Goal: Answer question/provide support: Share knowledge or assist other users

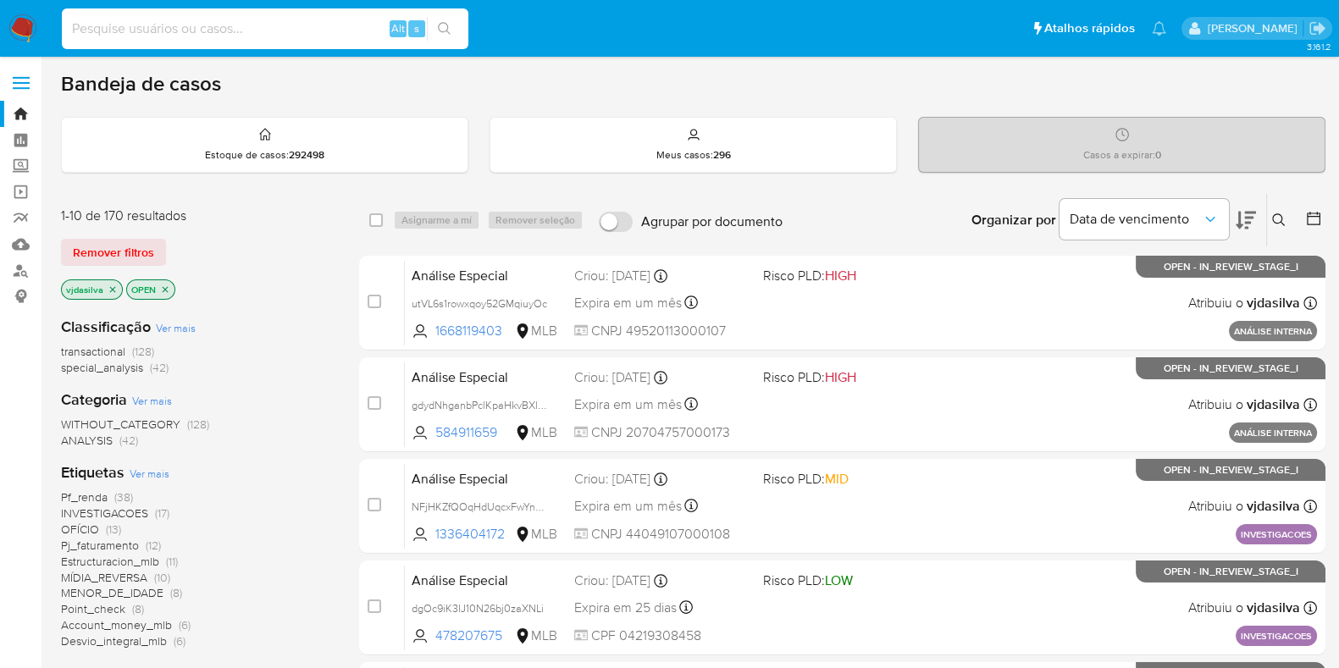
click at [204, 24] on input at bounding box center [265, 29] width 407 height 22
paste input "JWeM2x97W4Jix7FiBFC3S0UG"
type input "JWeM2x97W4Jix7FiBFC3S0UG"
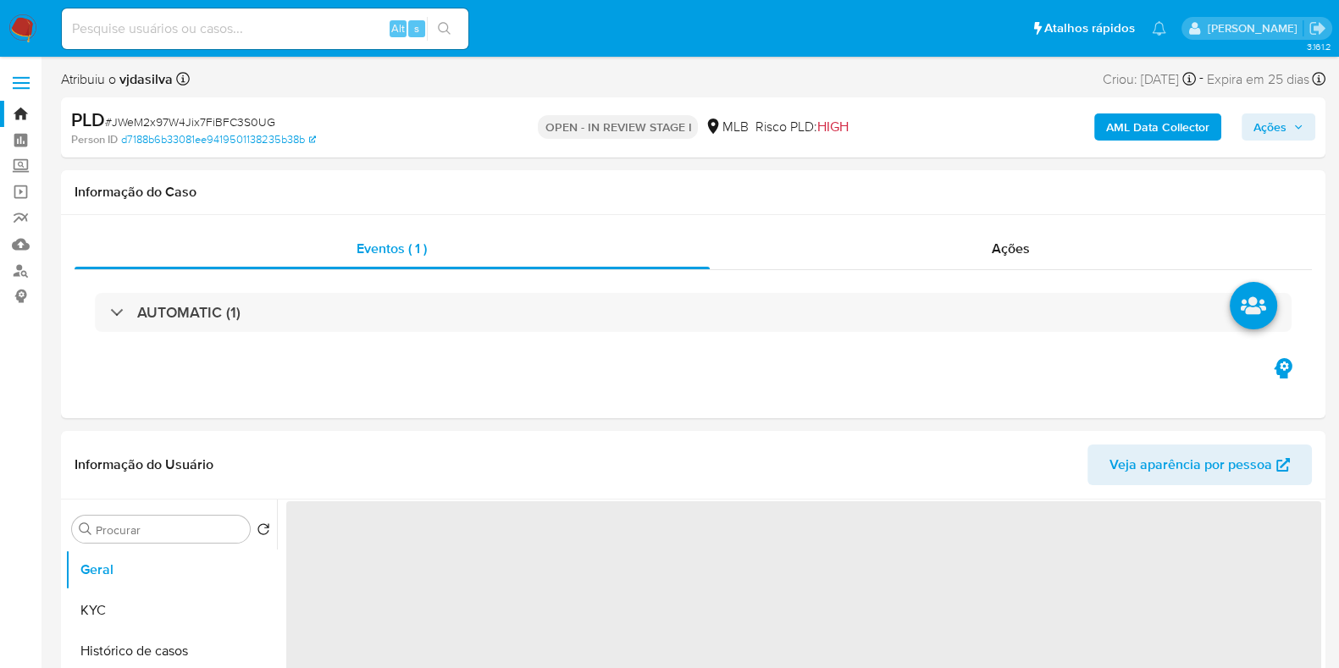
select select "10"
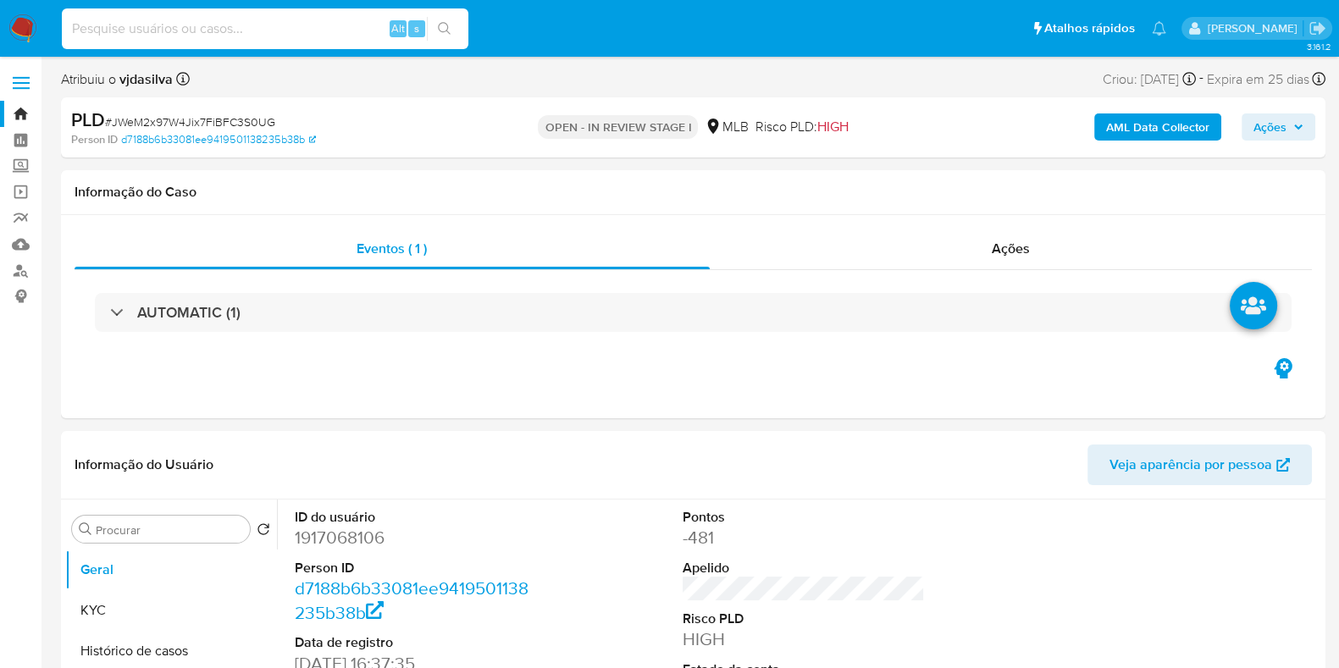
click at [189, 27] on input at bounding box center [265, 29] width 407 height 22
click at [180, 30] on input at bounding box center [265, 29] width 407 height 22
click at [307, 8] on div "Alt s" at bounding box center [265, 28] width 407 height 41
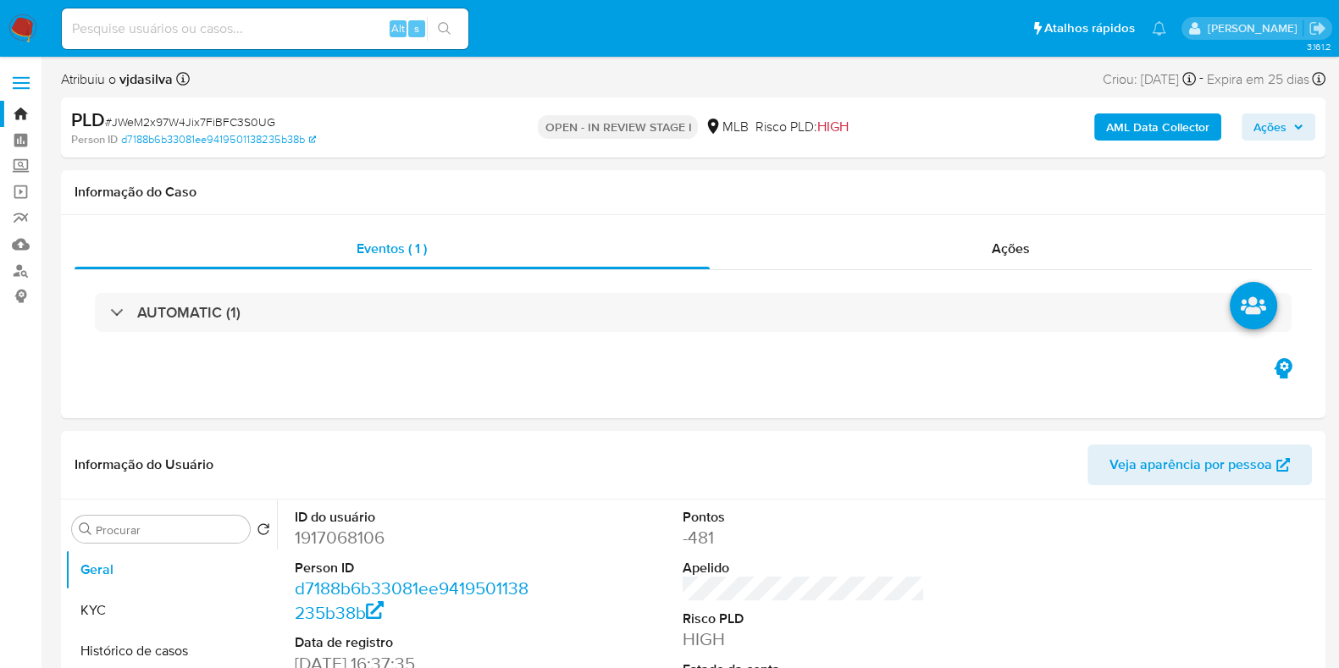
click at [307, 8] on div "Alt s" at bounding box center [265, 28] width 407 height 41
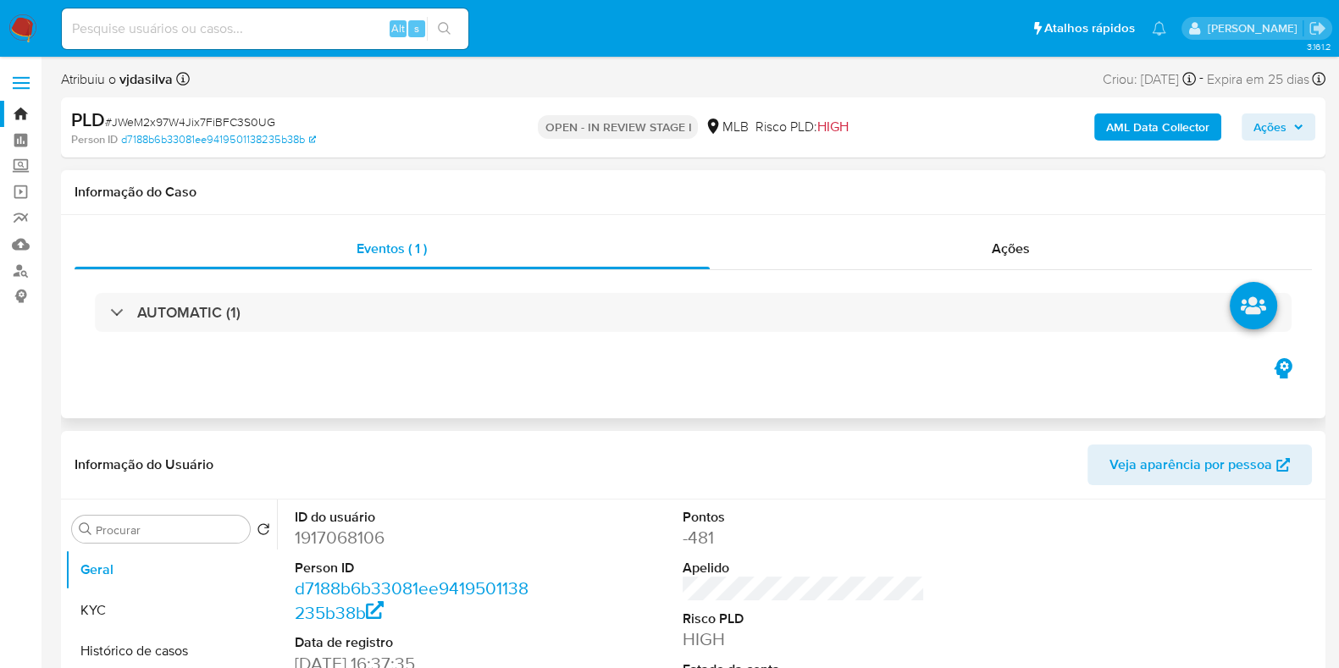
click at [824, 366] on div "Eventos ( 1 ) Ações AUTOMATIC (1)" at bounding box center [693, 316] width 1265 height 203
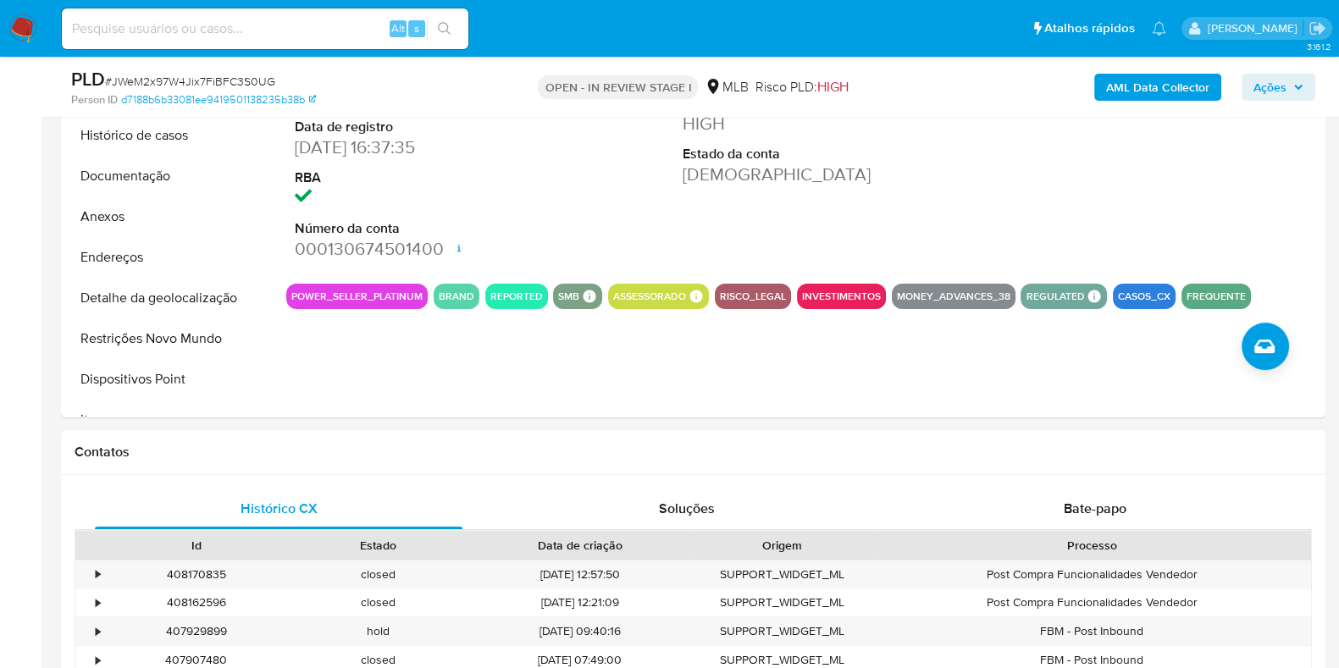
scroll to position [365, 0]
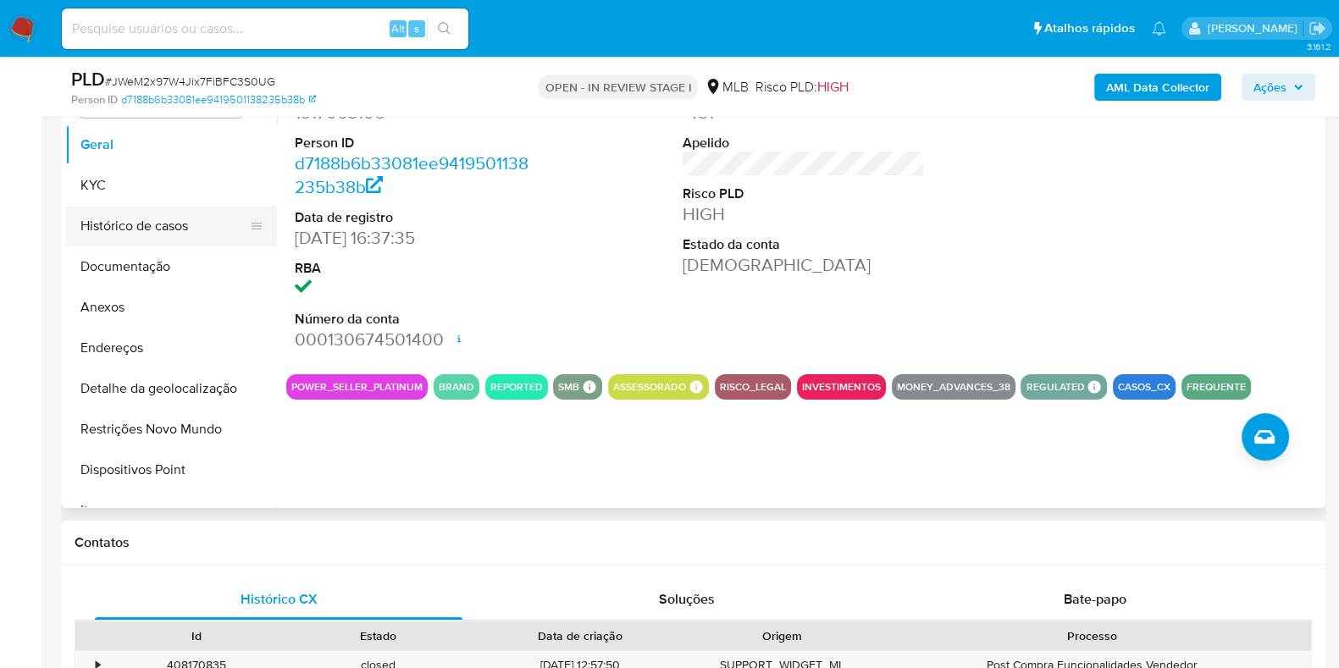
click at [135, 226] on button "Histórico de casos" at bounding box center [164, 226] width 198 height 41
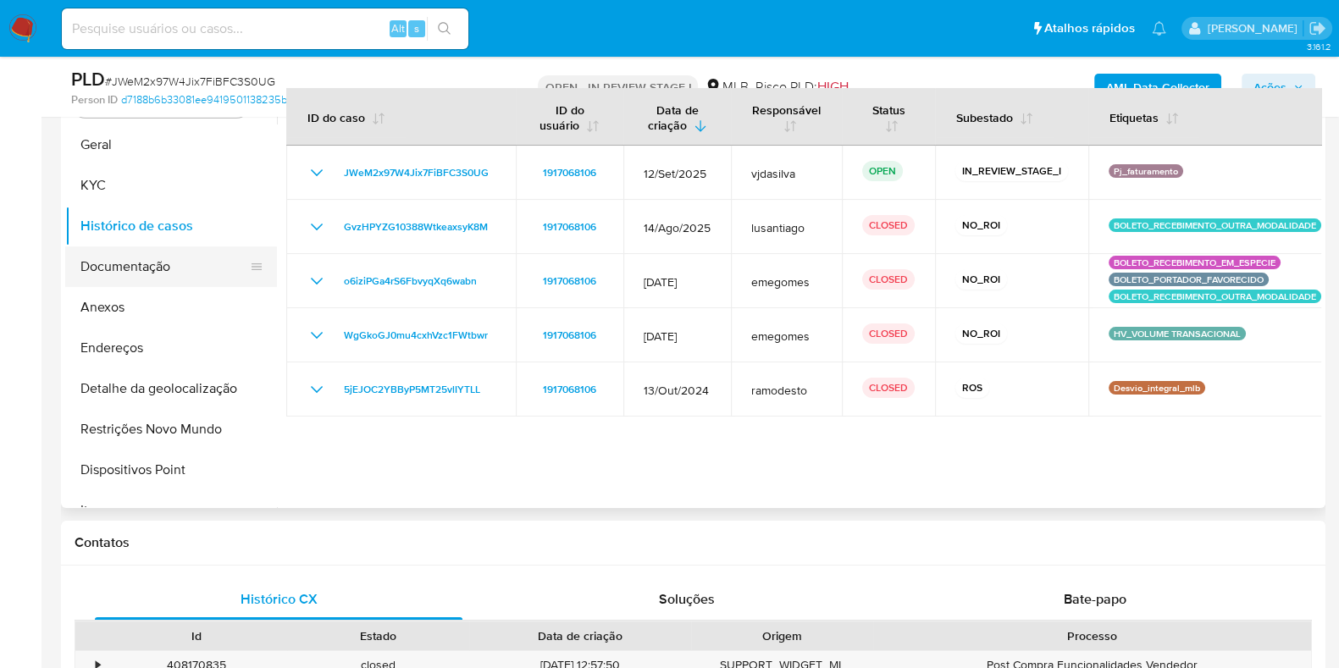
click at [198, 274] on button "Documentação" at bounding box center [164, 267] width 198 height 41
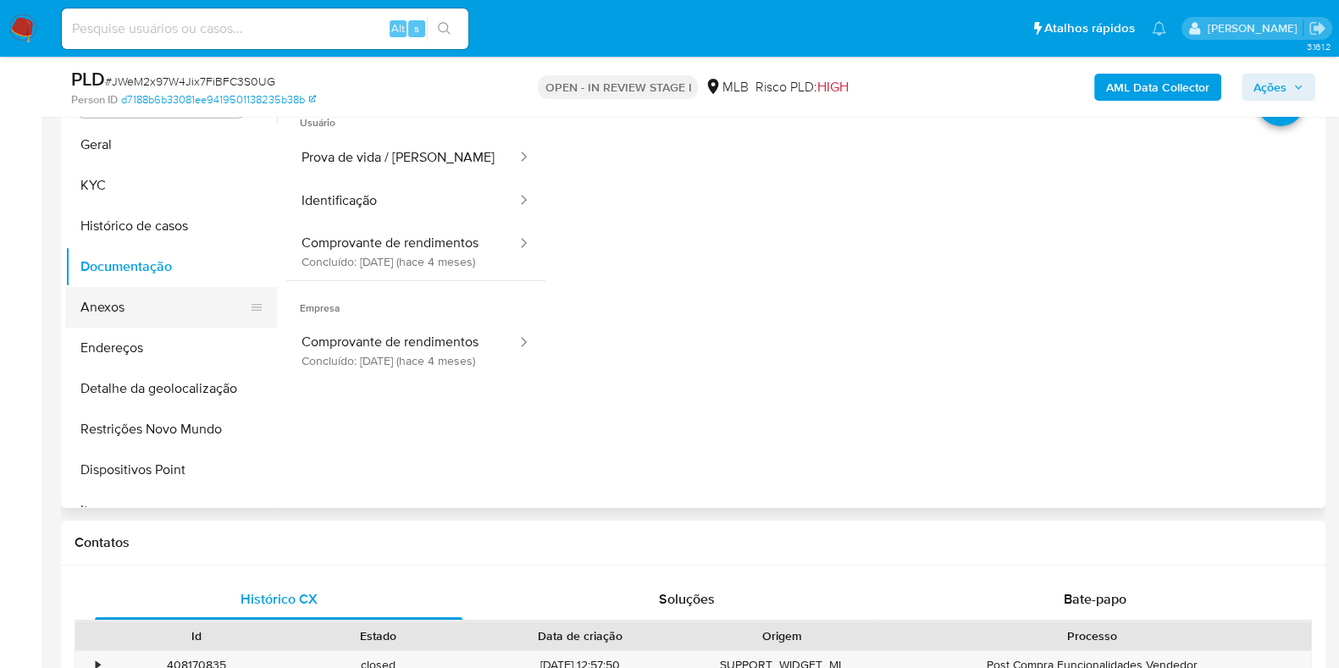
click at [191, 302] on button "Anexos" at bounding box center [164, 307] width 198 height 41
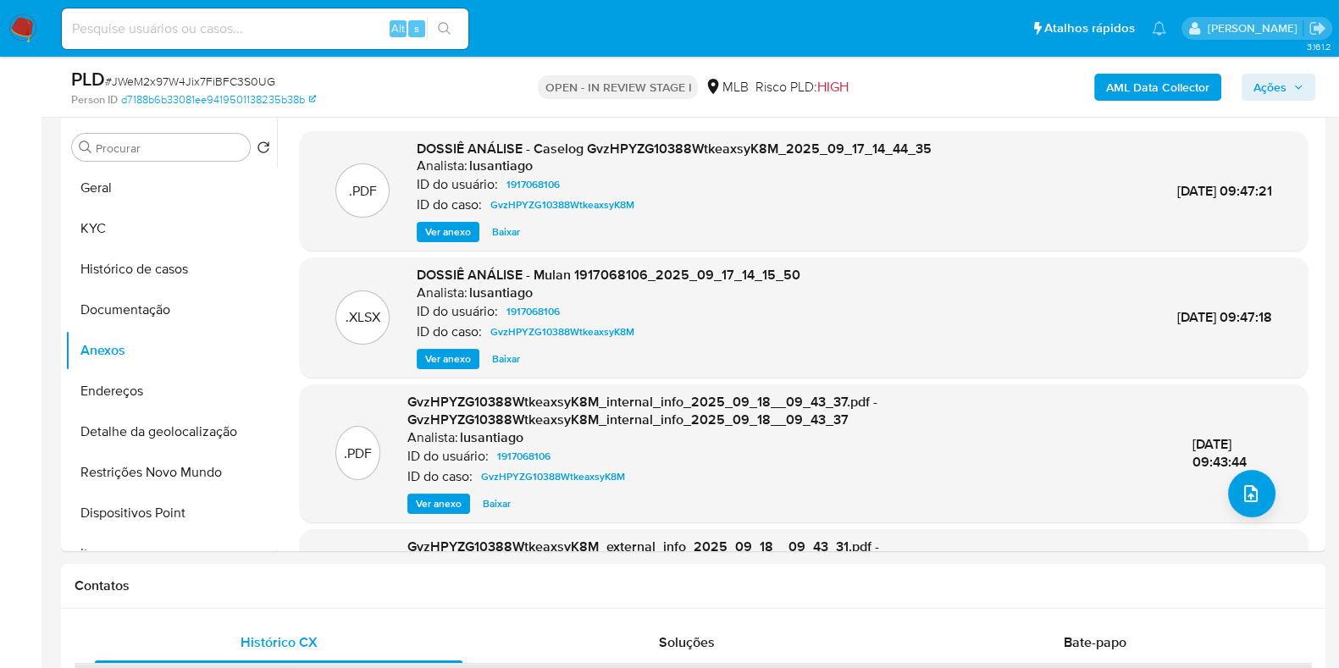
scroll to position [325, 0]
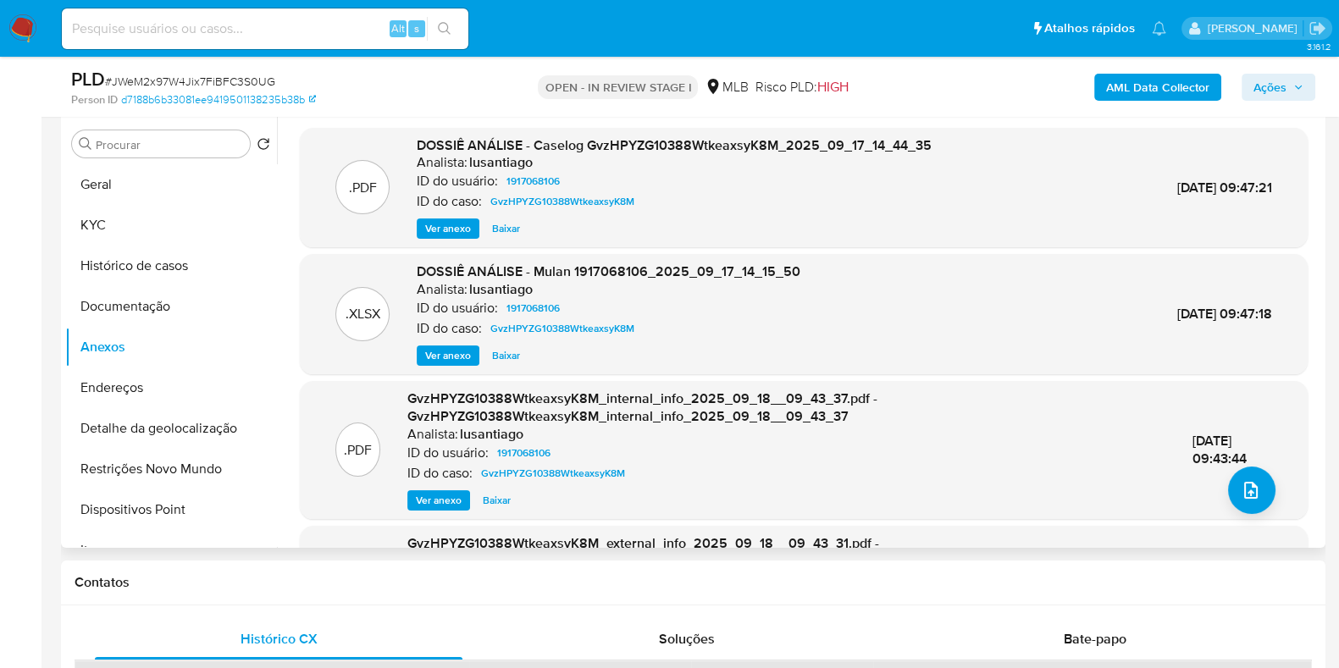
click at [436, 234] on span "Ver anexo" at bounding box center [448, 228] width 46 height 17
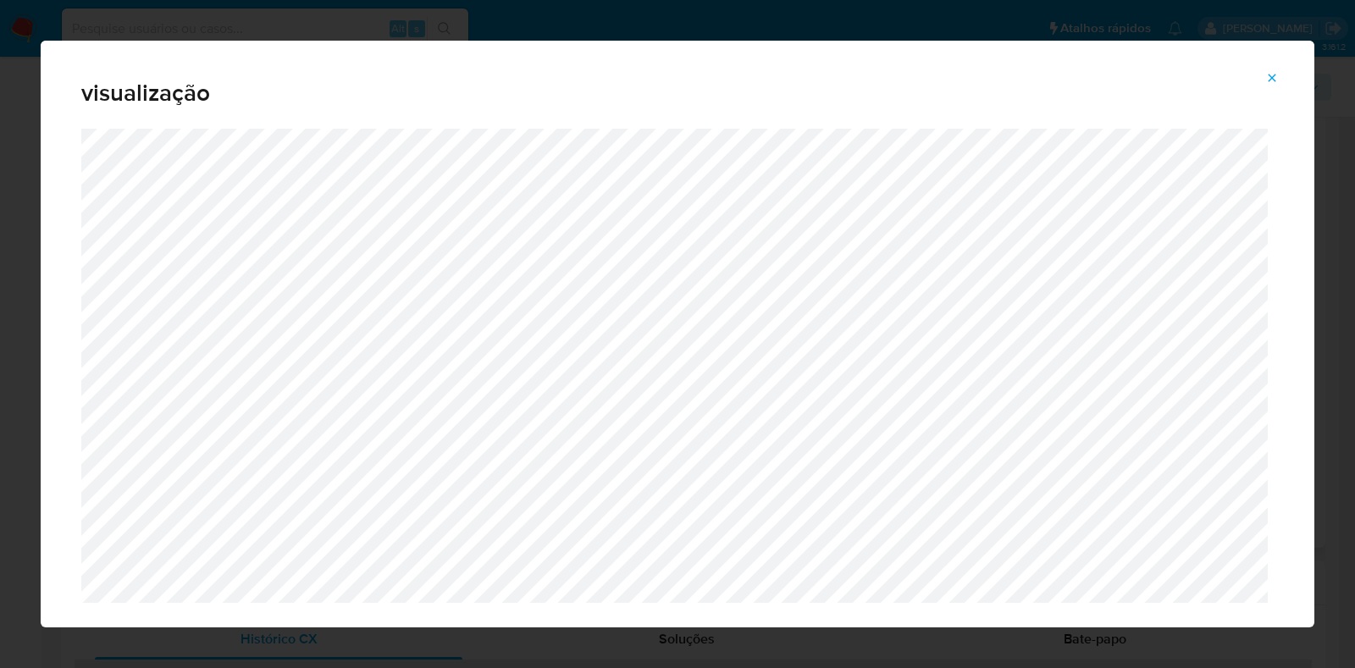
click at [1277, 82] on icon "Attachment preview" at bounding box center [1273, 78] width 14 height 14
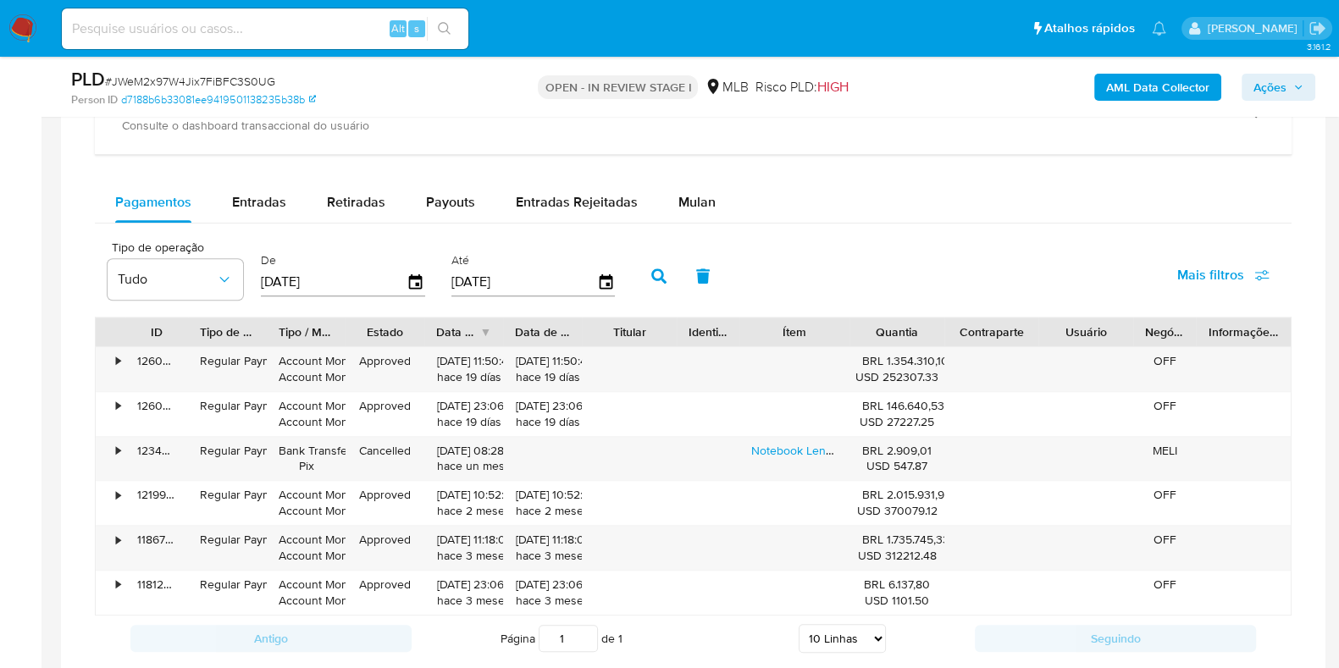
scroll to position [1365, 0]
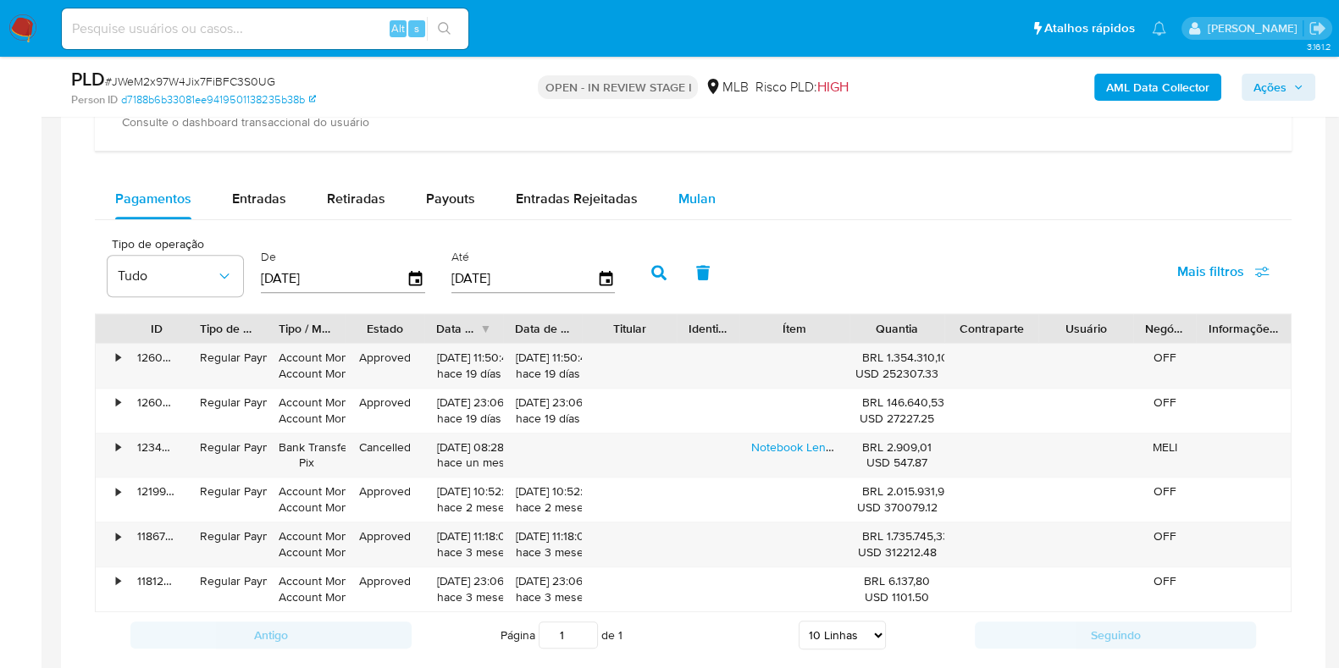
click at [679, 195] on span "Mulan" at bounding box center [697, 198] width 37 height 19
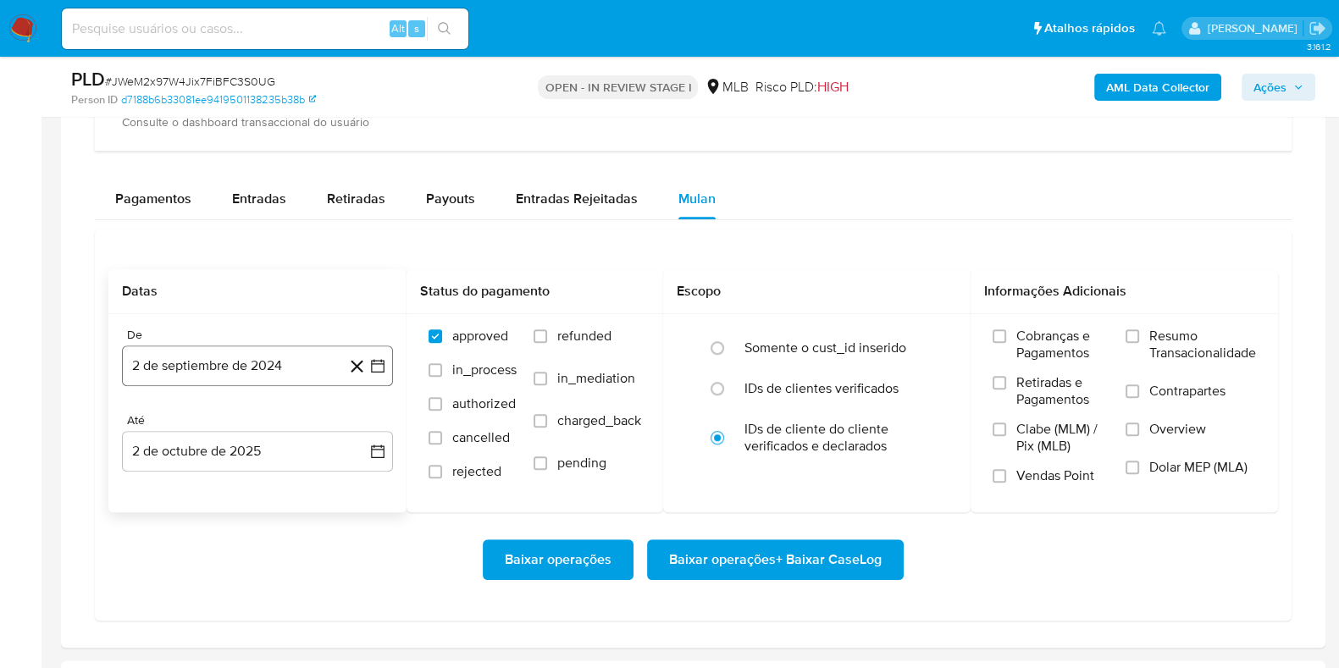
click at [285, 358] on button "2 de septiembre de 2024" at bounding box center [257, 366] width 271 height 41
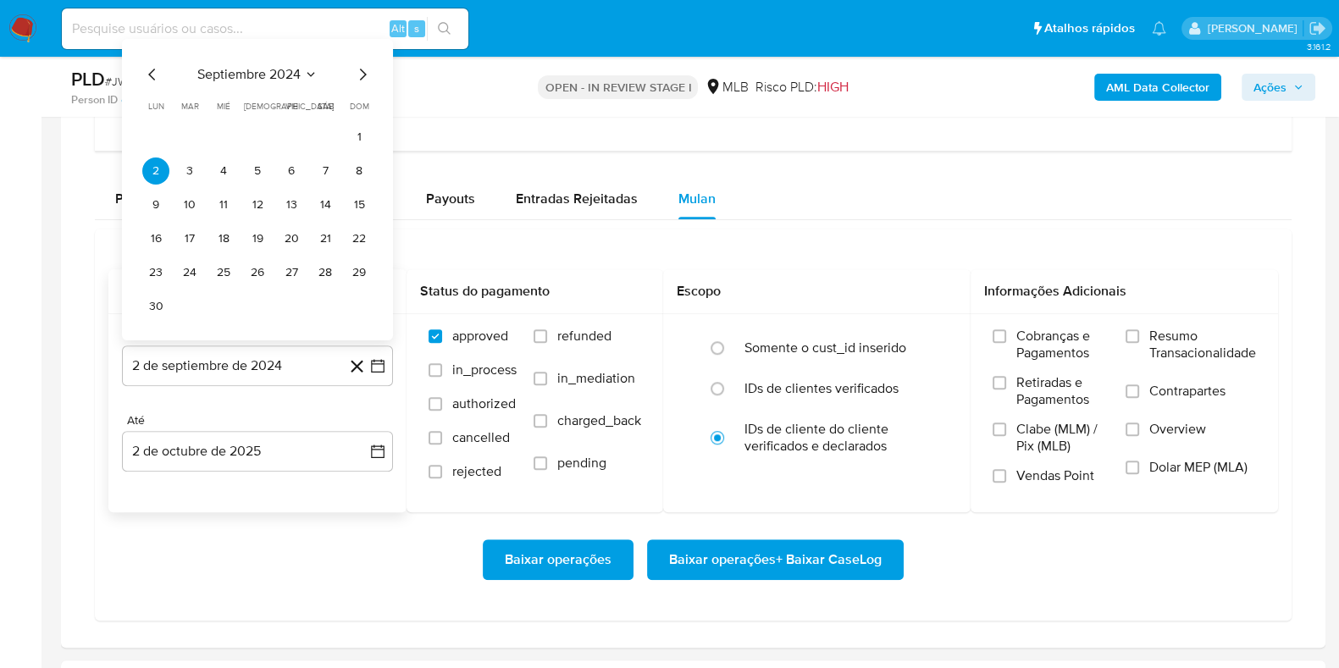
click at [316, 71] on icon "Seleccionar mes y año" at bounding box center [311, 75] width 14 height 14
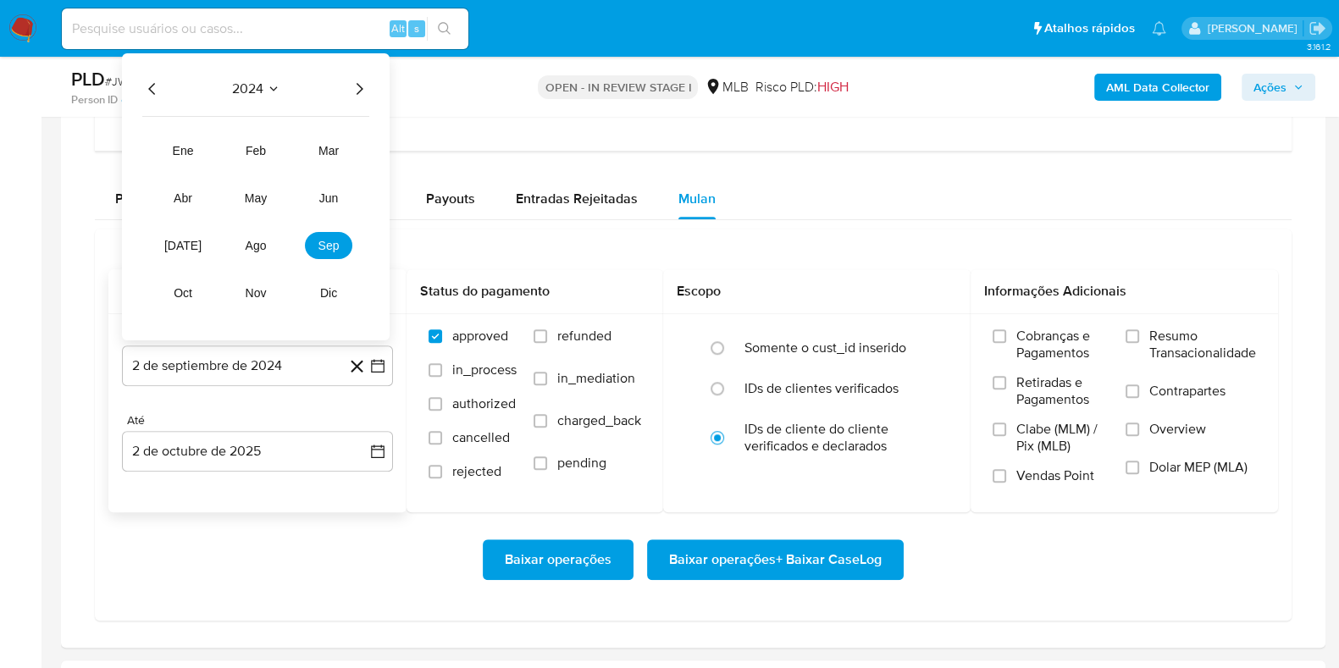
click at [360, 88] on icon "Año siguiente" at bounding box center [359, 89] width 20 height 20
click at [326, 251] on button "sep" at bounding box center [328, 245] width 47 height 27
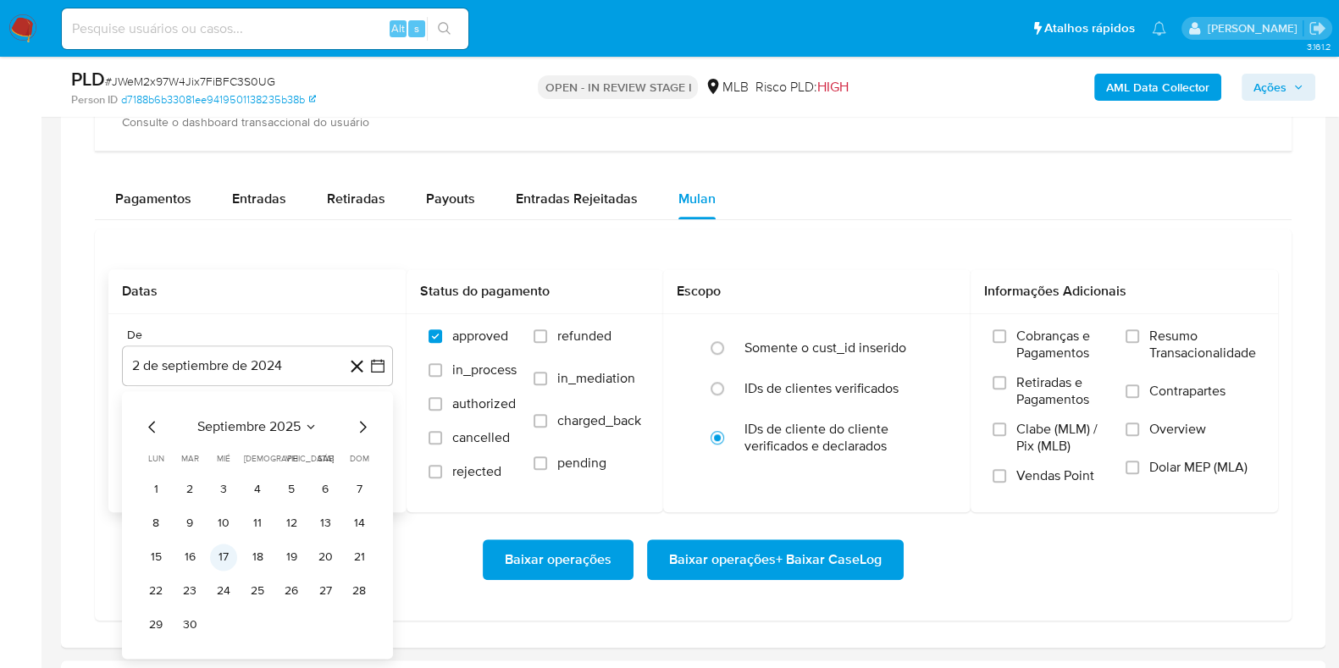
click at [224, 550] on button "17" at bounding box center [223, 557] width 27 height 27
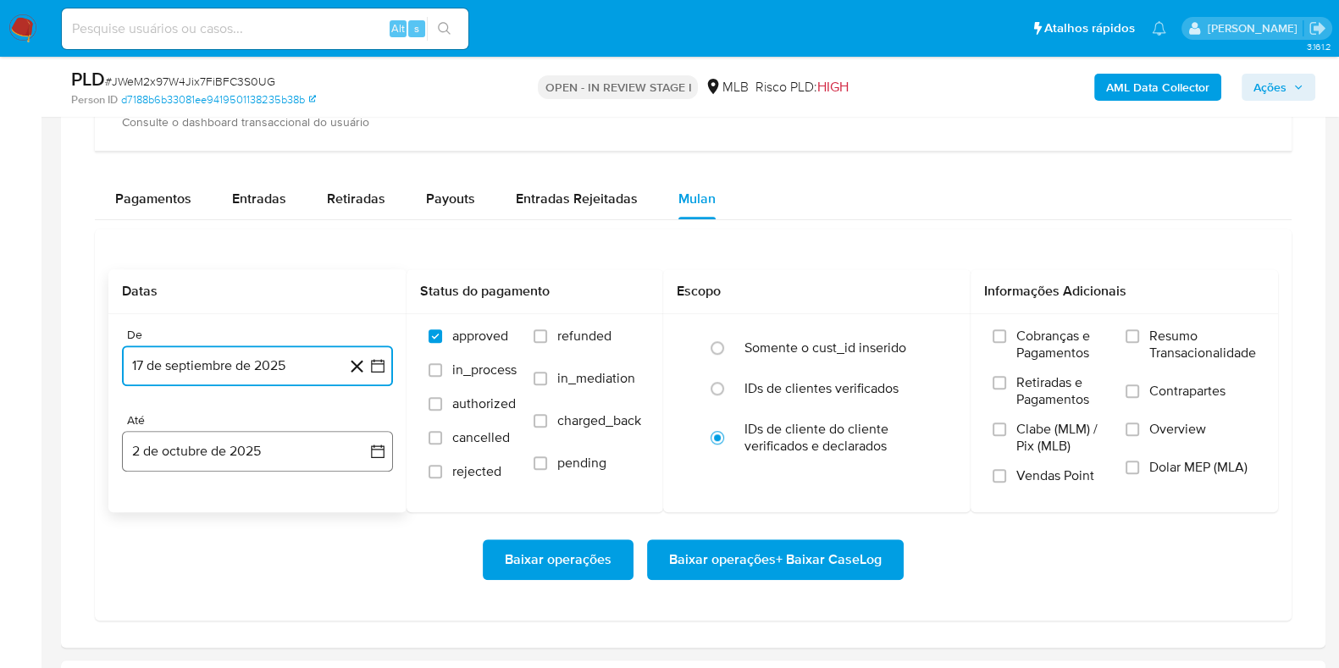
click at [224, 450] on button "2 de octubre de 2025" at bounding box center [257, 451] width 271 height 41
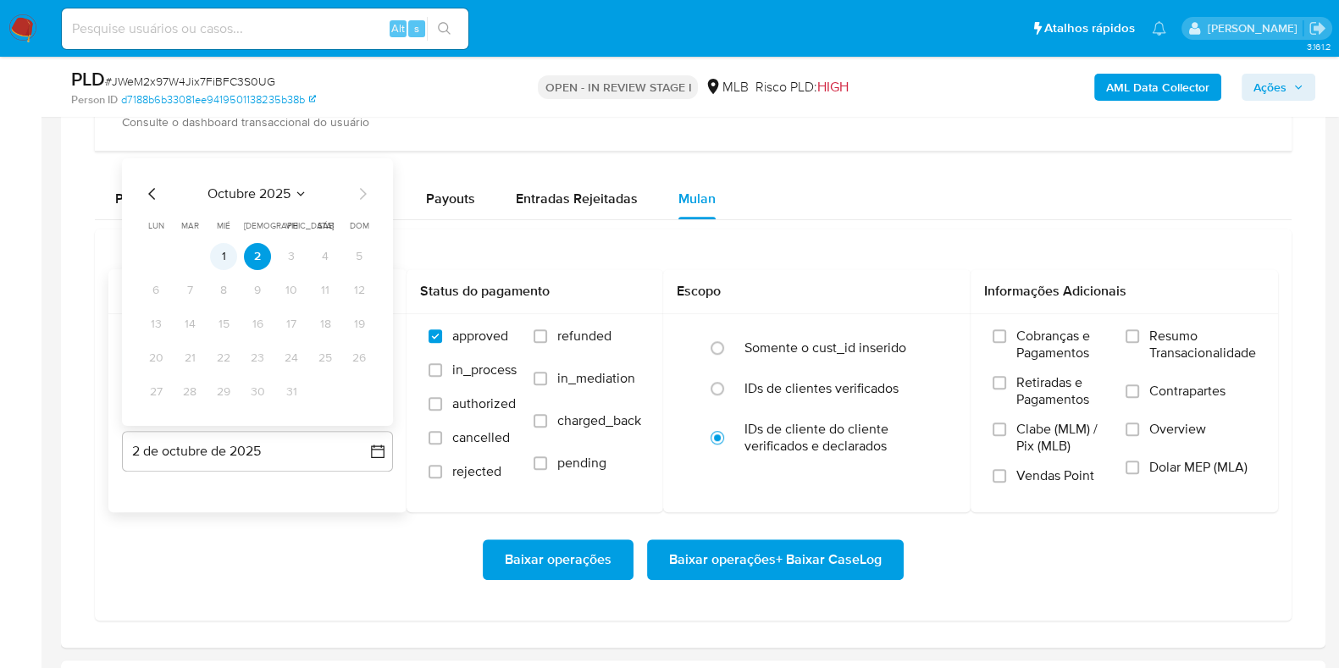
click at [227, 254] on button "1" at bounding box center [223, 256] width 27 height 27
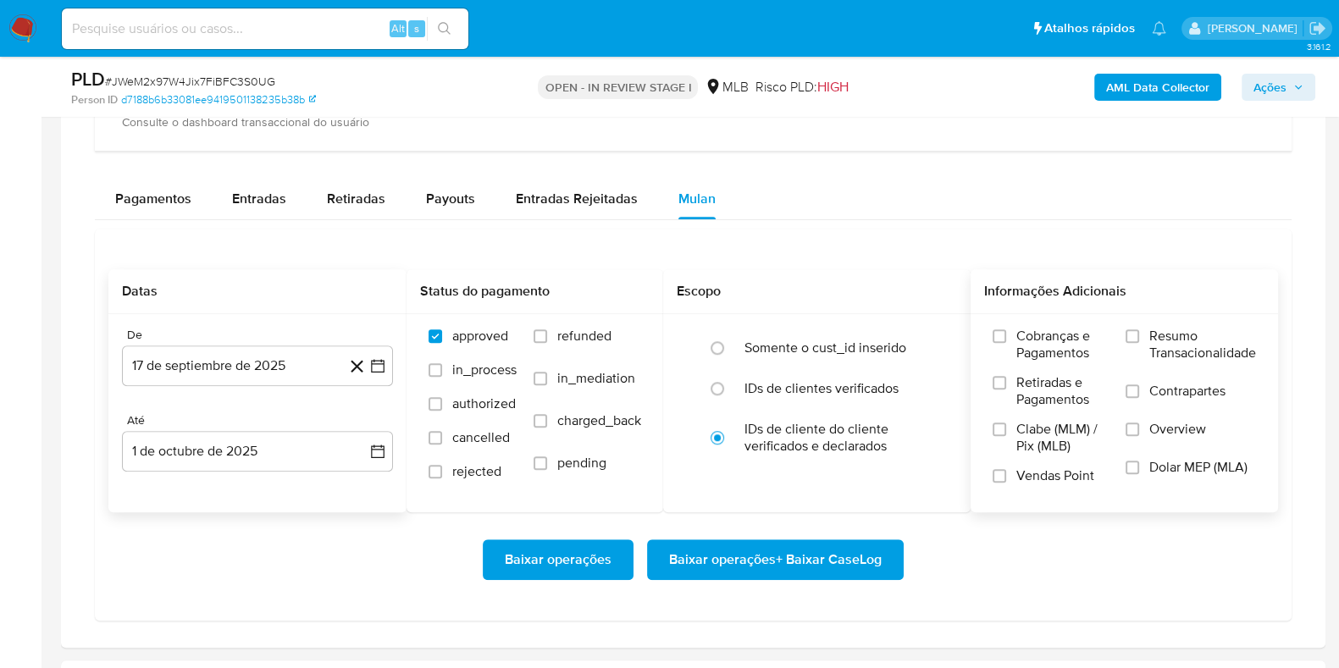
click at [1173, 345] on span "Resumo Transacionalidade" at bounding box center [1203, 345] width 107 height 34
click at [1139, 343] on input "Resumo Transacionalidade" at bounding box center [1133, 337] width 14 height 14
click at [1159, 391] on span "Contrapartes" at bounding box center [1188, 391] width 76 height 17
click at [1139, 391] on input "Contrapartes" at bounding box center [1133, 392] width 14 height 14
click at [830, 552] on span "Baixar operações + Baixar CaseLog" at bounding box center [775, 559] width 213 height 37
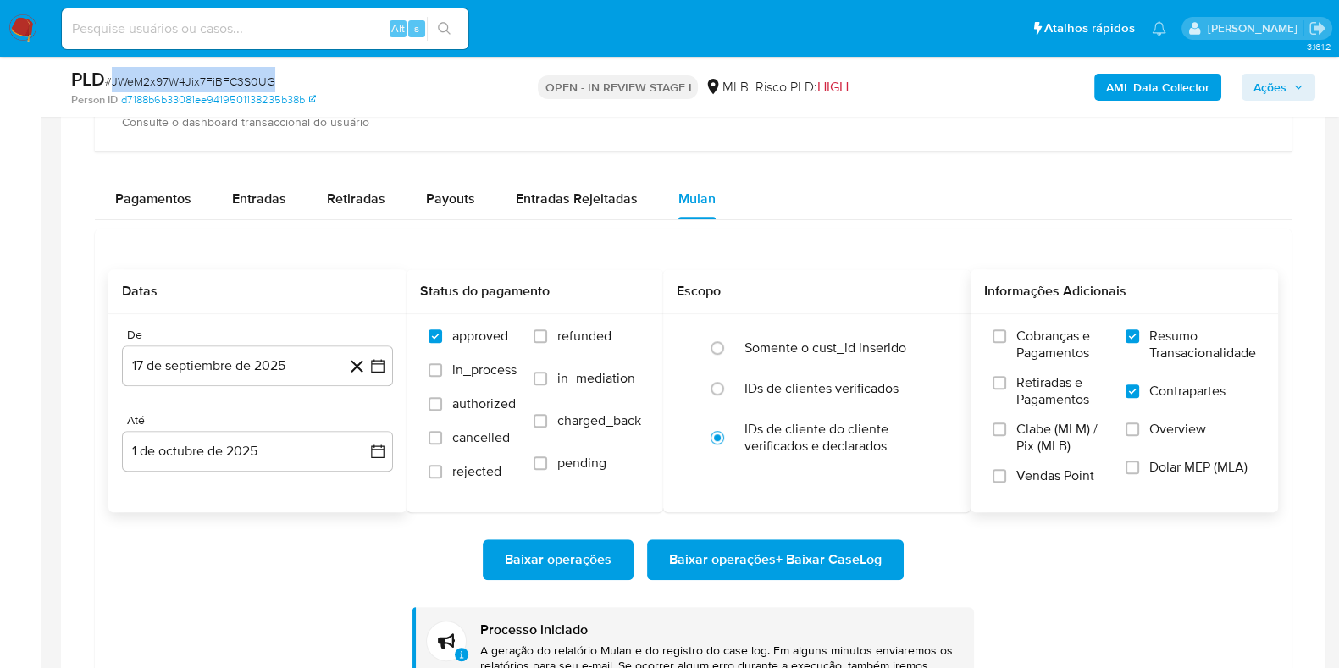
drag, startPoint x: 271, startPoint y: 81, endPoint x: 113, endPoint y: 82, distance: 158.4
click at [113, 82] on span "# JWeM2x97W4Jix7FiBFC3S0UG" at bounding box center [190, 81] width 170 height 17
copy span "JWeM2x97W4Jix7FiBFC3S0UG"
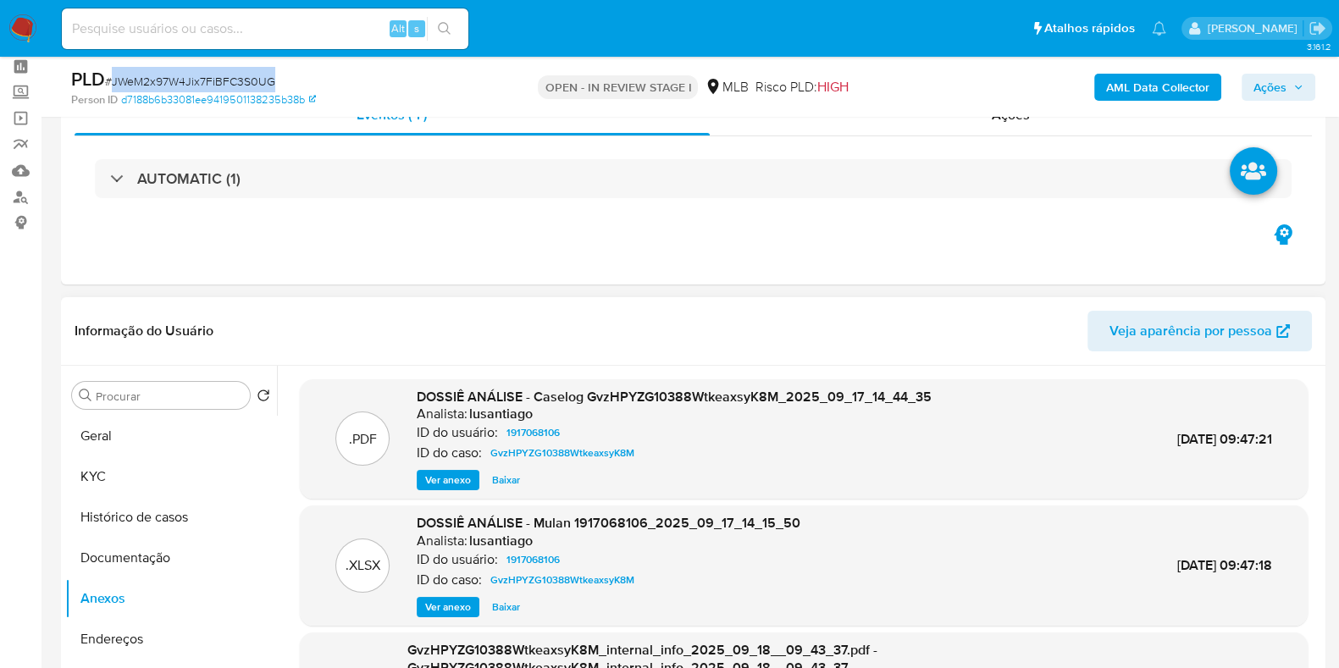
scroll to position [28, 0]
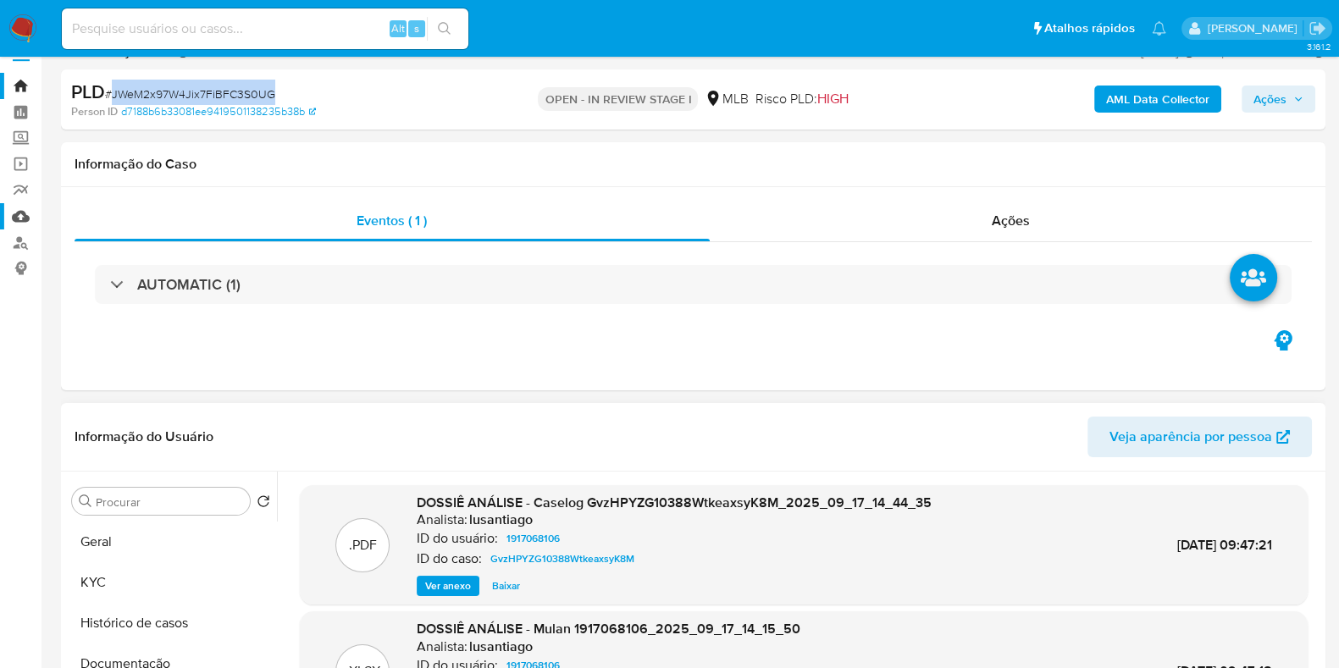
click at [22, 213] on link "Mulan" at bounding box center [101, 216] width 202 height 26
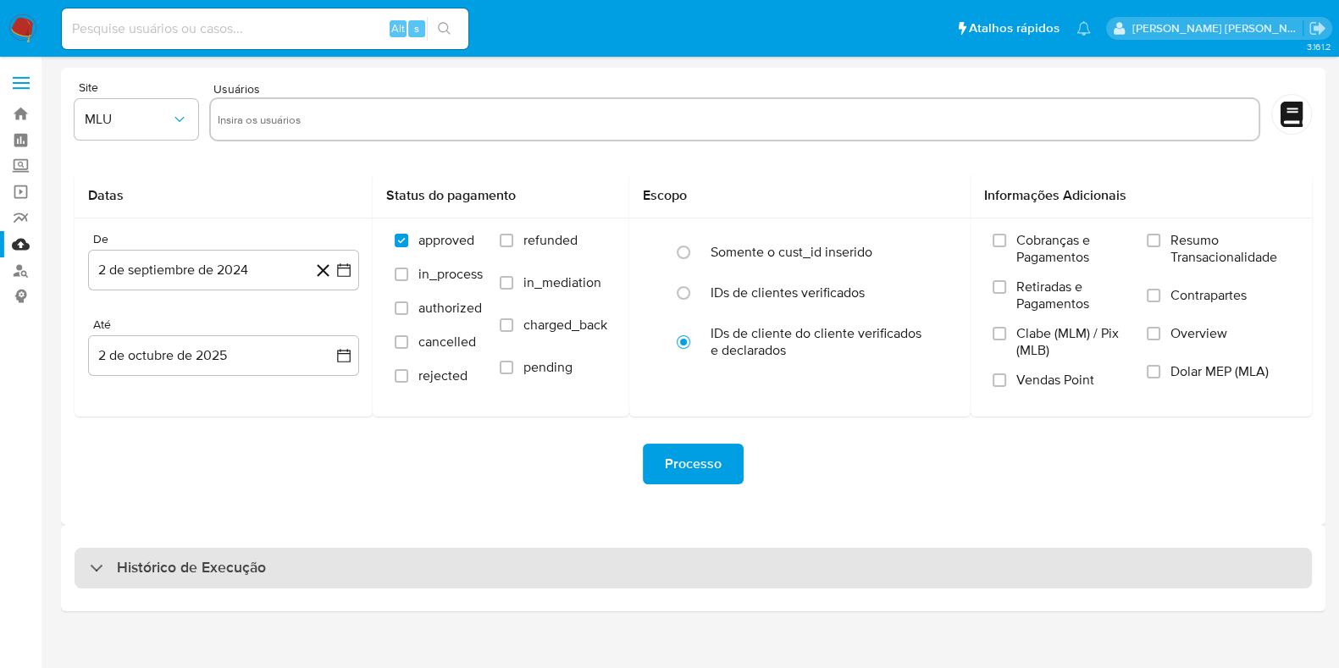
click at [343, 573] on div "Histórico de Execução" at bounding box center [694, 568] width 1238 height 41
select select "10"
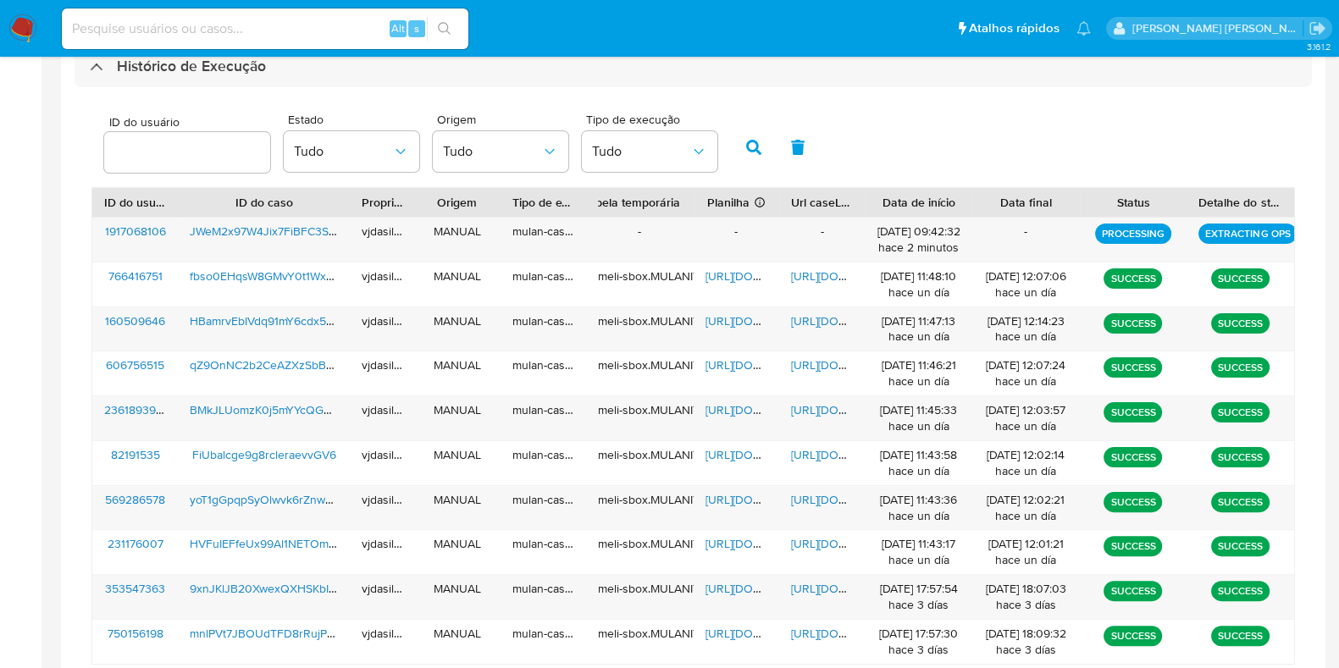
scroll to position [505, 0]
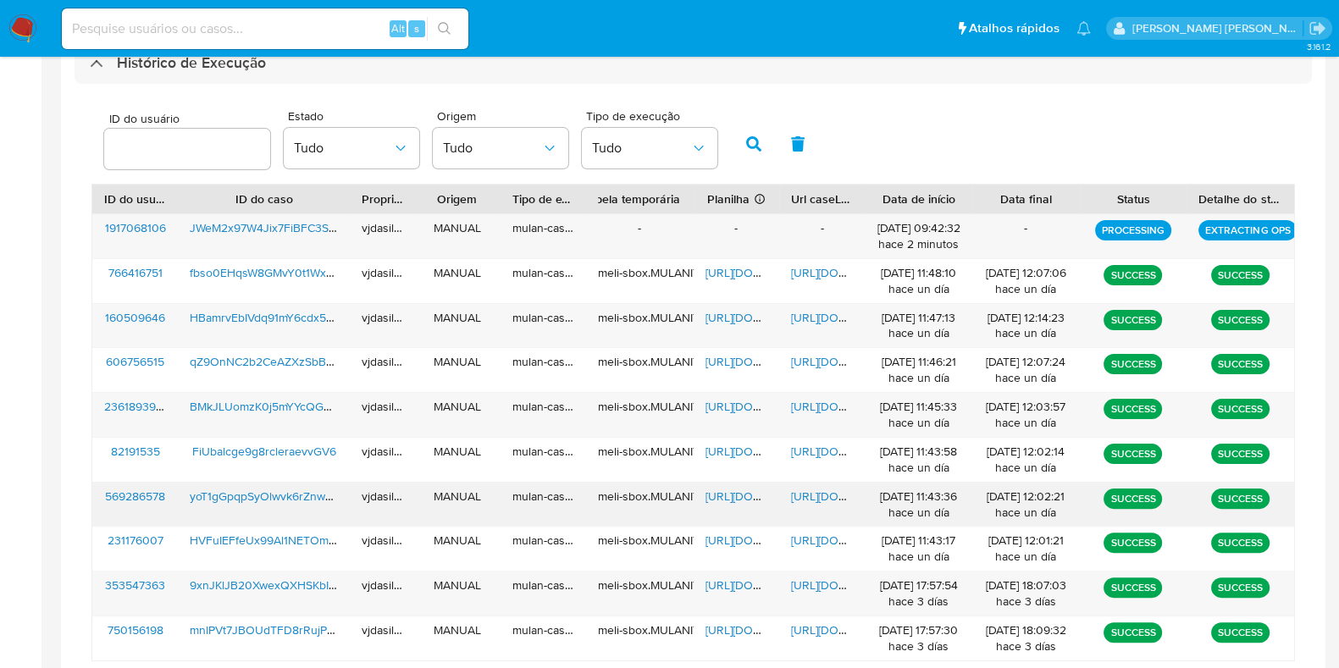
click at [823, 488] on span "https://docs.google.com/document/d/1oRL7hQY9icXJ9WH9ls4n51ncGmJXAqn_kd4TOk0B-CI…" at bounding box center [849, 496] width 117 height 17
click at [727, 494] on span "https://docs.google.com/spreadsheets/d/1_F0mYCOzYuaPndj9oz01K9LqnpD5_kDC9NalA_I…" at bounding box center [764, 496] width 117 height 17
click at [301, 489] on span "yoT1gGpqpSyOlwvk6rZnw1pS" at bounding box center [266, 496] width 153 height 17
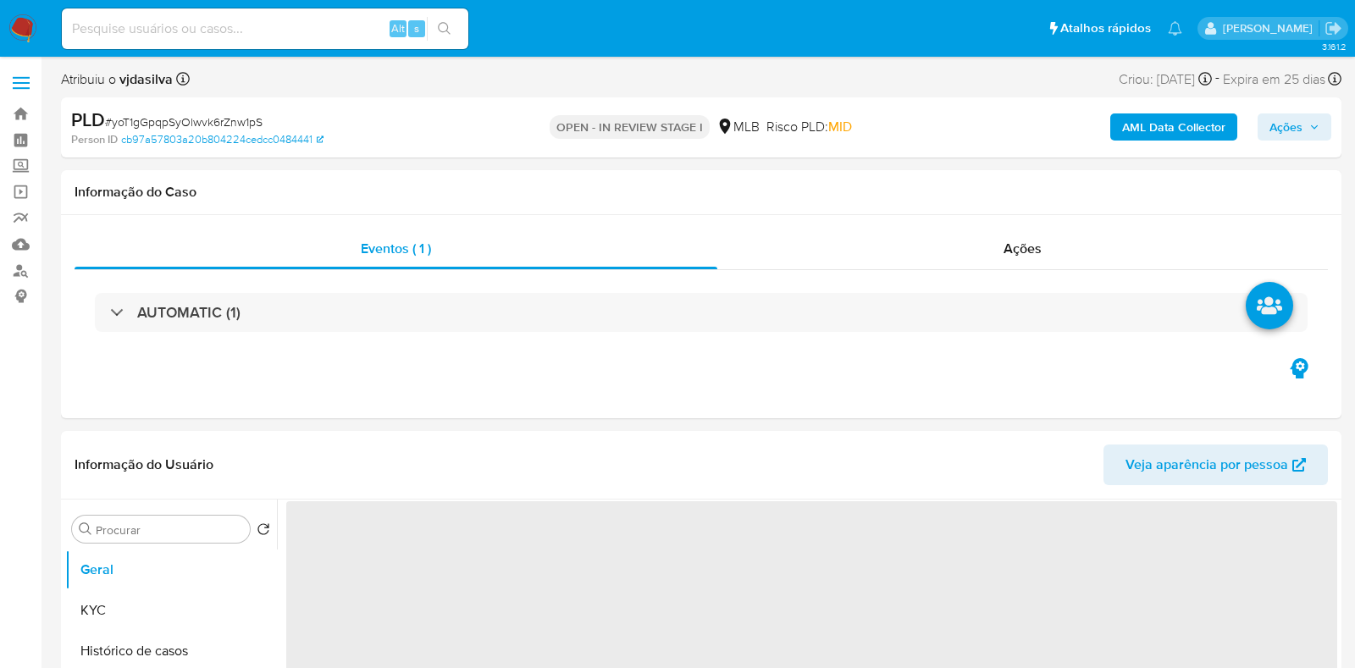
select select "10"
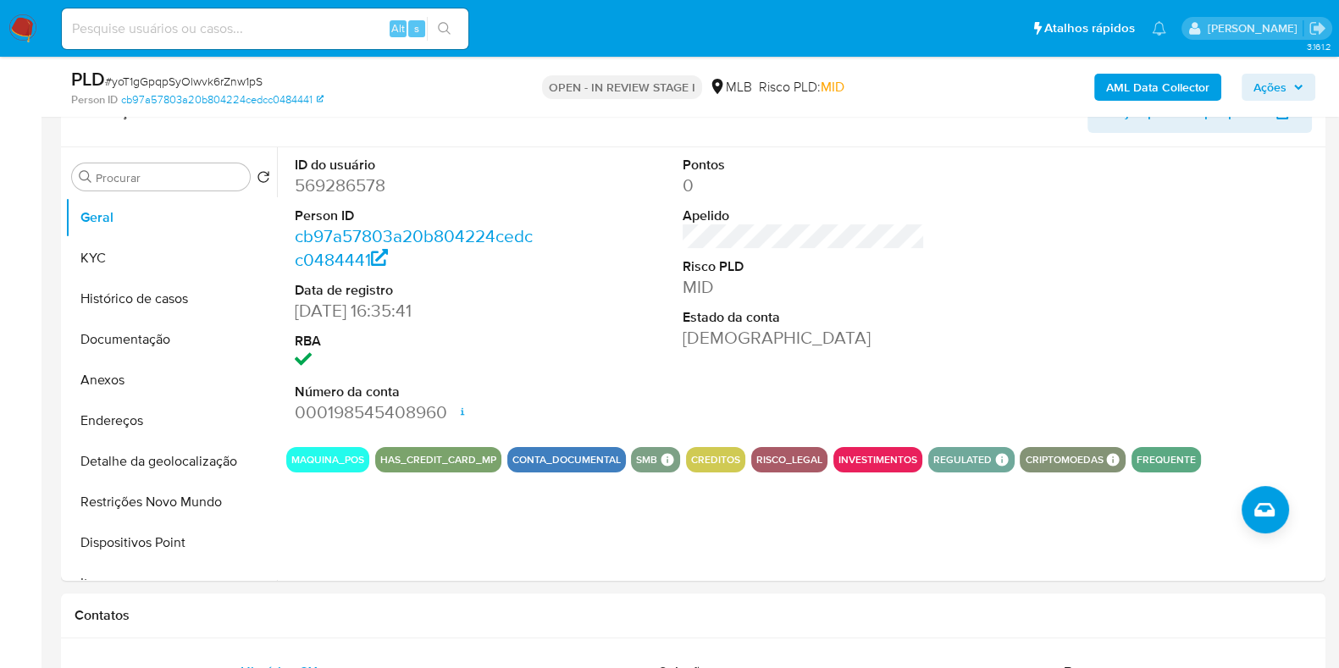
scroll to position [273, 0]
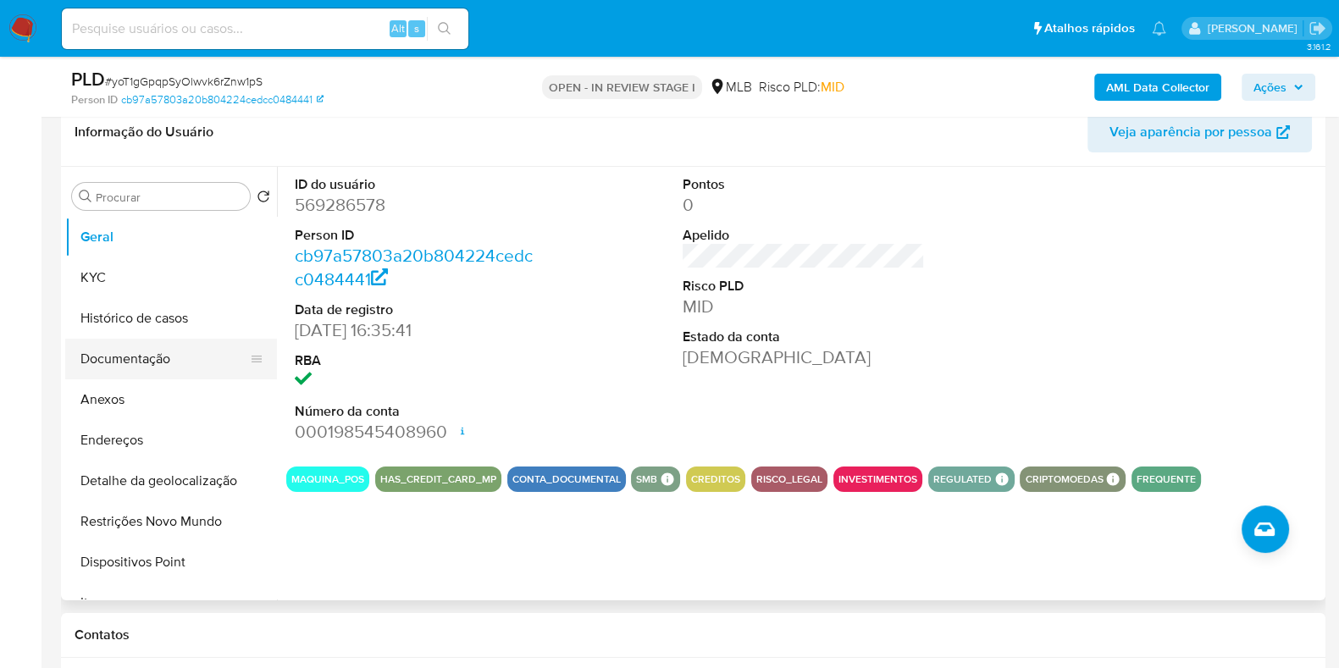
click at [170, 374] on button "Documentação" at bounding box center [164, 359] width 198 height 41
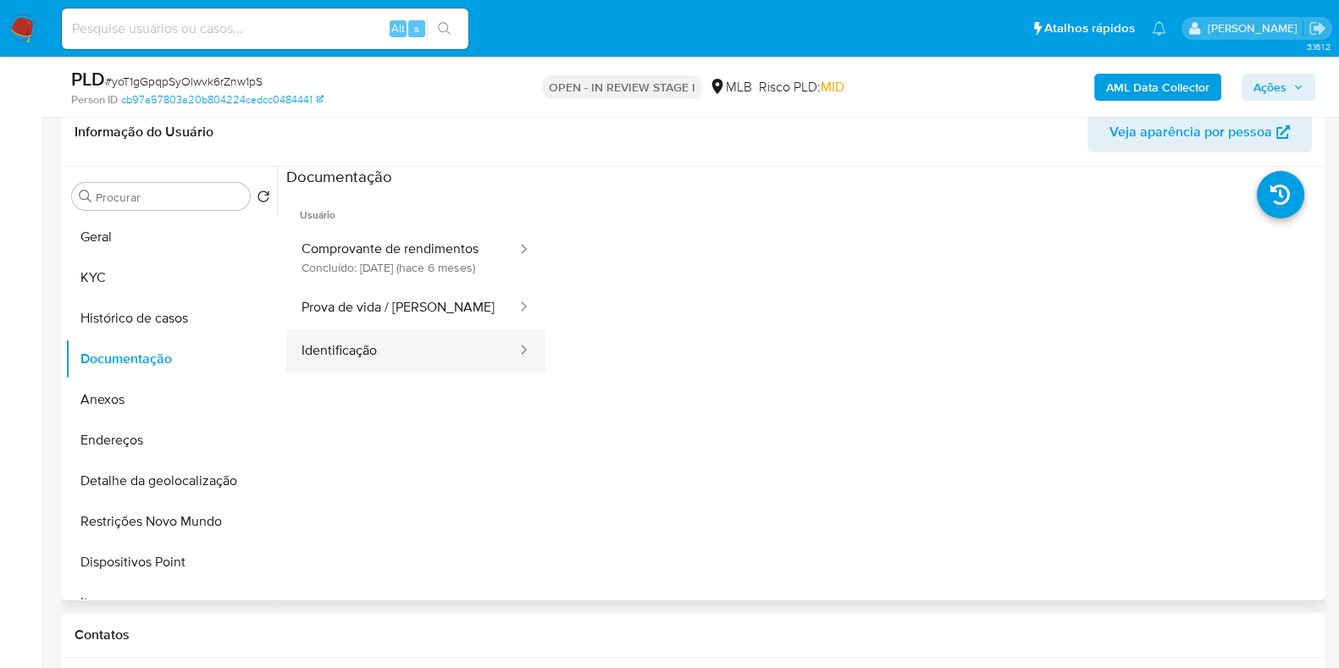
click at [353, 373] on button "Identificação" at bounding box center [402, 351] width 232 height 43
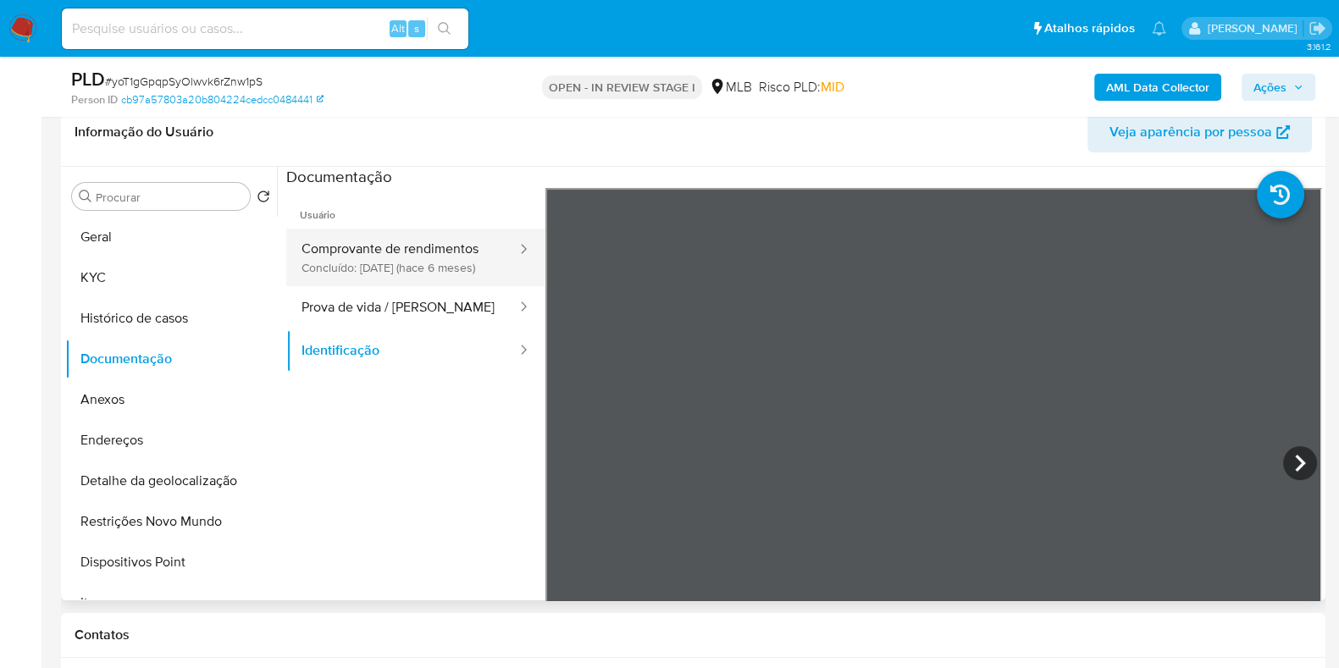
click at [479, 289] on div "Usuário Comprovante de rendimentos Concluído: 15/04/2025 (hace 6 meses) Prova d…" at bounding box center [803, 459] width 1035 height 542
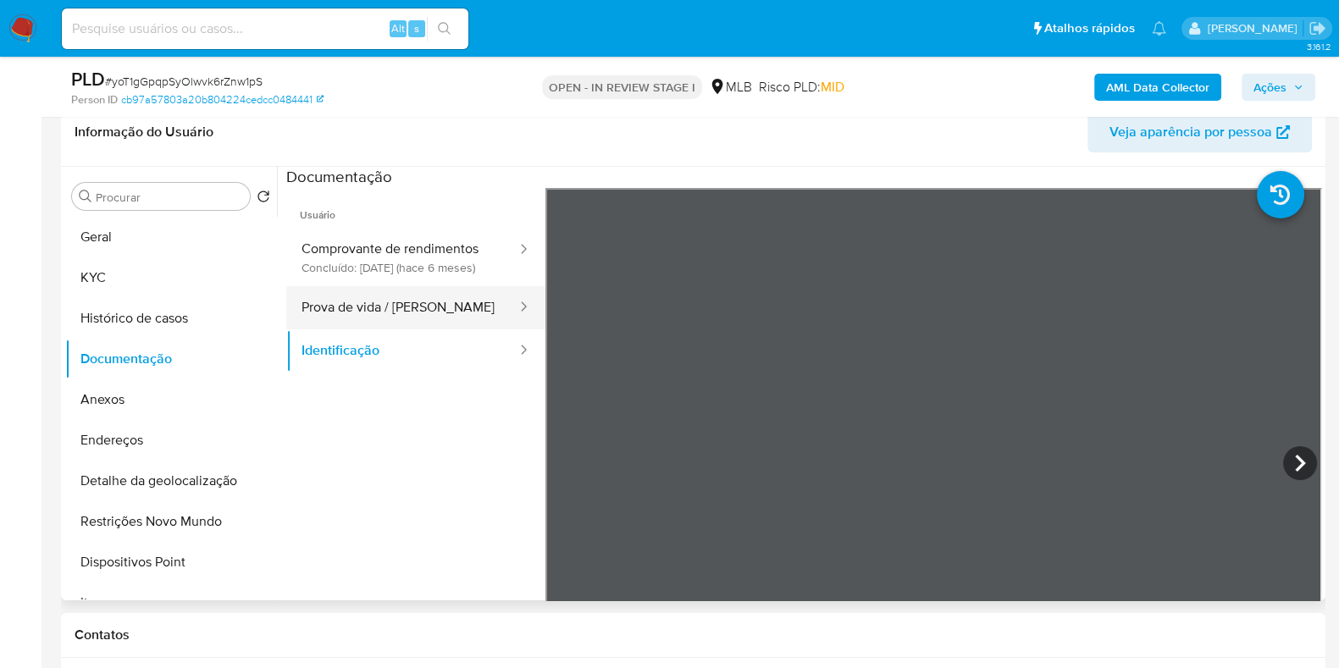
click at [440, 308] on button "Prova de vida / Selfie" at bounding box center [402, 307] width 232 height 43
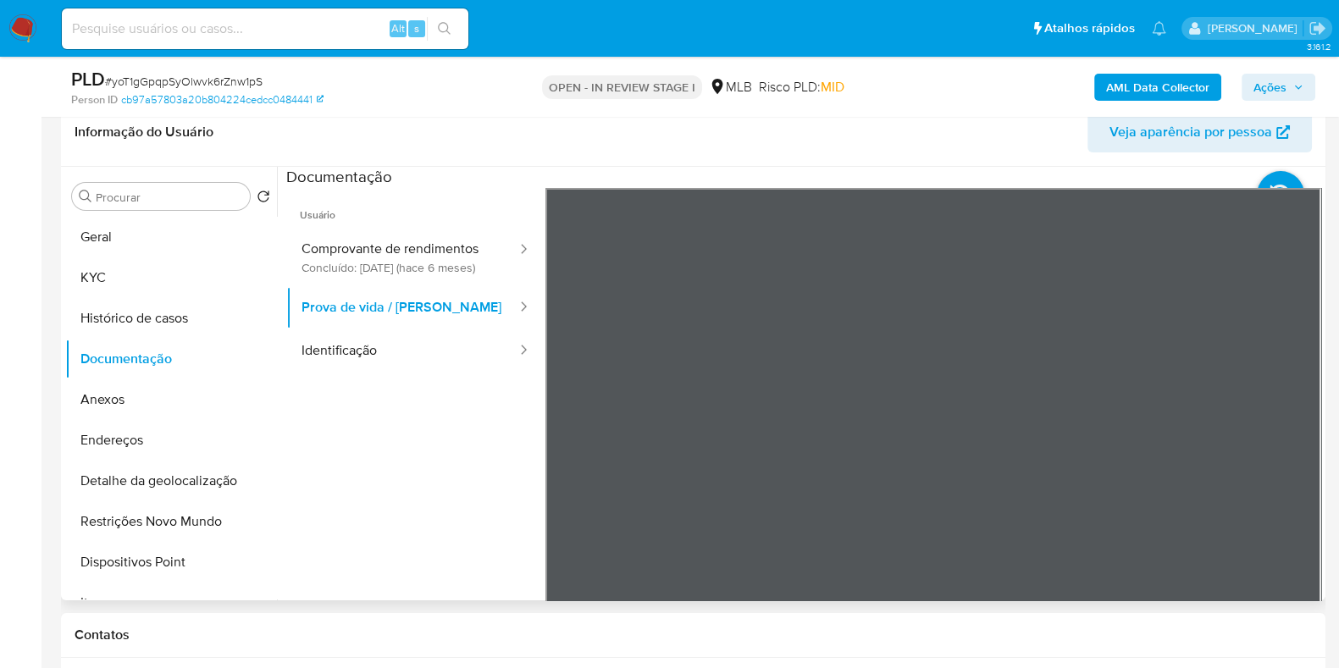
click at [934, 141] on div "Informação do Usuário Veja aparência por pessoa Procurar Retornar ao pedido pad…" at bounding box center [693, 349] width 1265 height 502
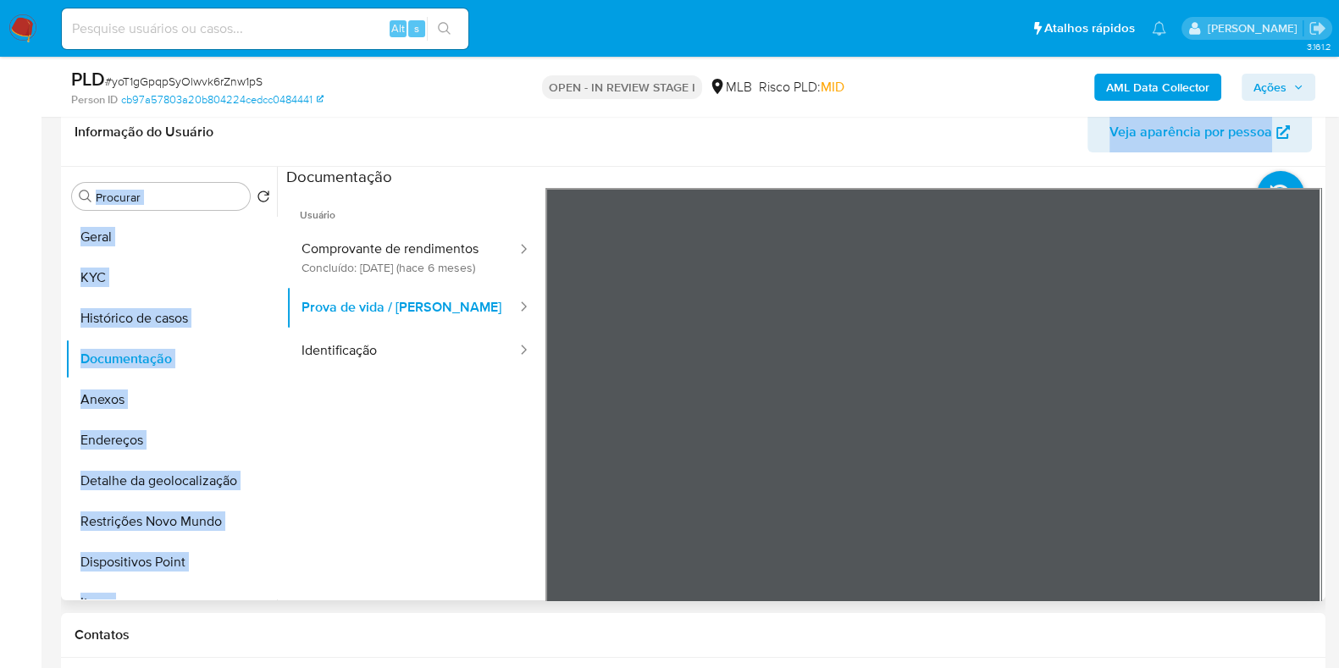
click at [559, 205] on div "Informação do Usuário Veja aparência por pessoa Procurar Retornar ao pedido pad…" at bounding box center [693, 349] width 1265 height 502
drag, startPoint x: 906, startPoint y: 172, endPoint x: 430, endPoint y: 365, distance: 514.6
click at [430, 365] on div "Usuário Comprovante de rendimentos Concluído: 15/04/2025 (hace 6 meses) Prova d…" at bounding box center [803, 459] width 1035 height 542
click at [372, 264] on button "Comprovante de rendimentos Concluído: 15/04/2025 (hace 6 meses)" at bounding box center [402, 258] width 232 height 58
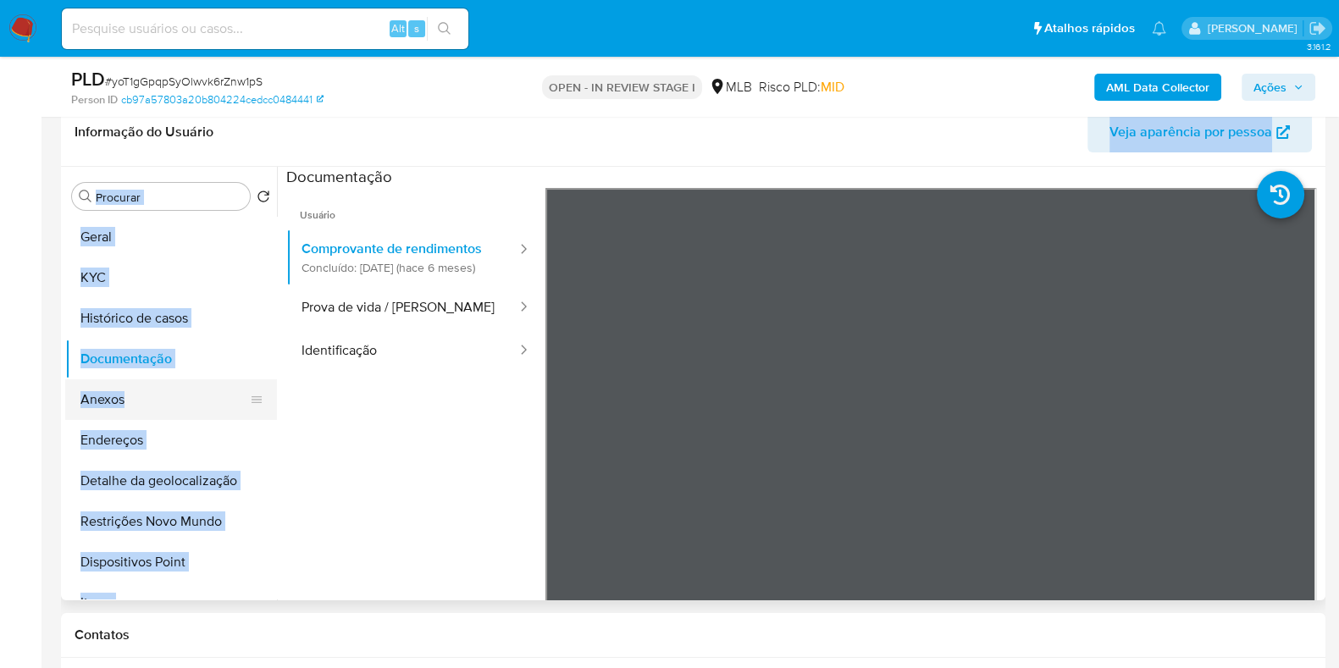
click at [127, 396] on button "Anexos" at bounding box center [164, 400] width 198 height 41
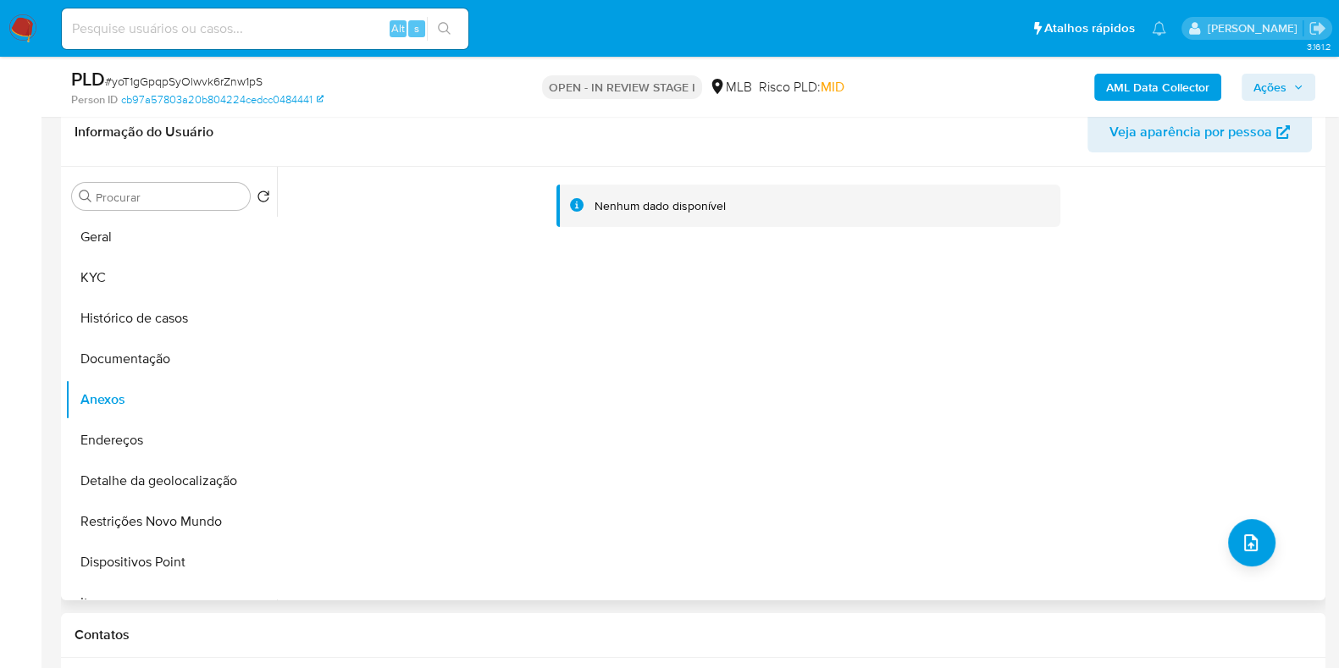
click at [452, 310] on div "Nenhum dado disponível" at bounding box center [799, 384] width 1045 height 434
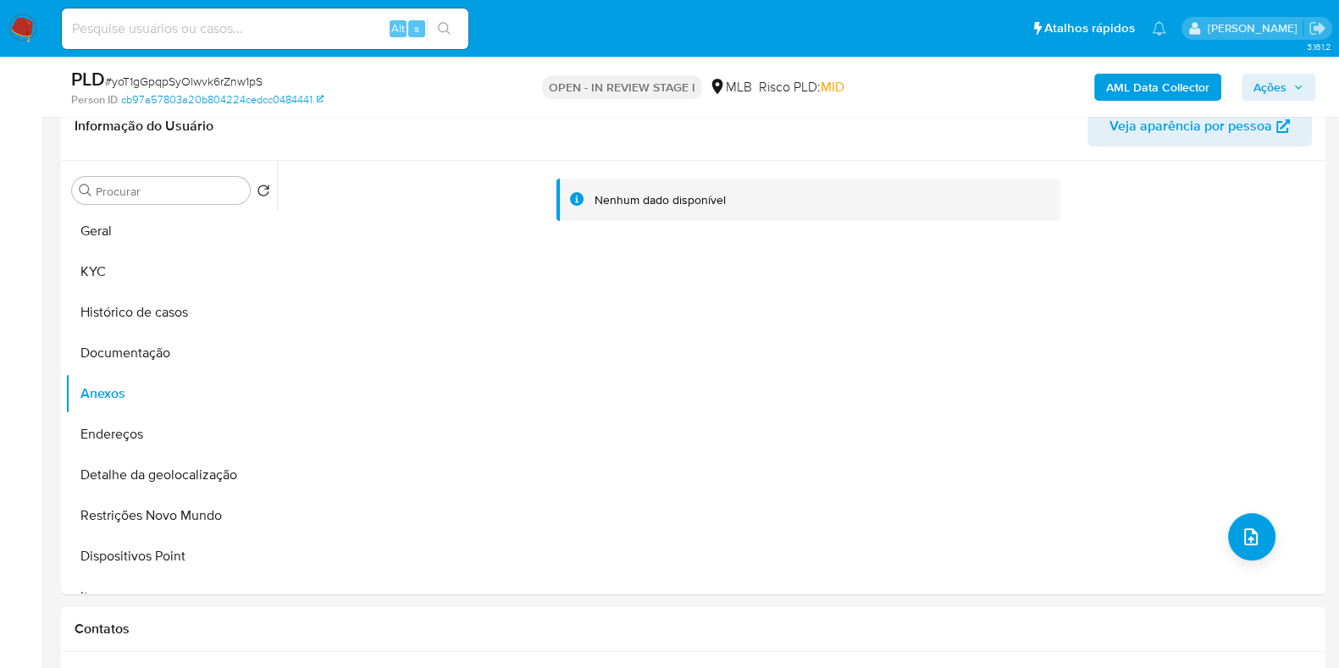
scroll to position [282, 0]
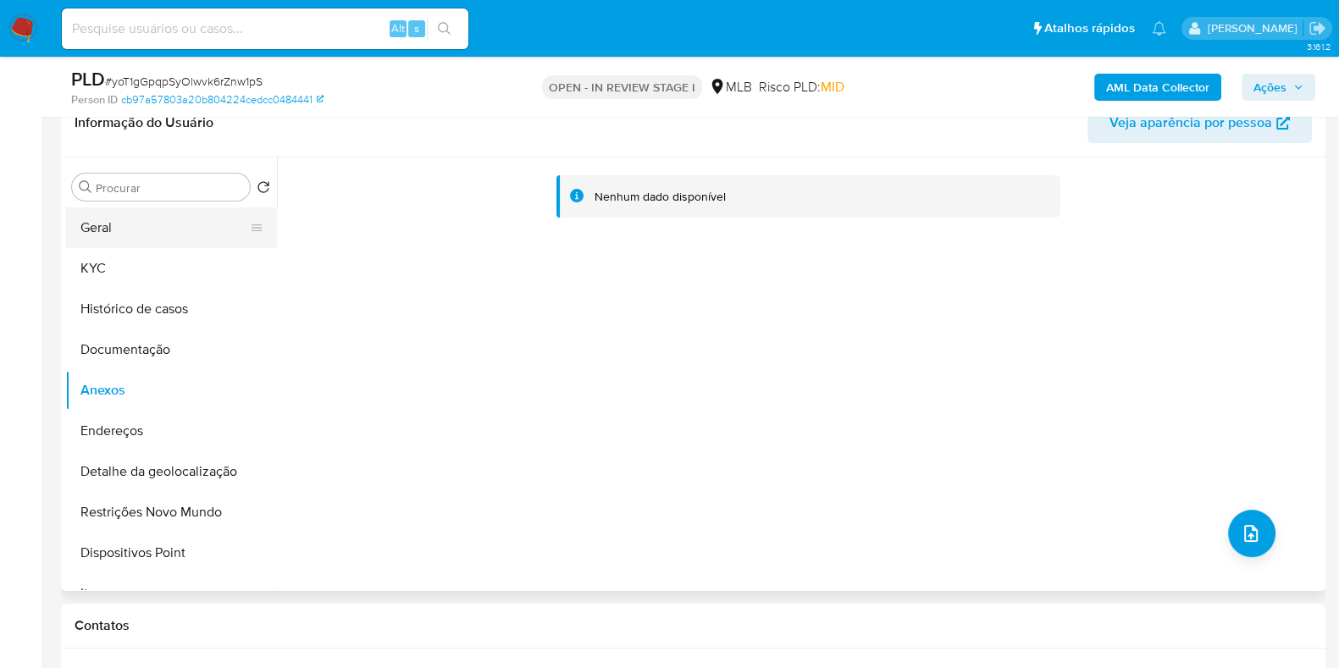
click at [102, 239] on button "Geral" at bounding box center [164, 228] width 198 height 41
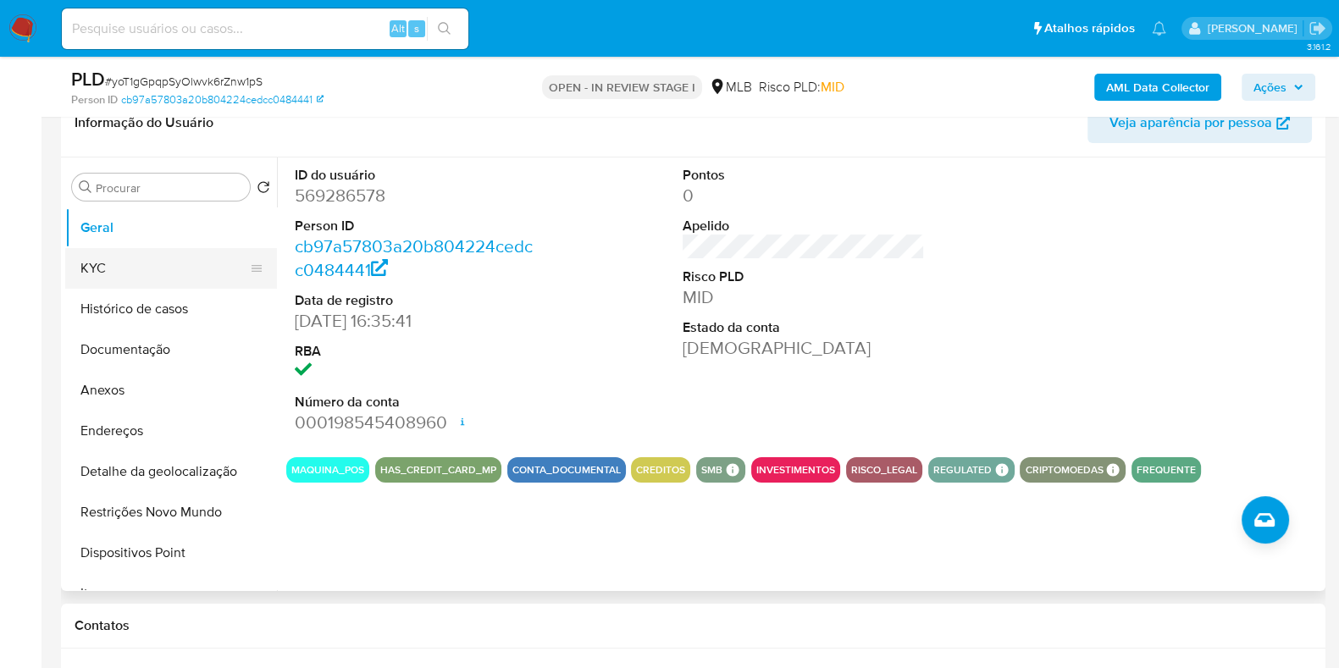
click at [167, 265] on button "KYC" at bounding box center [164, 268] width 198 height 41
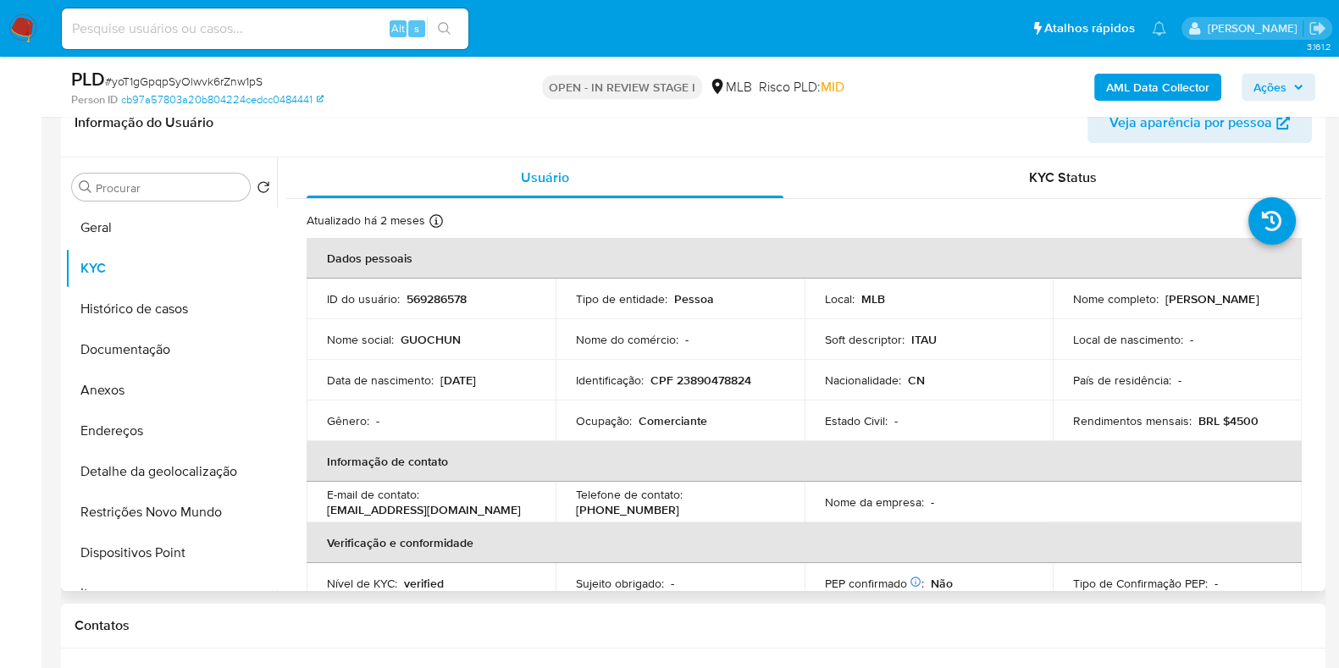
click at [618, 425] on p "Ocupação :" at bounding box center [604, 420] width 56 height 15
copy div "Ocupação : Comerciante"
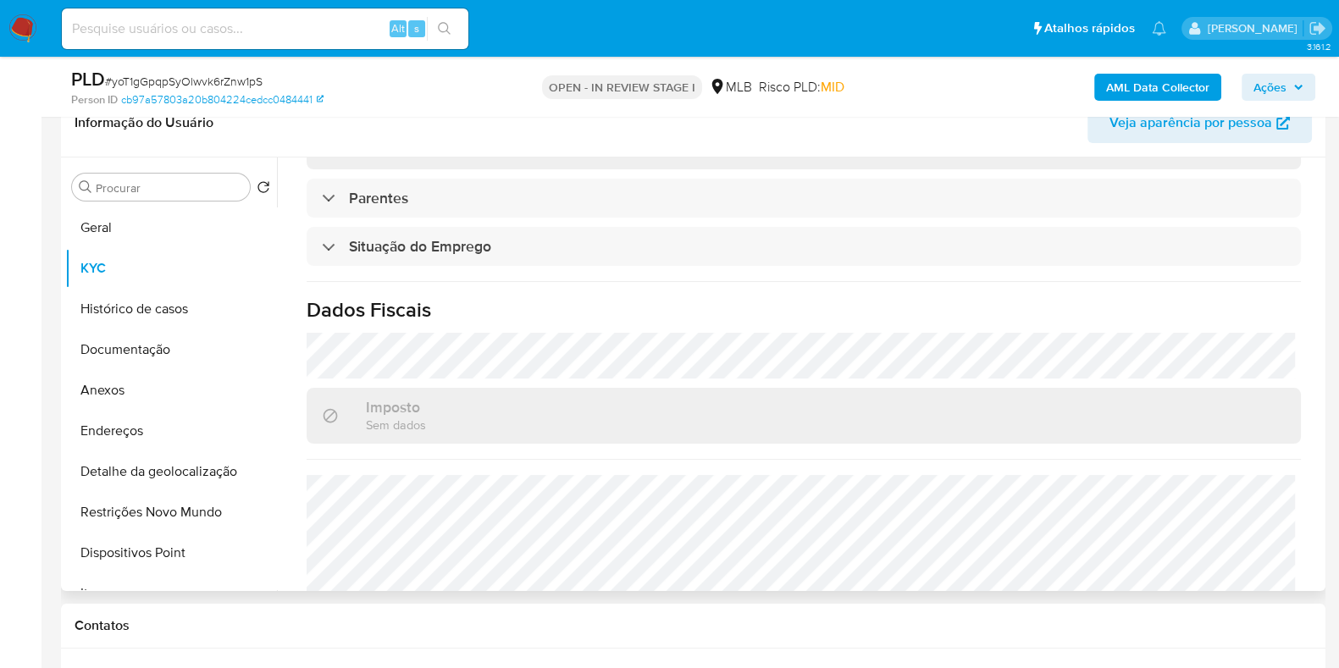
scroll to position [696, 0]
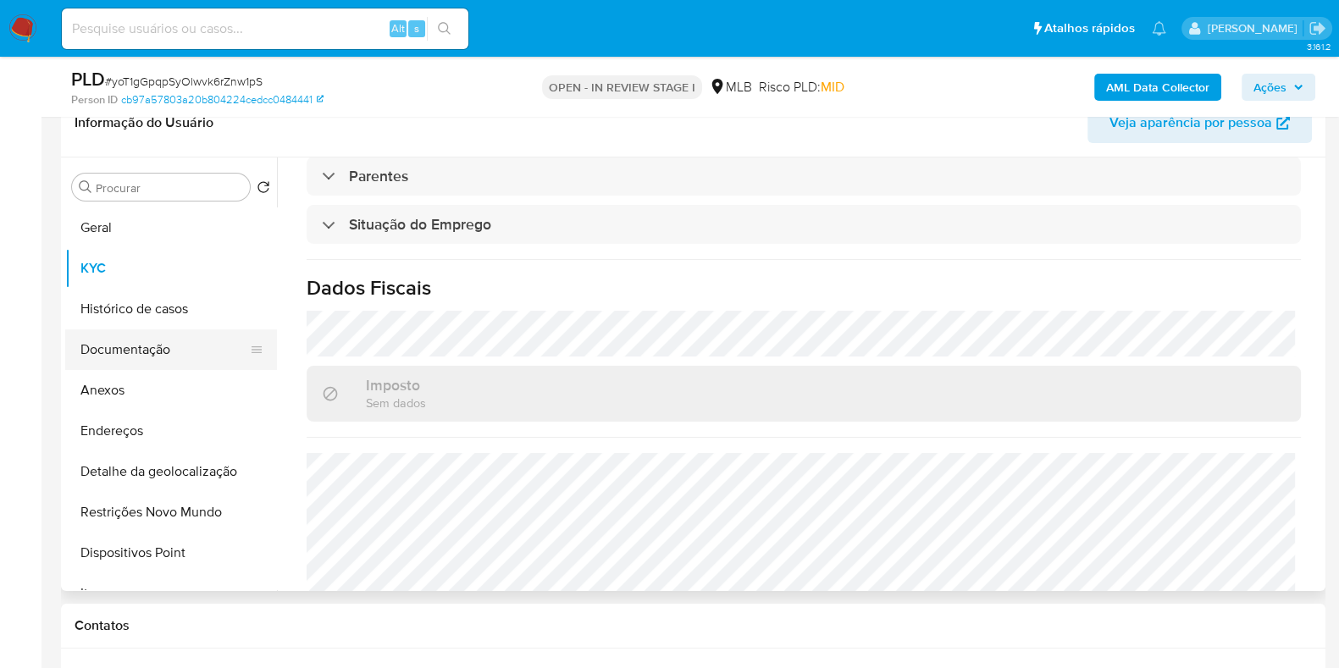
click at [152, 346] on button "Documentação" at bounding box center [164, 350] width 198 height 41
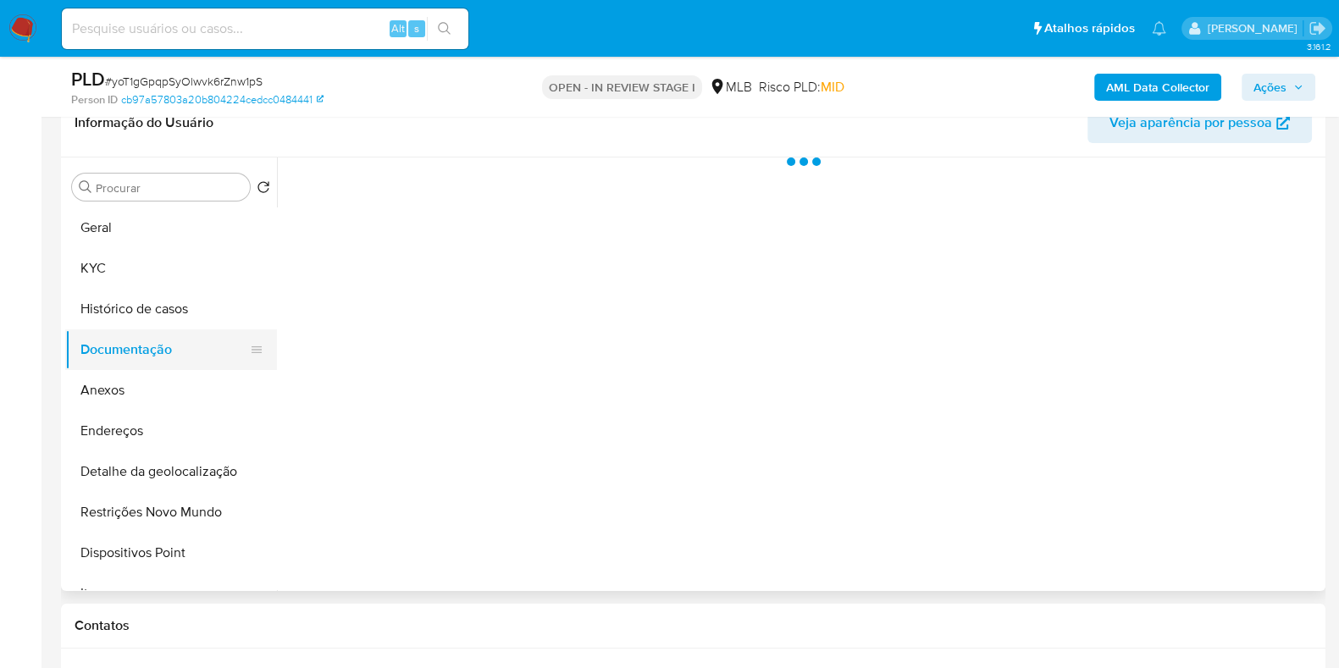
scroll to position [0, 0]
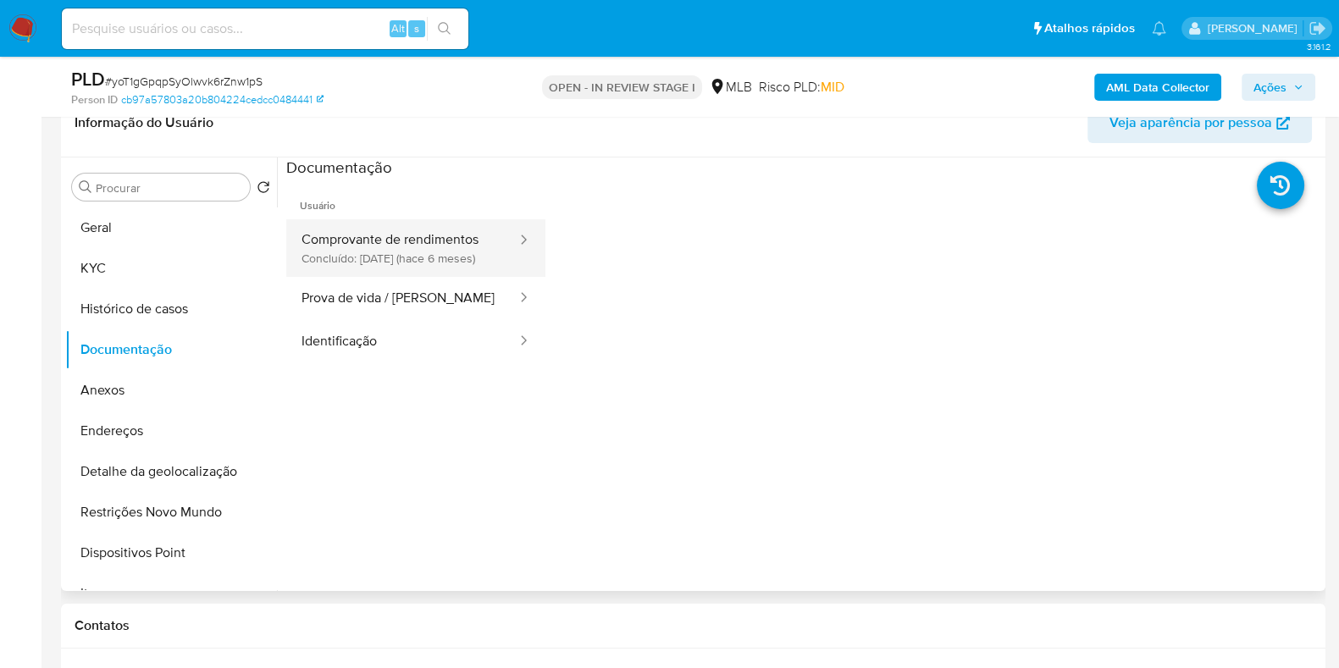
click at [428, 248] on button "Comprovante de rendimentos Concluído: 15/04/2025 (hace 6 meses)" at bounding box center [402, 248] width 232 height 58
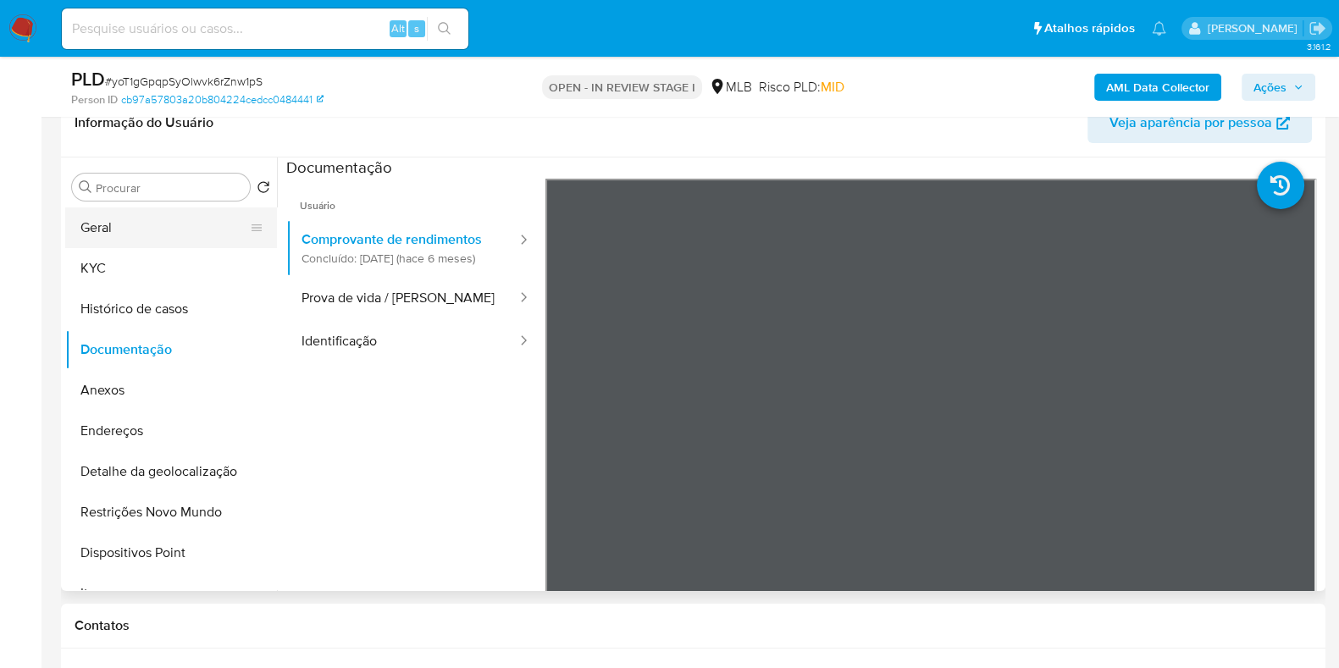
click at [140, 233] on button "Geral" at bounding box center [164, 228] width 198 height 41
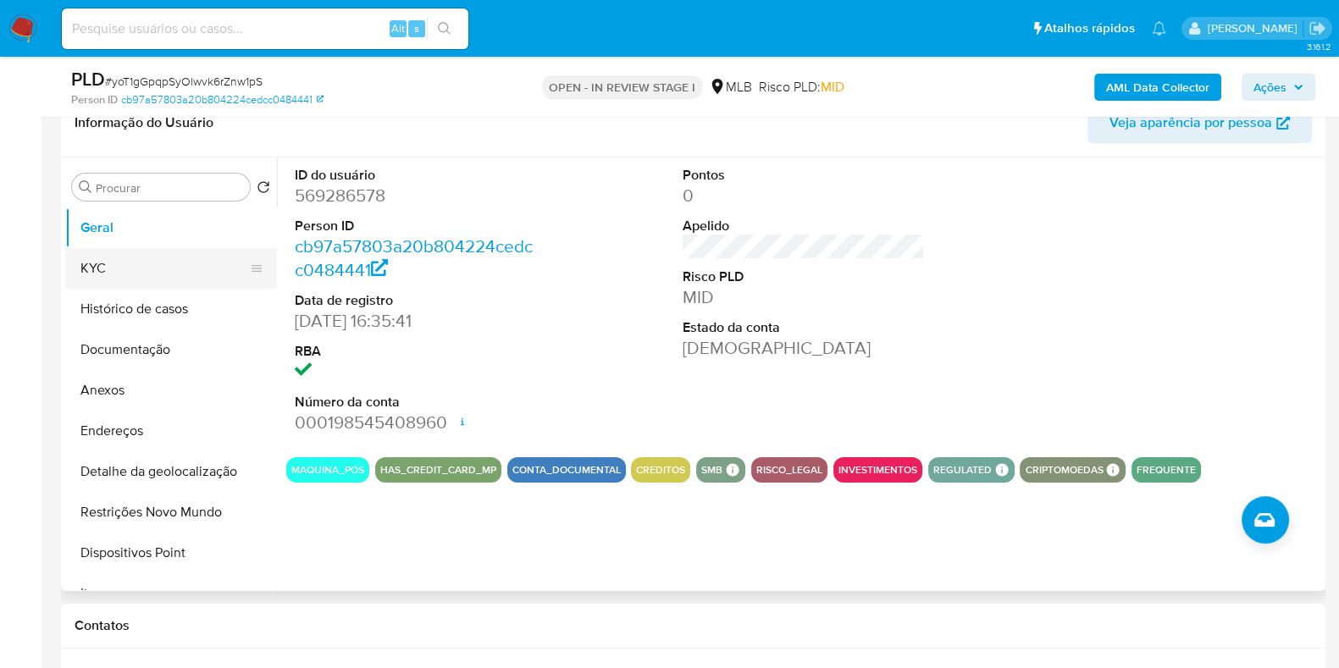
click at [152, 269] on button "KYC" at bounding box center [164, 268] width 198 height 41
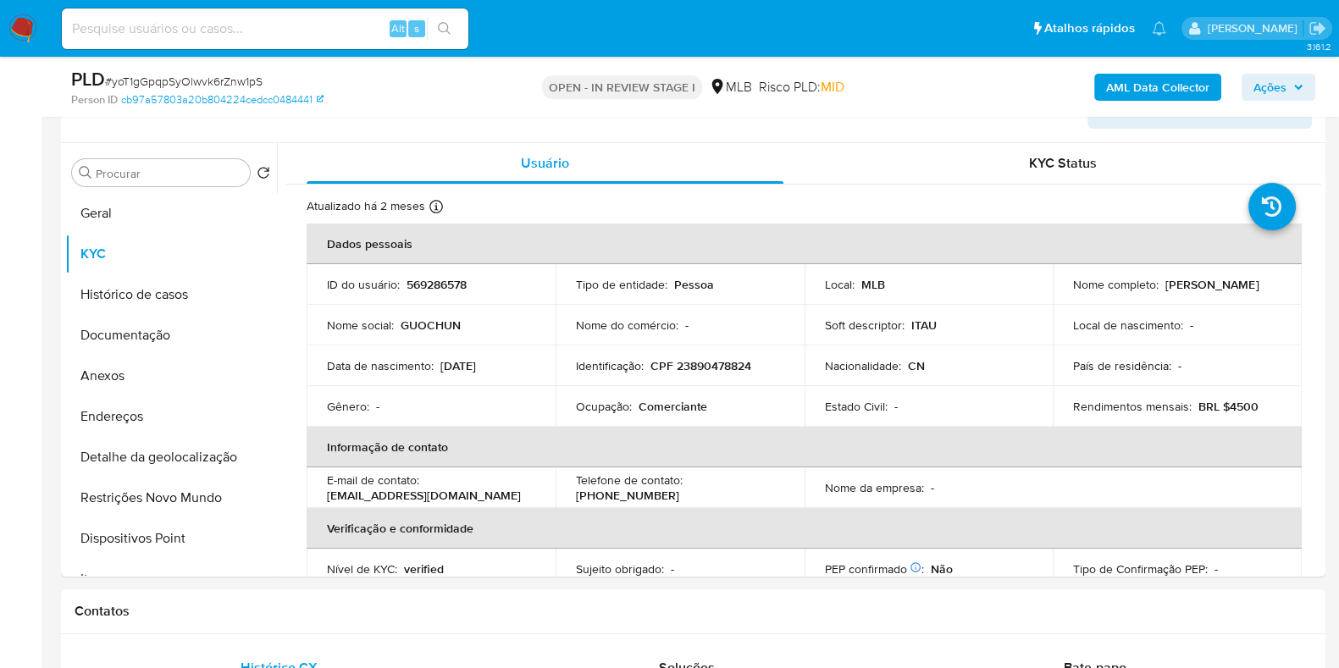
scroll to position [313, 0]
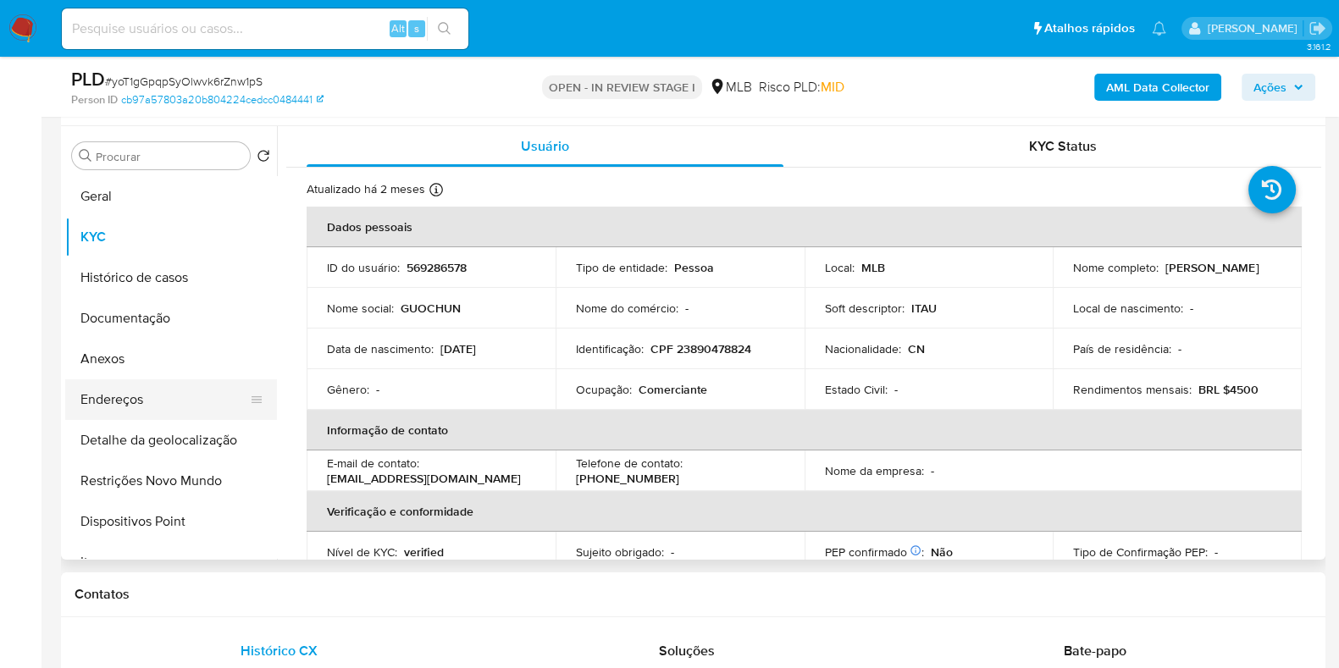
click at [145, 391] on button "Endereços" at bounding box center [164, 400] width 198 height 41
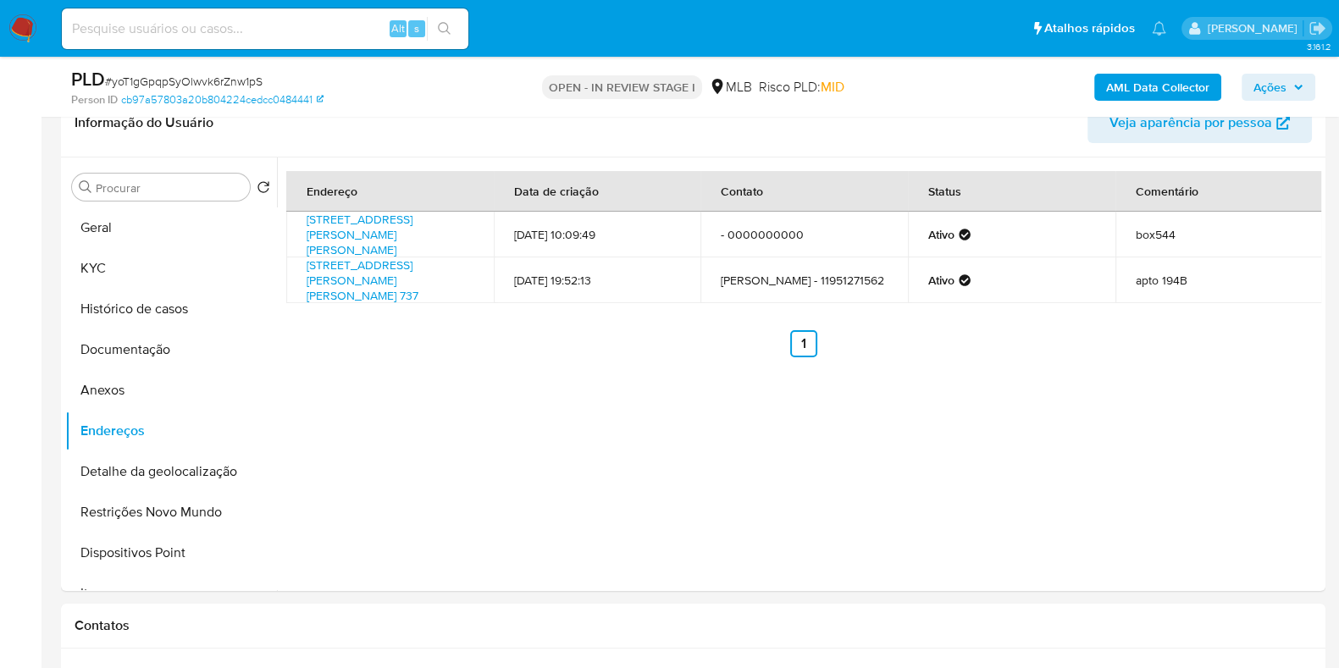
scroll to position [232, 0]
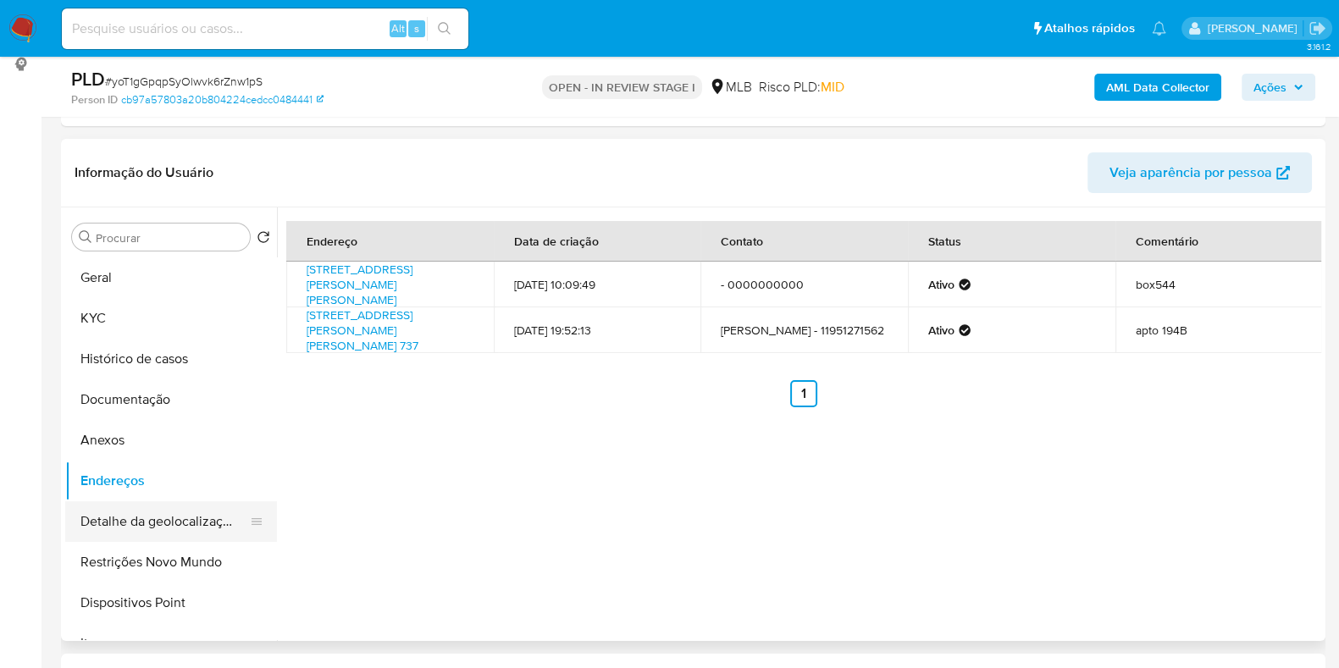
click at [200, 528] on button "Detalhe da geolocalização" at bounding box center [164, 522] width 198 height 41
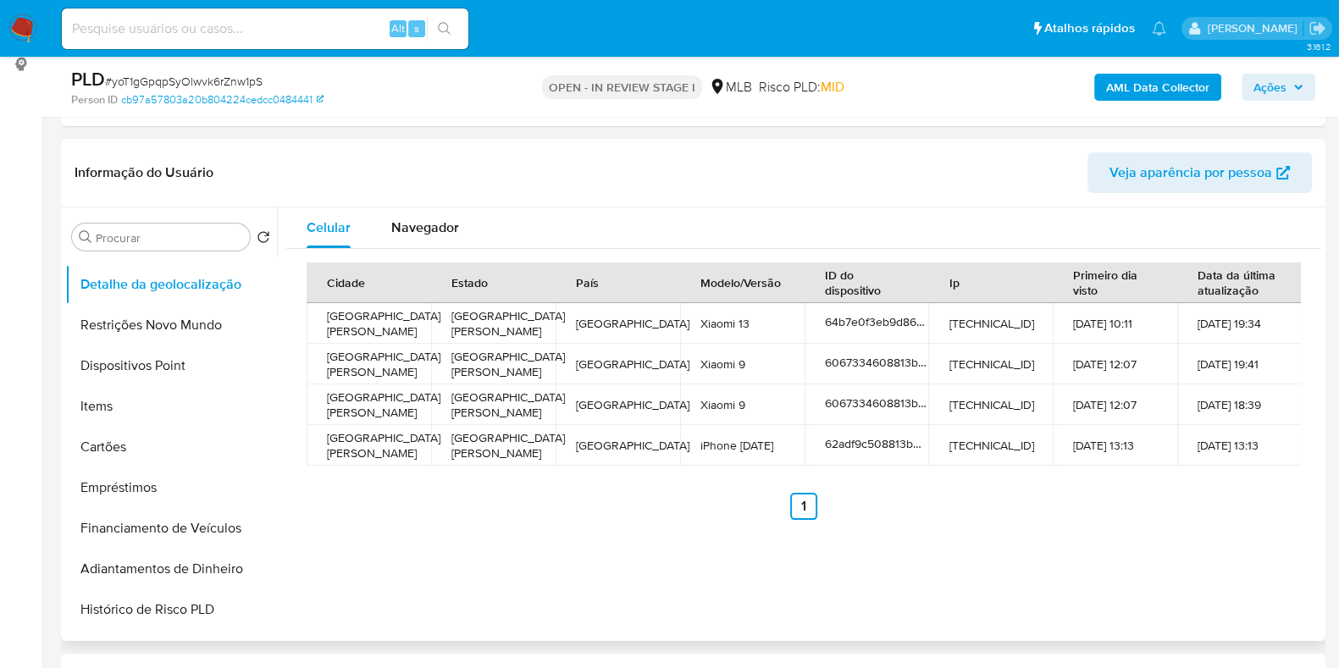
scroll to position [240, 0]
click at [424, 218] on span "Navegador" at bounding box center [425, 227] width 68 height 19
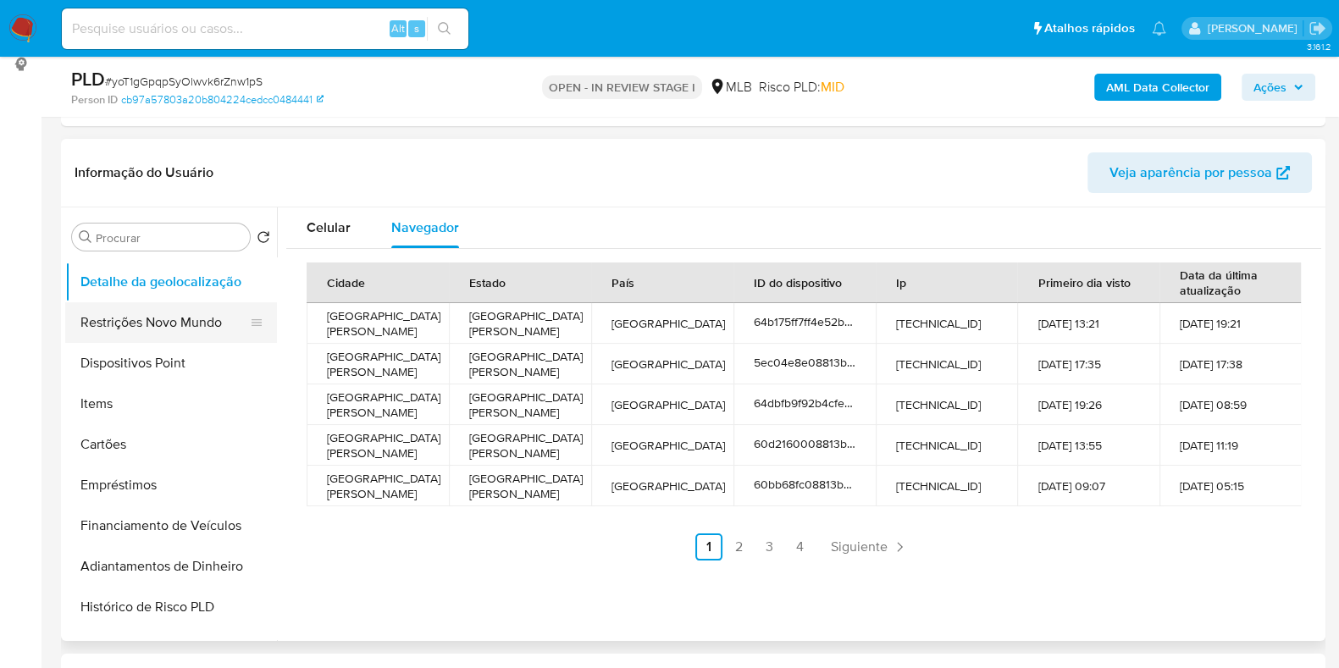
click at [174, 323] on button "Restrições Novo Mundo" at bounding box center [164, 322] width 198 height 41
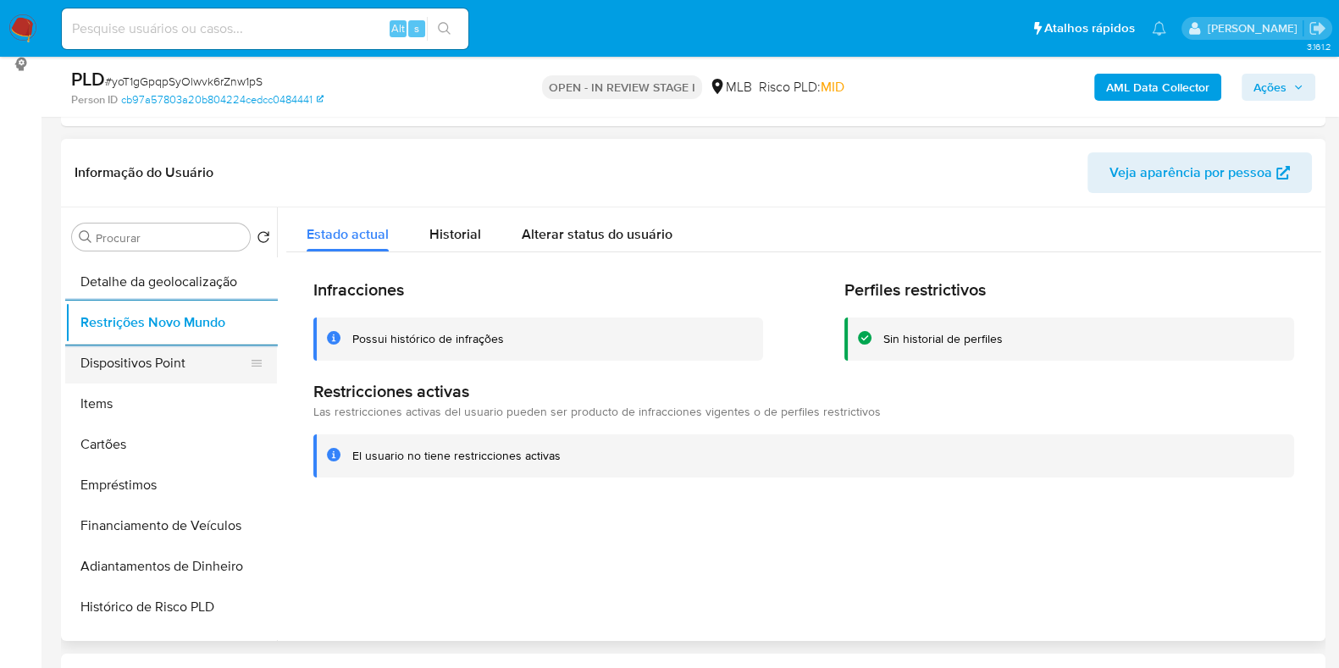
click at [168, 357] on button "Dispositivos Point" at bounding box center [164, 363] width 198 height 41
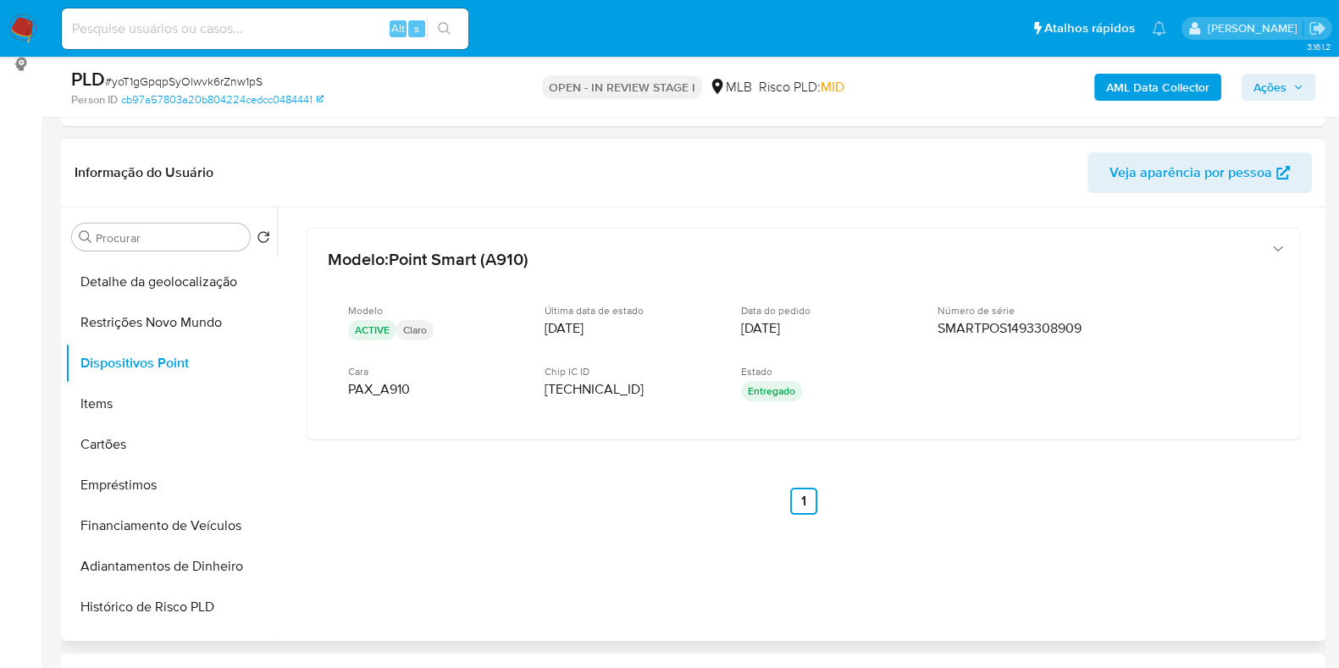
scroll to position [0, 0]
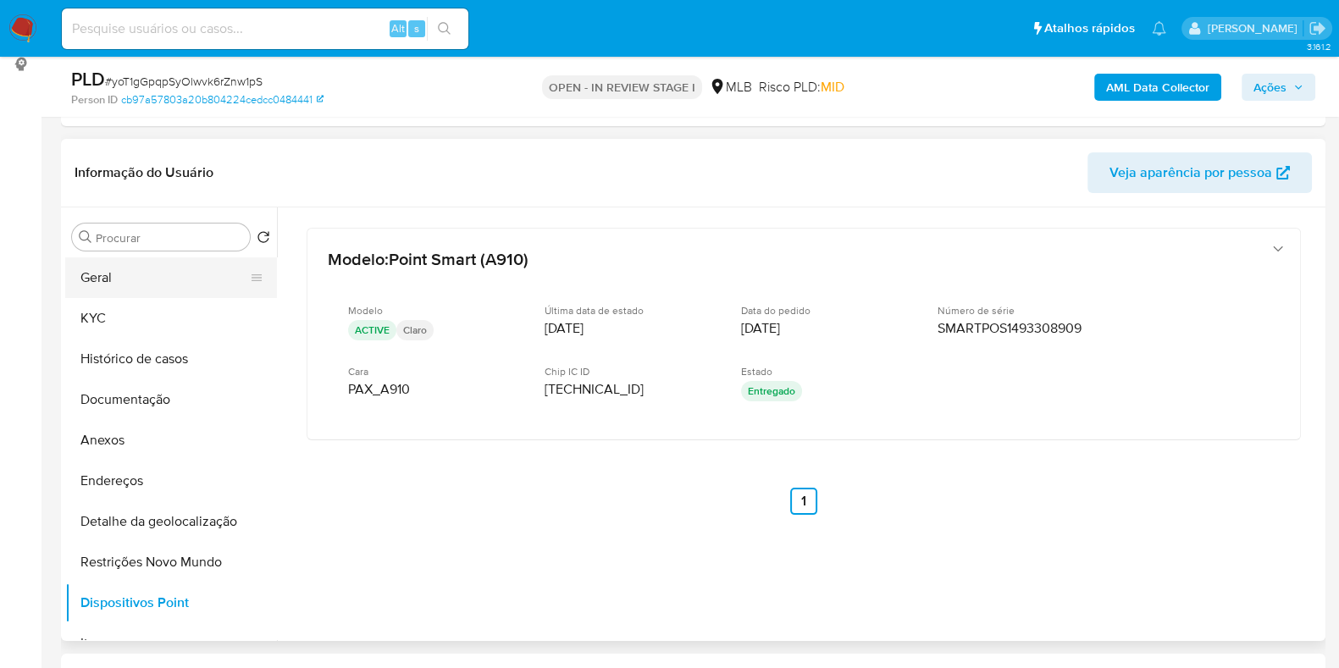
click at [160, 296] on button "Geral" at bounding box center [164, 278] width 198 height 41
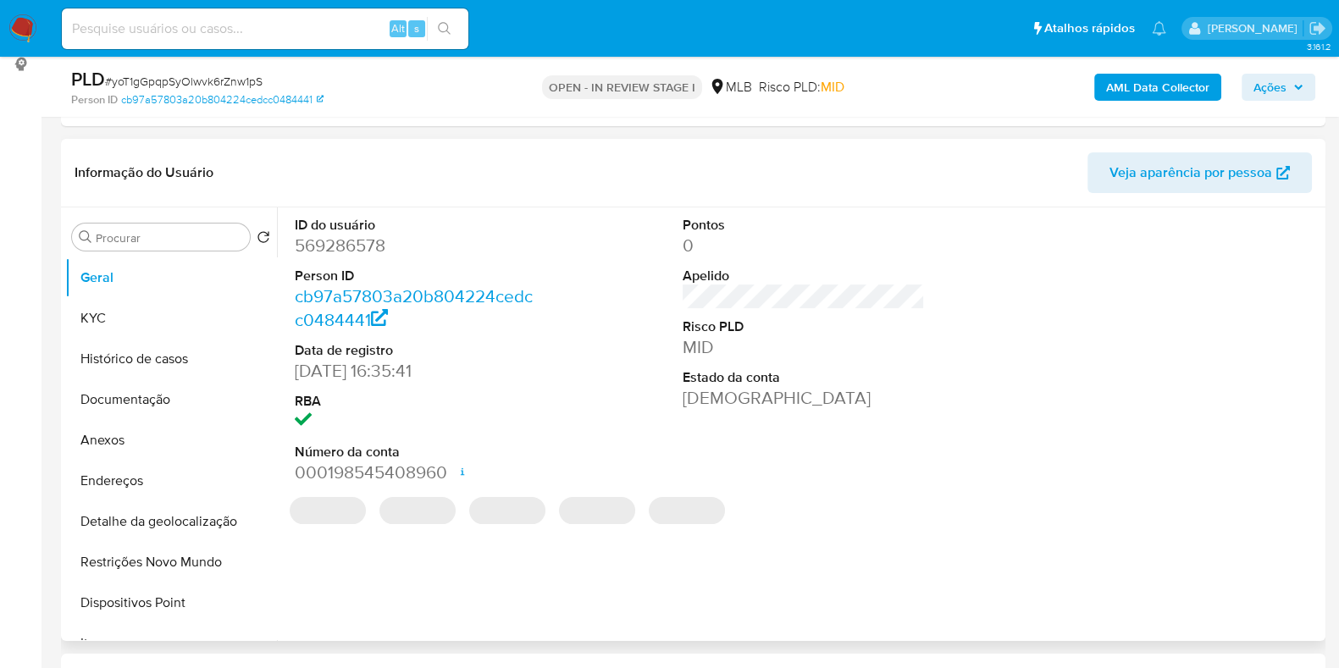
click at [370, 242] on dd "569286578" at bounding box center [416, 246] width 242 height 24
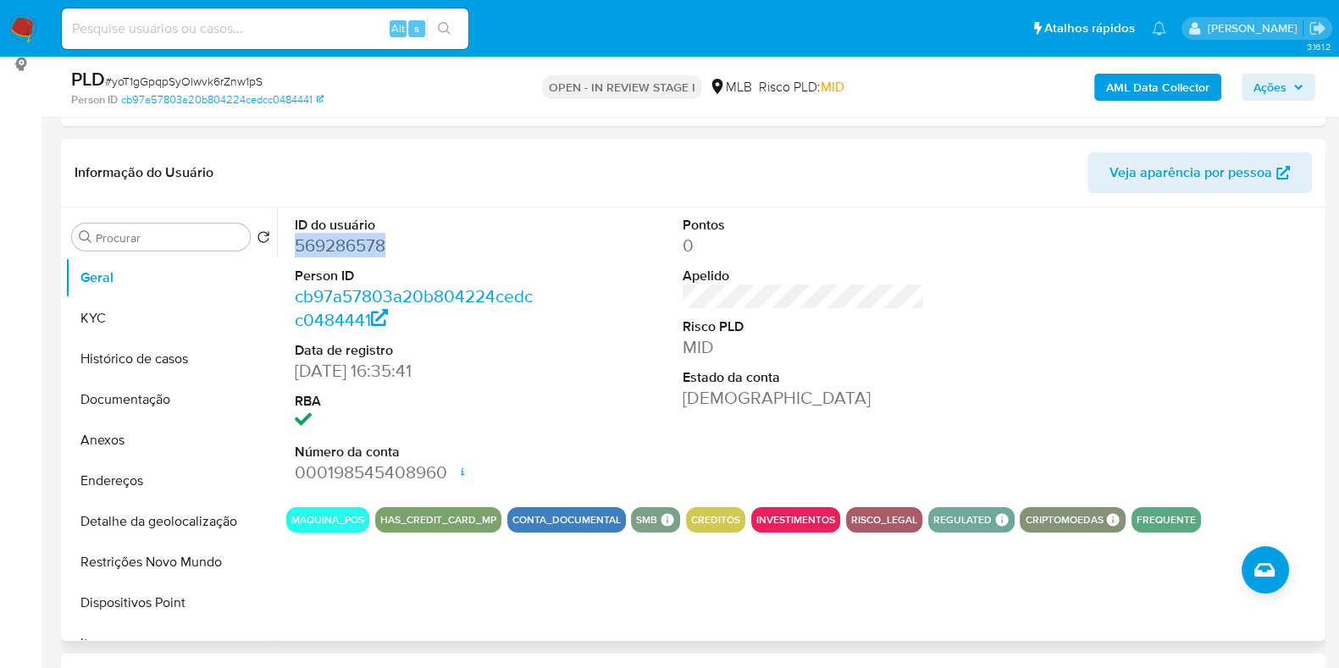
copy dd "569286578"
click at [131, 325] on button "KYC" at bounding box center [164, 318] width 198 height 41
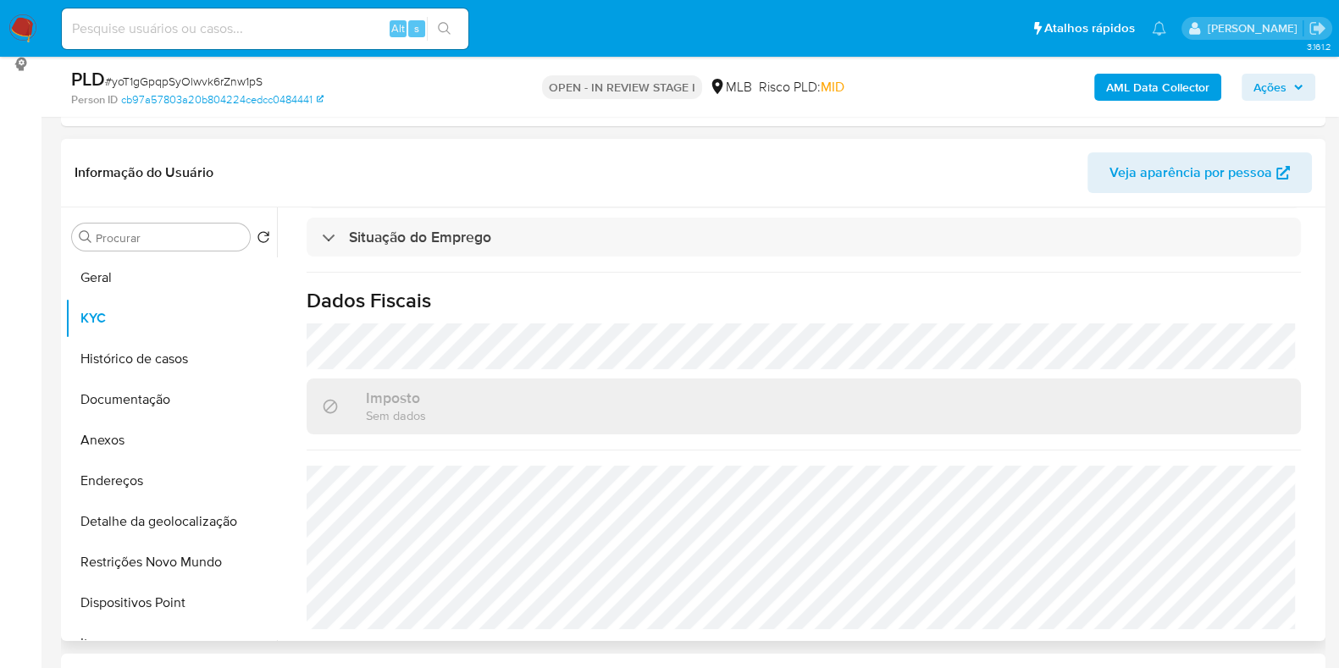
scroll to position [736, 0]
click at [163, 611] on button "Dispositivos Point" at bounding box center [164, 603] width 198 height 41
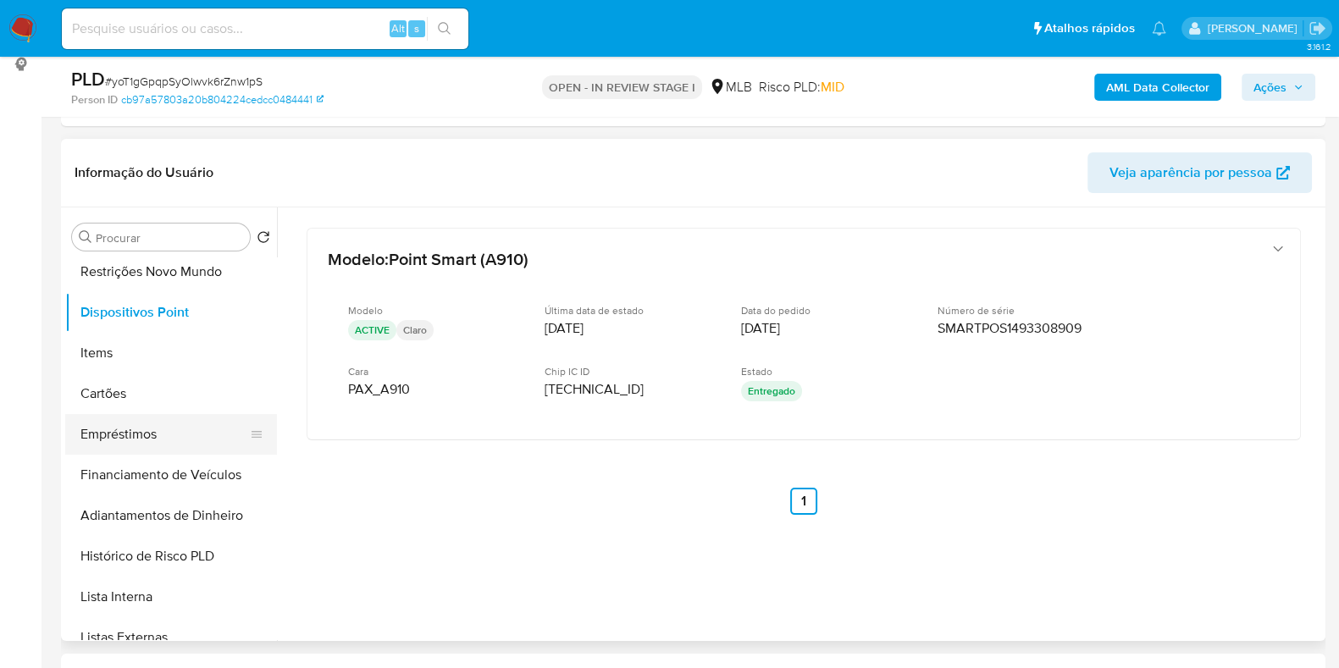
scroll to position [293, 0]
click at [183, 434] on button "Empréstimos" at bounding box center [164, 432] width 198 height 41
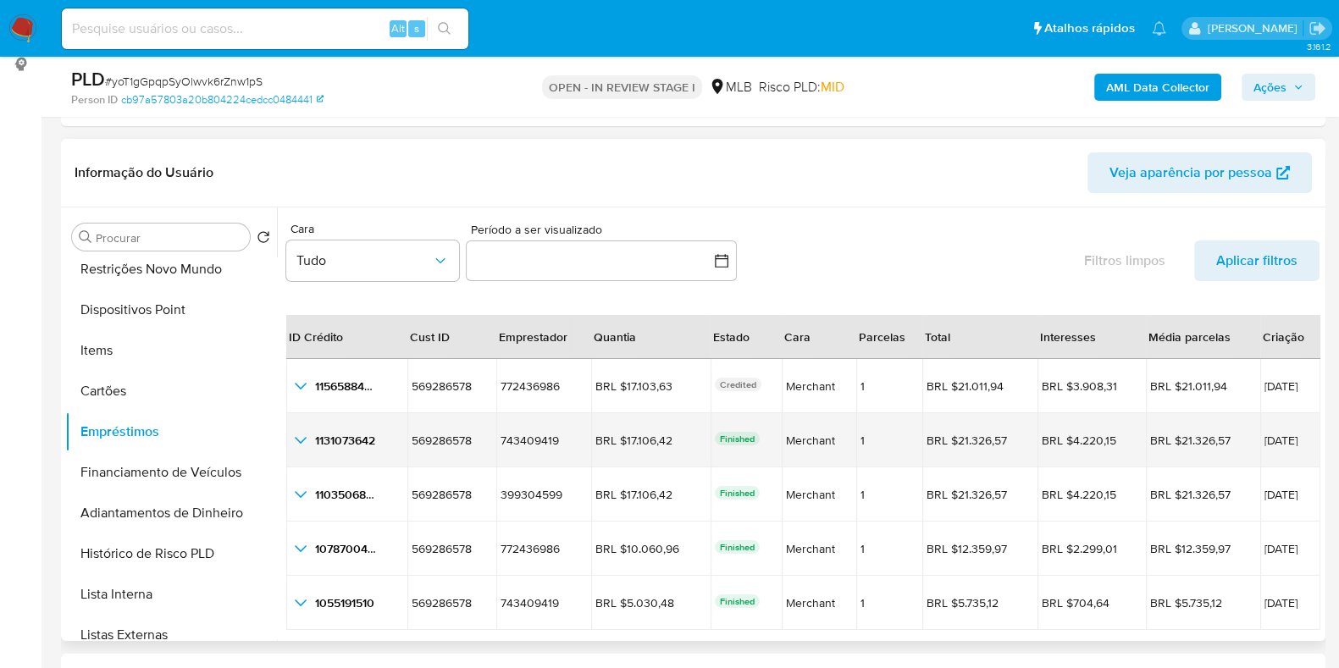
click at [304, 438] on icon "button_show_hidden_detail_by_id_1" at bounding box center [301, 440] width 12 height 7
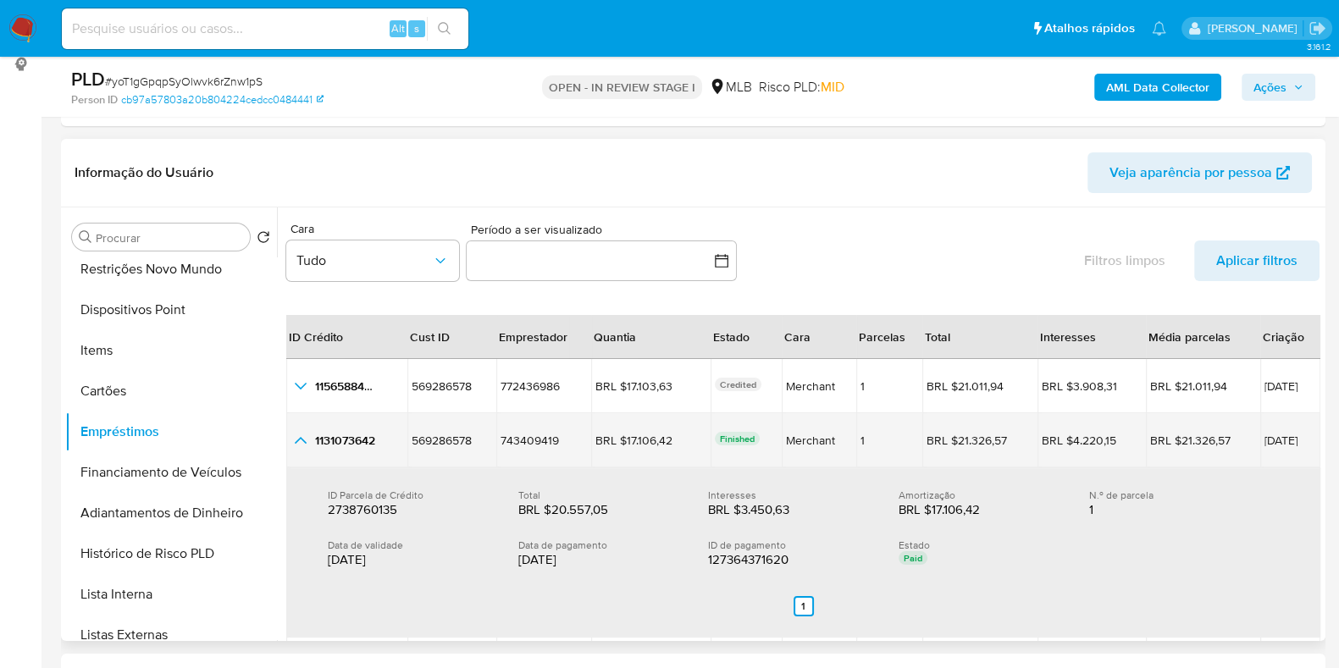
click at [304, 438] on icon "button_show_hidden_detail_by_id_1" at bounding box center [301, 440] width 20 height 20
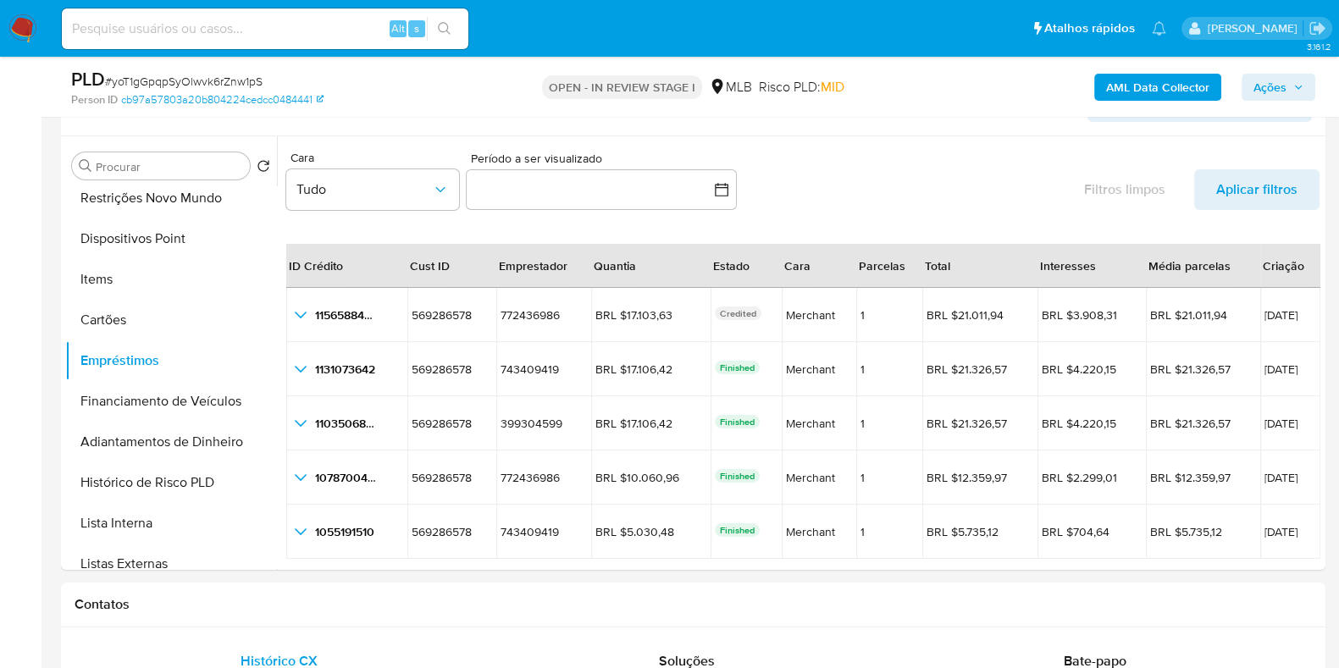
scroll to position [307, 0]
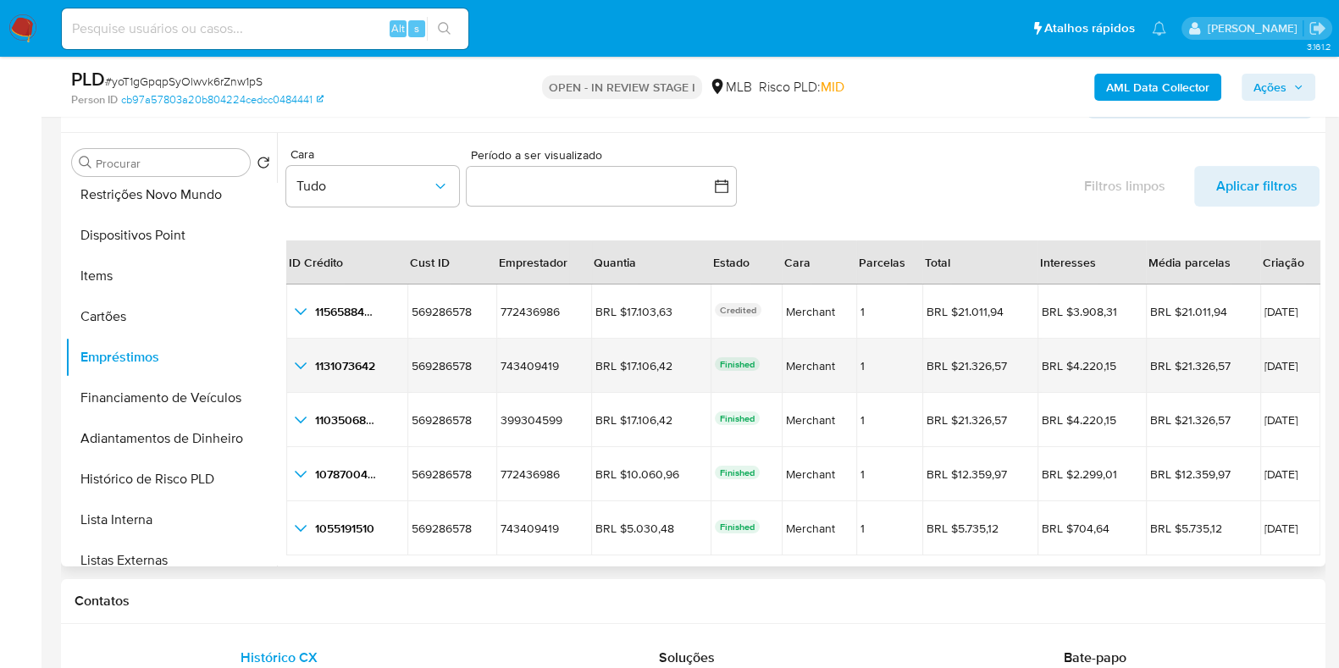
click at [302, 363] on icon "button_show_hidden_detail_by_id_1" at bounding box center [301, 366] width 20 height 20
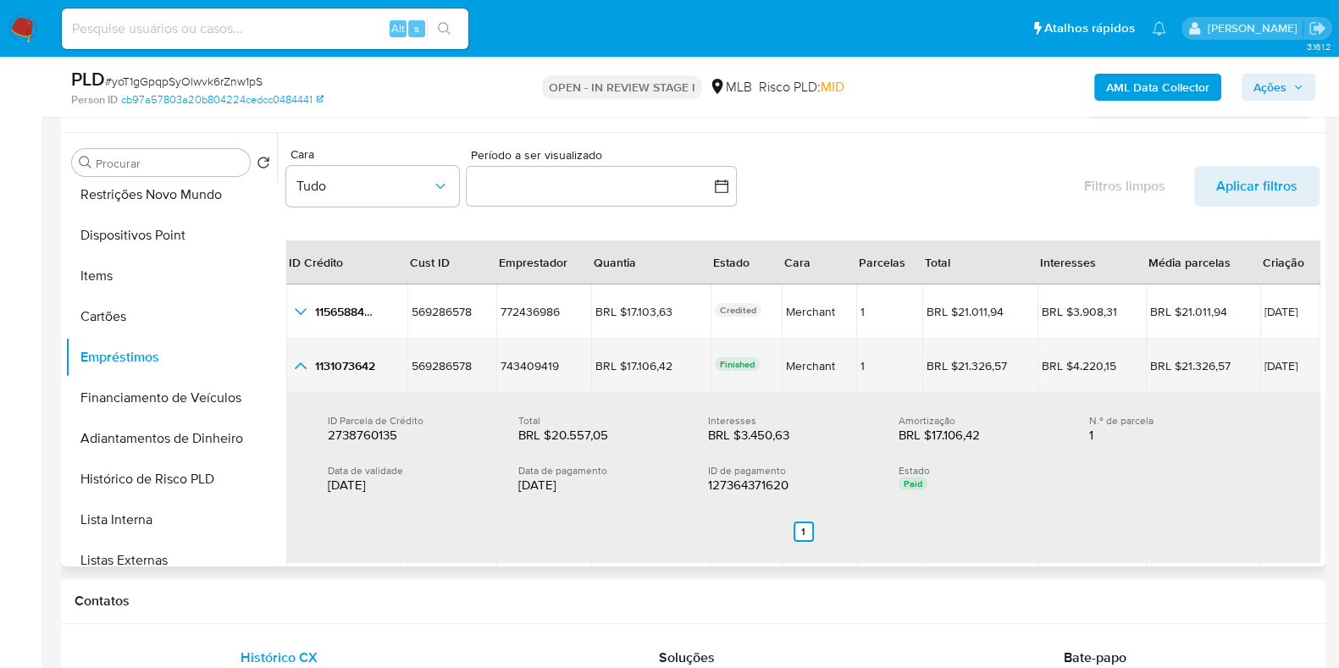
click at [308, 366] on icon "button_show_hidden_detail_by_id_1" at bounding box center [301, 366] width 20 height 20
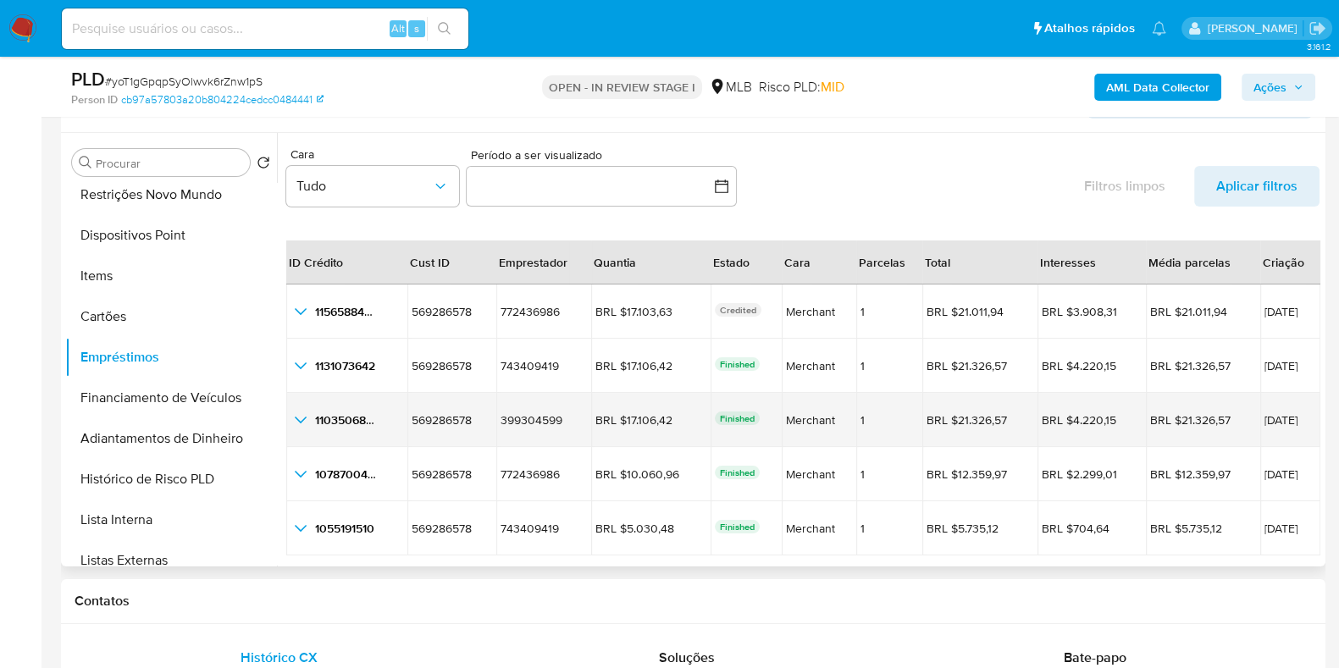
click at [305, 421] on icon "button_show_hidden_detail_by_id_2" at bounding box center [301, 420] width 20 height 20
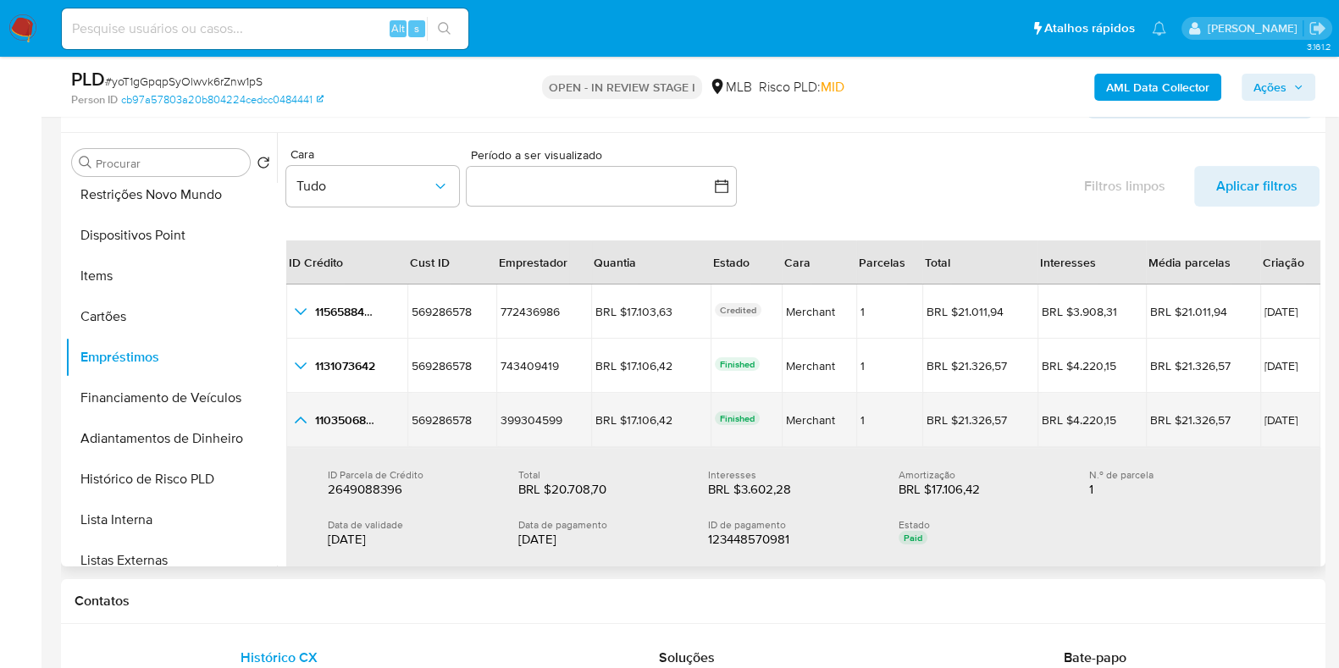
click at [302, 418] on icon "button_show_hidden_detail_by_id_2" at bounding box center [301, 420] width 12 height 7
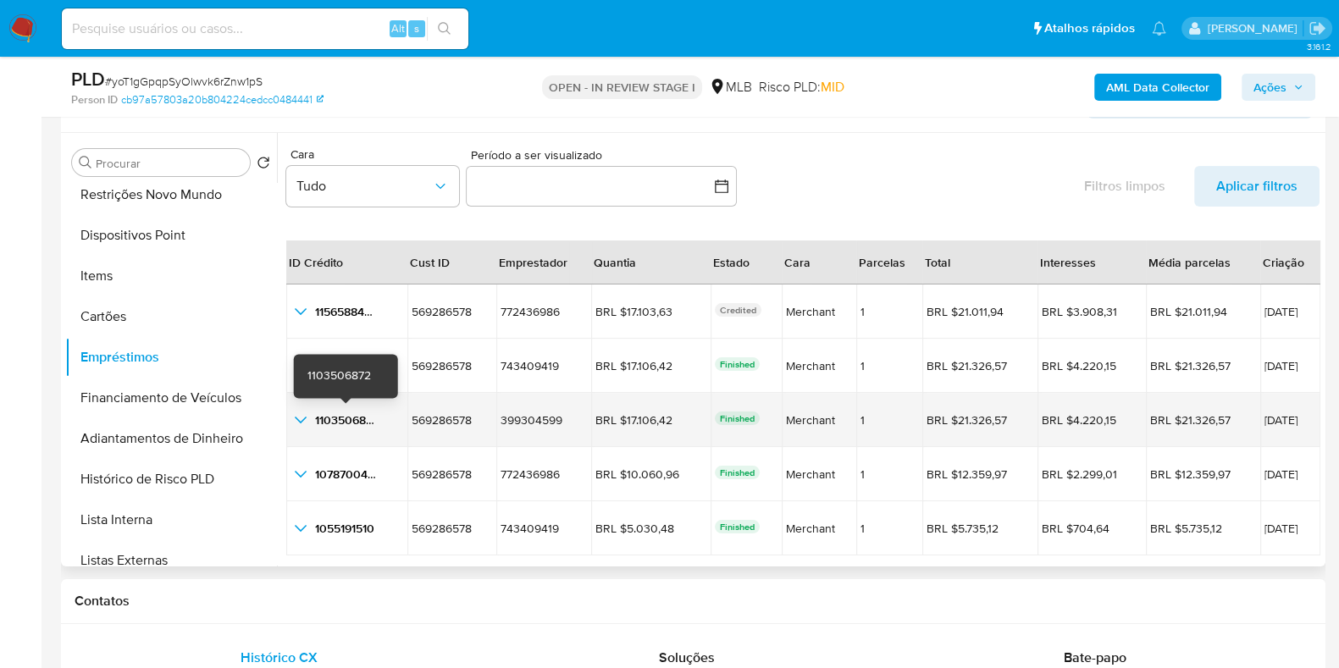
click at [352, 418] on span "1103506872" at bounding box center [347, 420] width 64 height 17
click at [1277, 418] on span "02/08/2025" at bounding box center [1291, 420] width 52 height 12
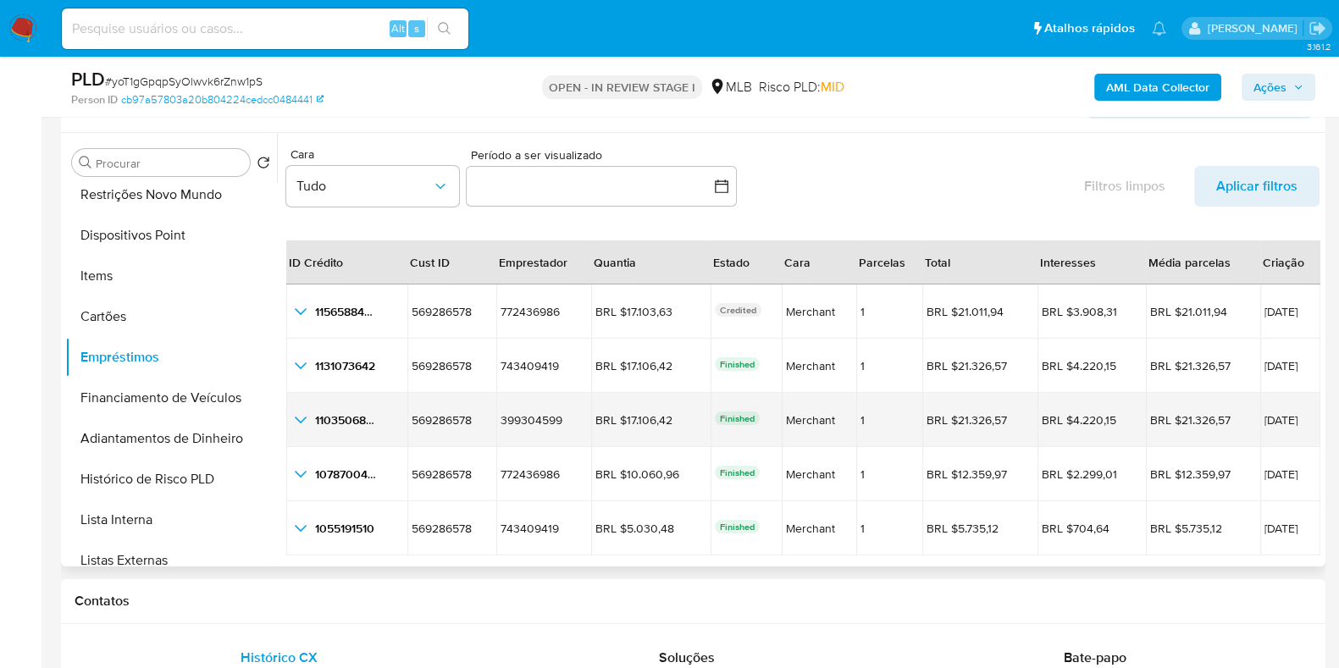
click at [296, 417] on icon "button_show_hidden_detail_by_id_2" at bounding box center [301, 420] width 12 height 7
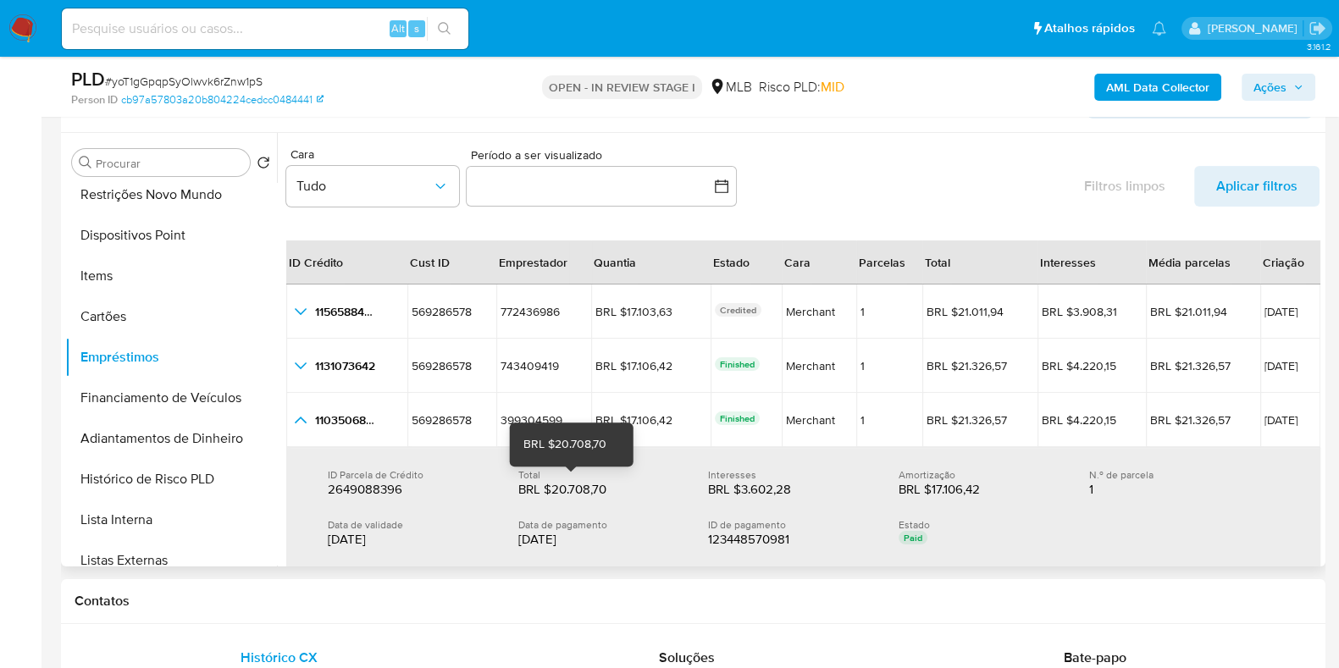
click at [594, 490] on div "BRL $20.708,70" at bounding box center [572, 489] width 108 height 17
drag, startPoint x: 607, startPoint y: 490, endPoint x: 550, endPoint y: 490, distance: 57.6
click at [550, 490] on div "BRL $20.708,70" at bounding box center [572, 489] width 108 height 17
click at [560, 541] on div "28/08/2025" at bounding box center [599, 539] width 163 height 17
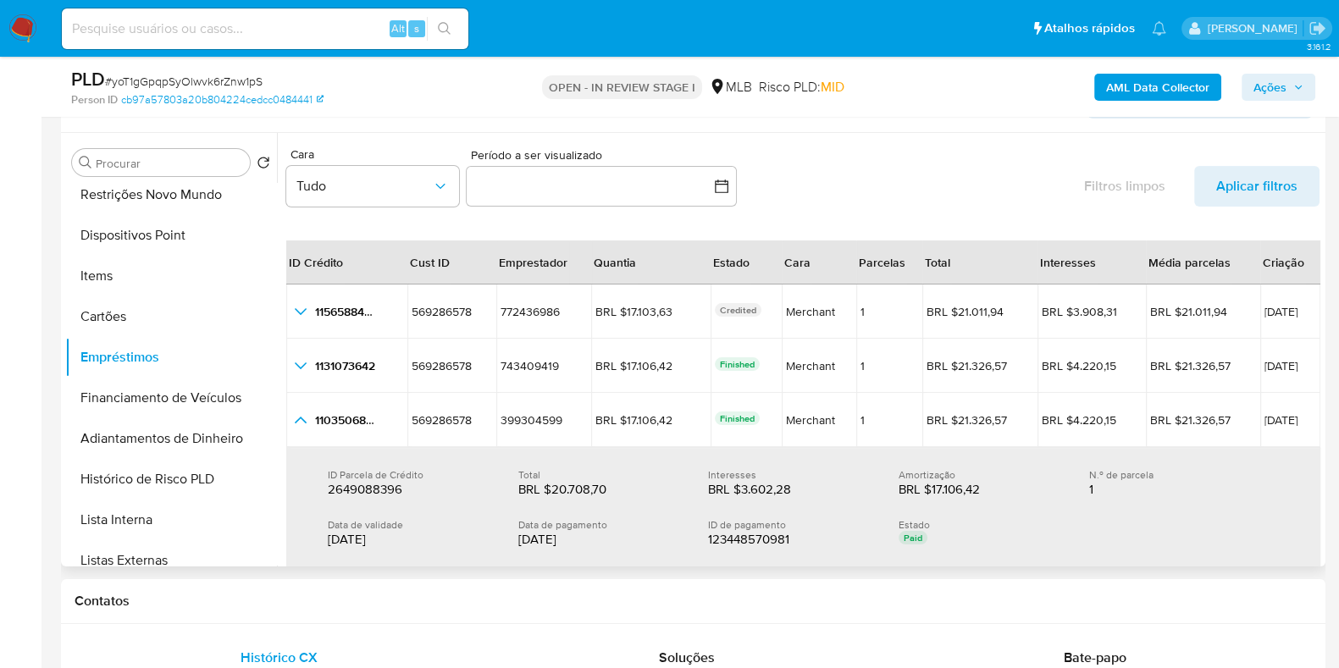
click at [560, 541] on div "28/08/2025" at bounding box center [599, 539] width 163 height 17
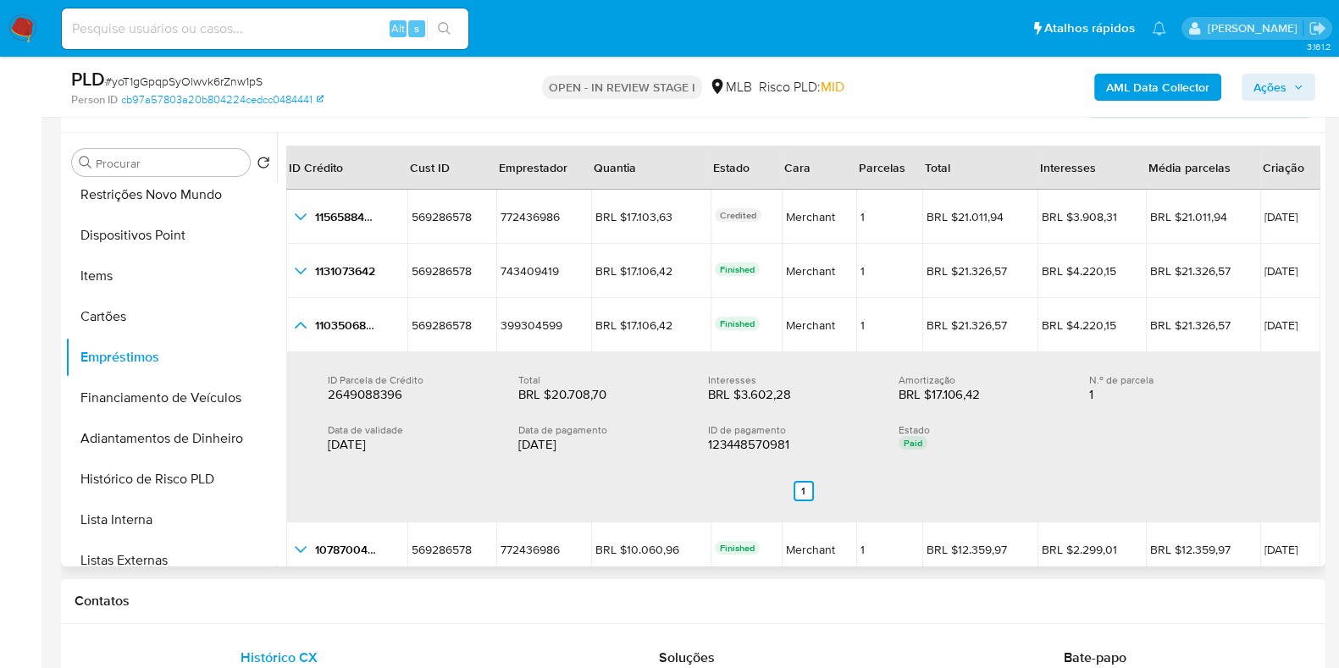
scroll to position [96, 0]
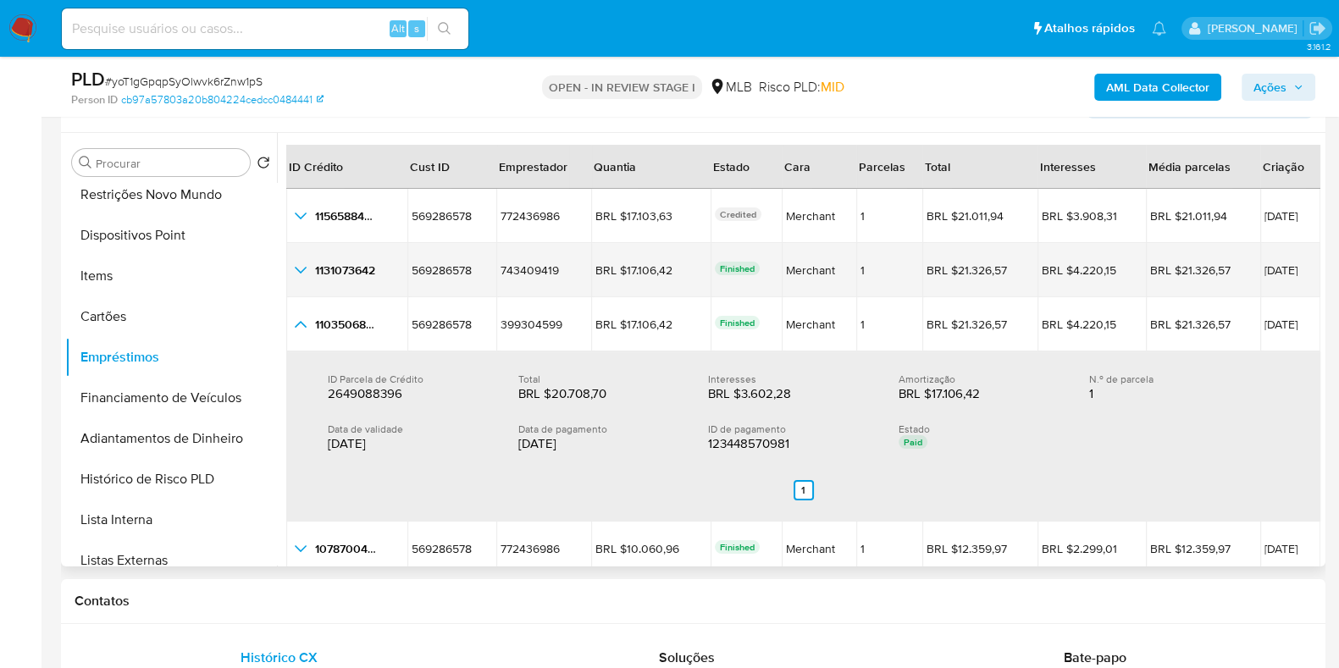
click at [305, 269] on icon "button_show_hidden_detail_by_id_1" at bounding box center [301, 270] width 20 height 20
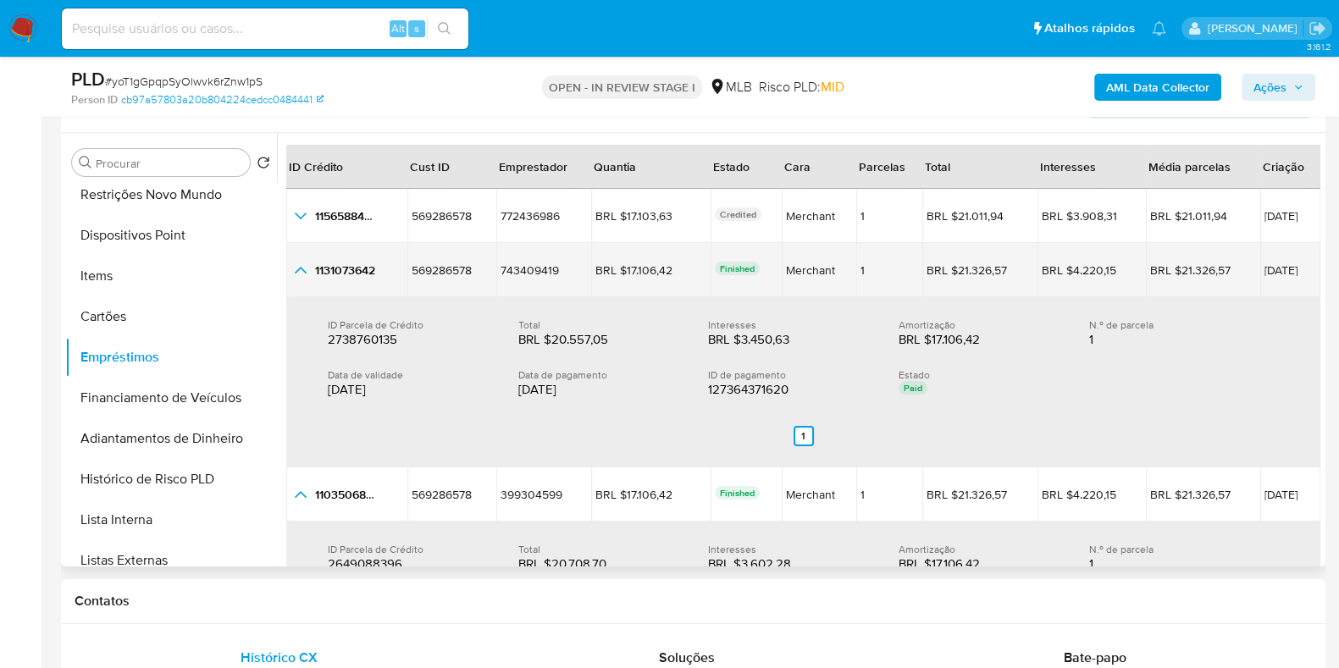
click at [305, 269] on icon "button_show_hidden_detail_by_id_1" at bounding box center [301, 270] width 20 height 20
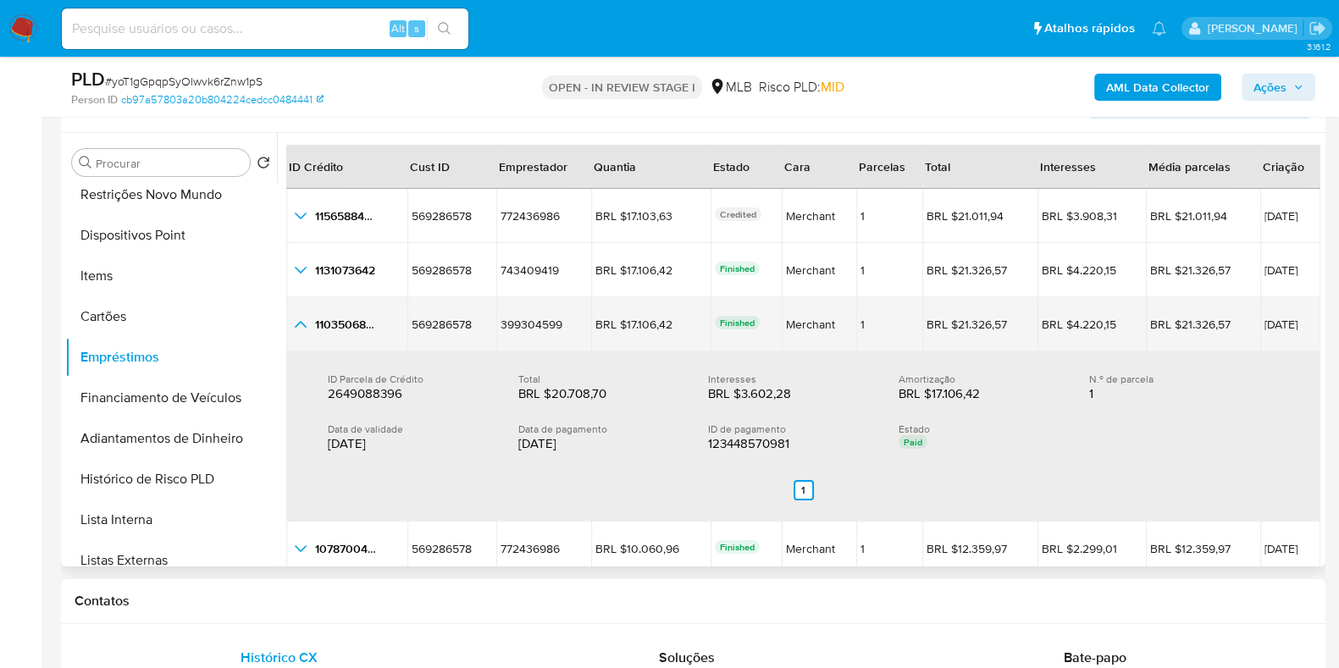
click at [302, 317] on icon "button_show_hidden_detail_by_id_2" at bounding box center [301, 324] width 20 height 20
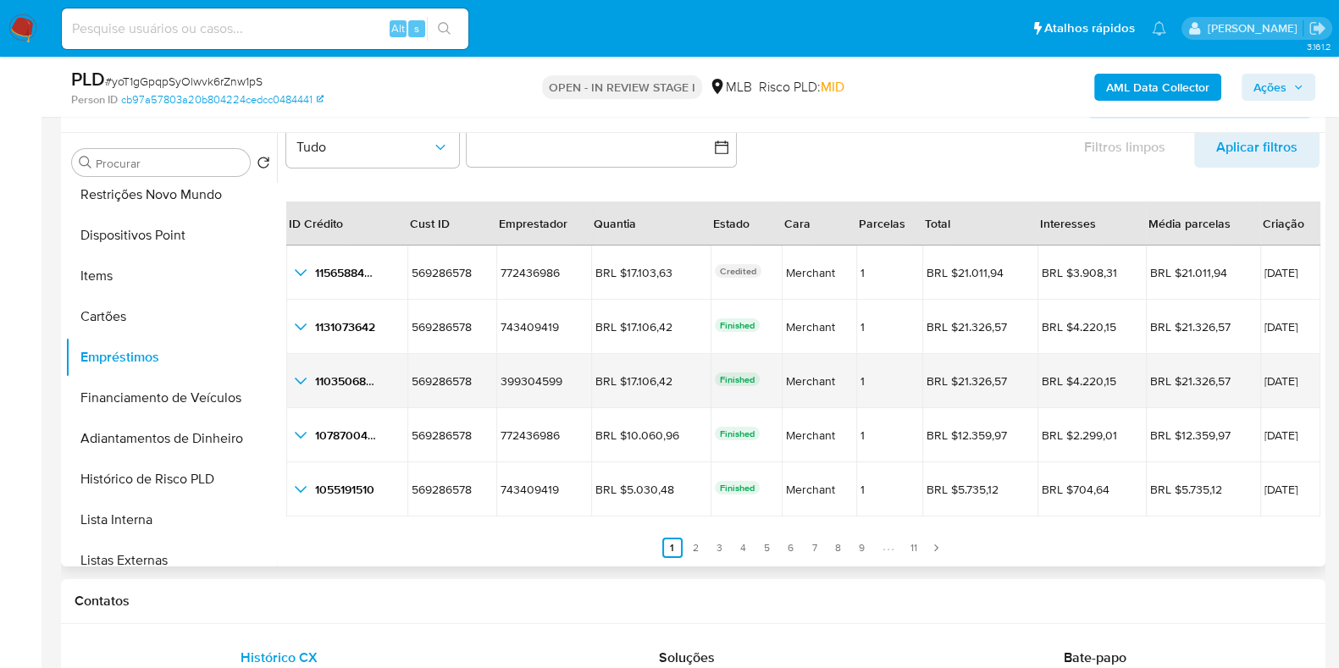
scroll to position [39, 0]
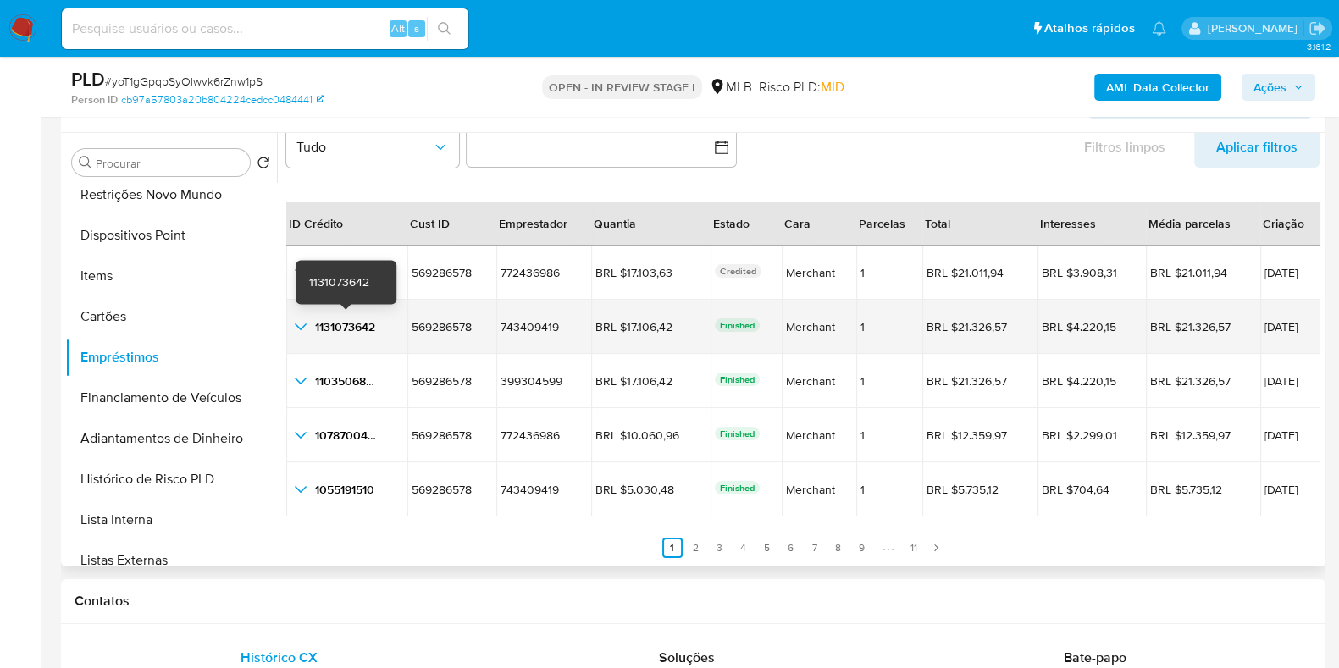
click at [344, 324] on span "1131073642" at bounding box center [345, 327] width 60 height 17
click at [1271, 330] on span "30/08/2025" at bounding box center [1291, 327] width 52 height 12
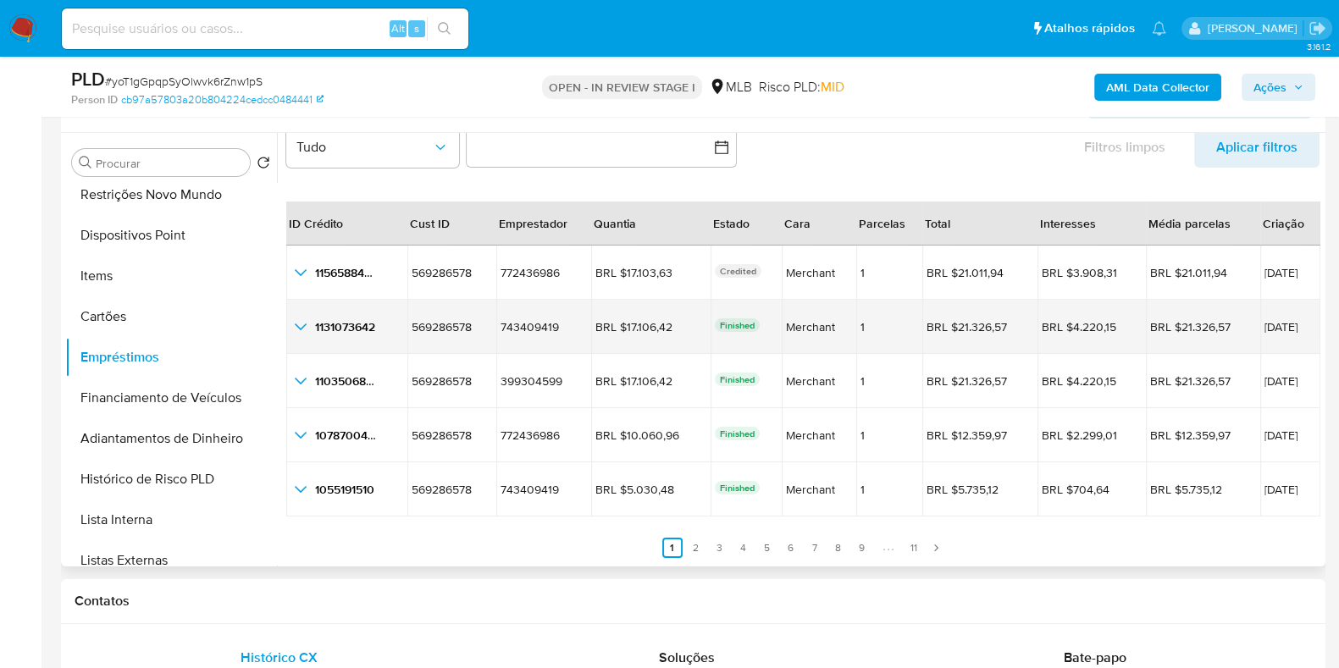
click at [302, 327] on icon "button_show_hidden_detail_by_id_1" at bounding box center [301, 327] width 12 height 7
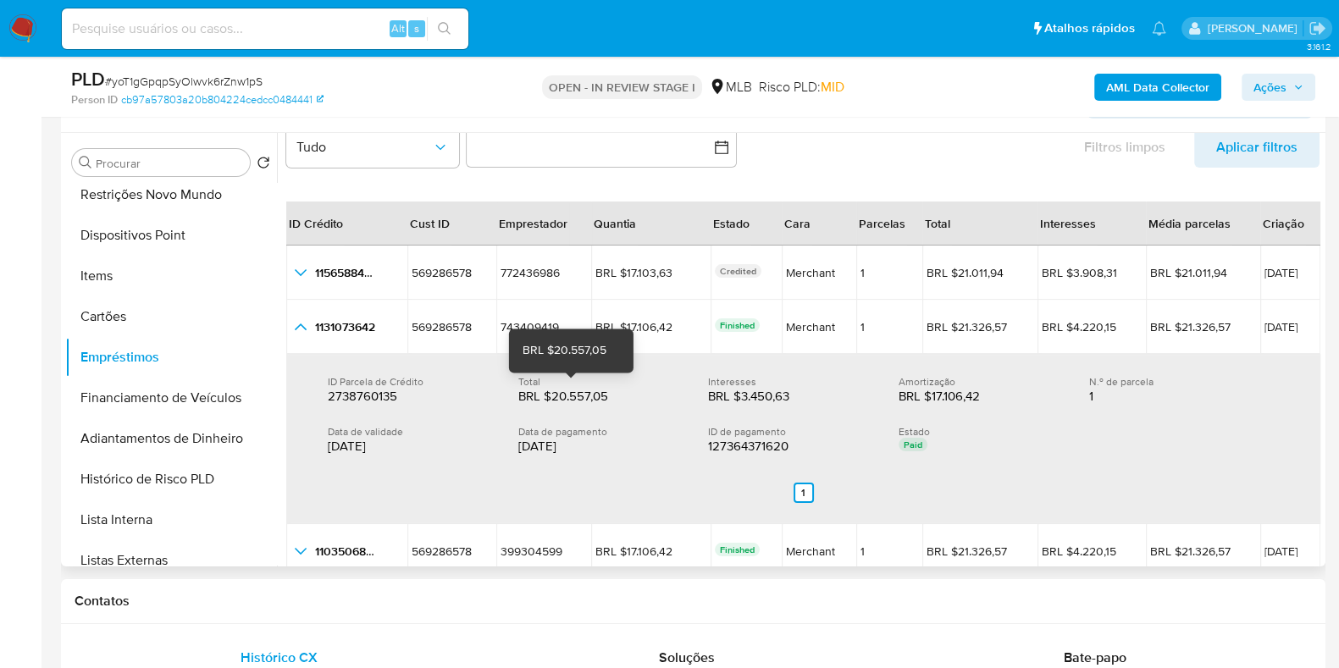
click at [588, 393] on div "BRL $20.557,05" at bounding box center [572, 396] width 108 height 17
drag, startPoint x: 615, startPoint y: 393, endPoint x: 551, endPoint y: 393, distance: 64.4
click at [551, 393] on div "BRL $20.557,05" at bounding box center [572, 396] width 108 height 17
drag, startPoint x: 596, startPoint y: 451, endPoint x: 518, endPoint y: 452, distance: 77.1
click at [518, 452] on div "24/09/2025" at bounding box center [599, 446] width 163 height 17
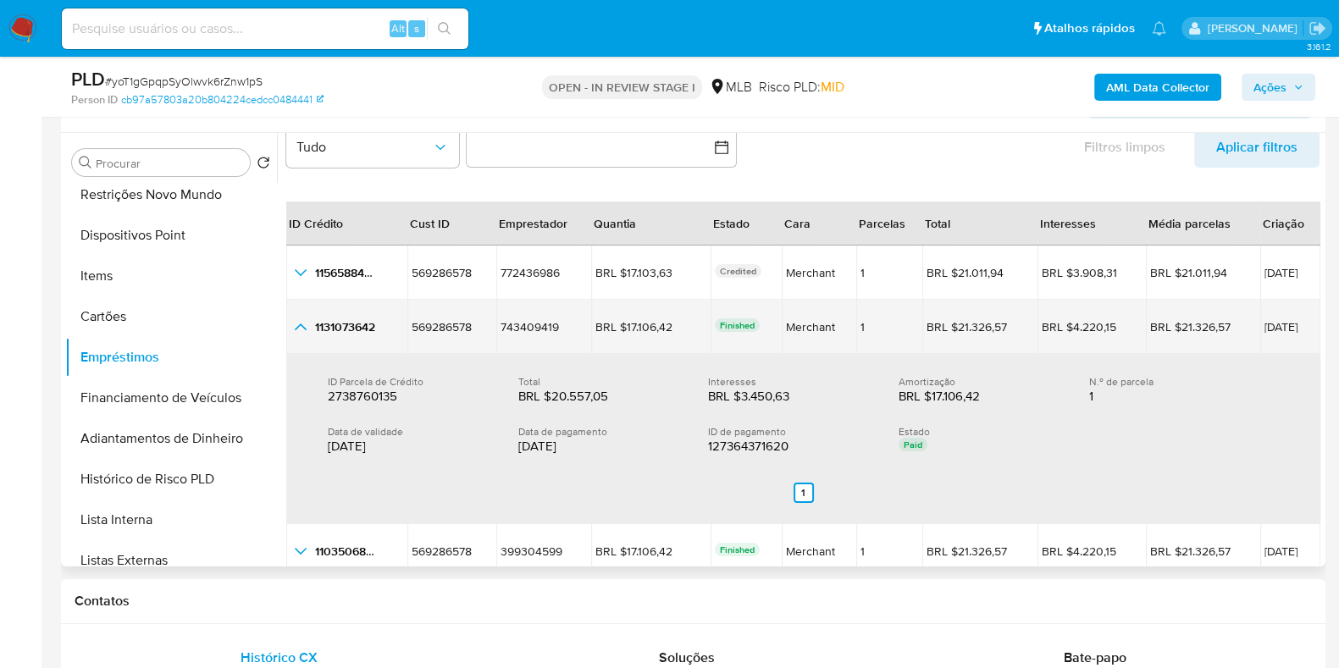
click at [289, 332] on td "1131073642 1131073642" at bounding box center [346, 327] width 121 height 54
click at [306, 326] on icon "button_show_hidden_detail_by_id_1" at bounding box center [301, 327] width 20 height 20
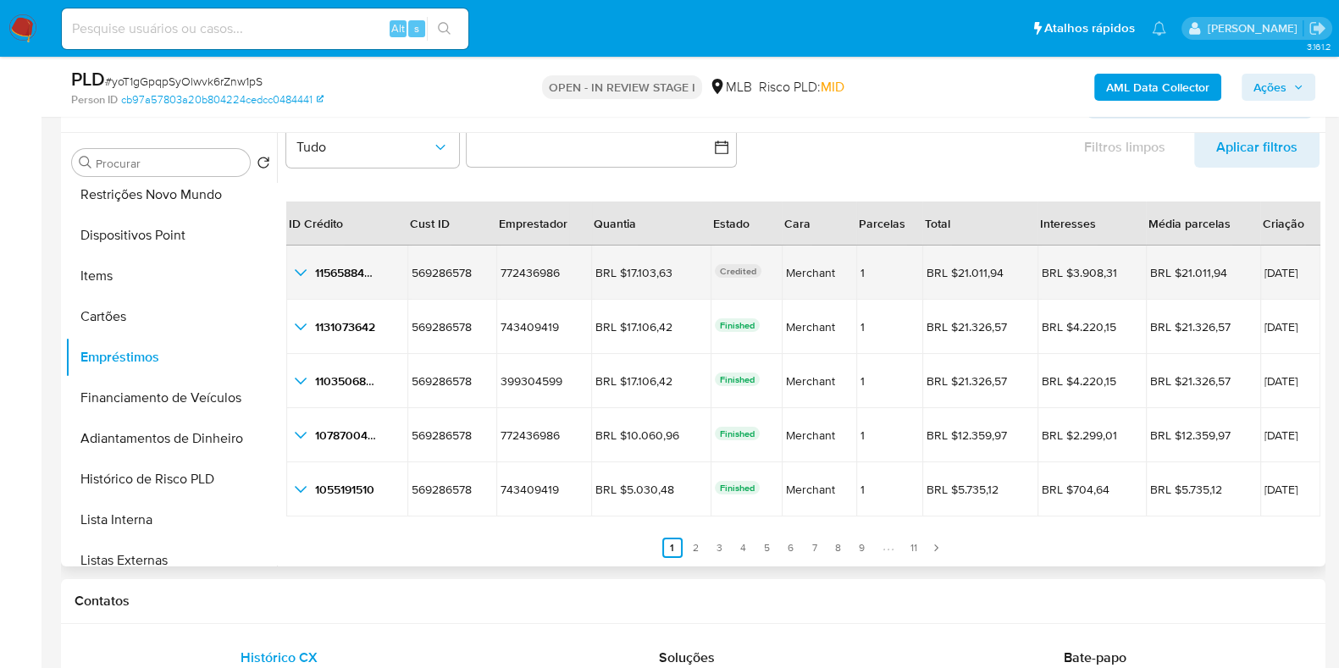
click at [308, 271] on icon "button_show_hidden_detail_by_id_0" at bounding box center [301, 273] width 20 height 20
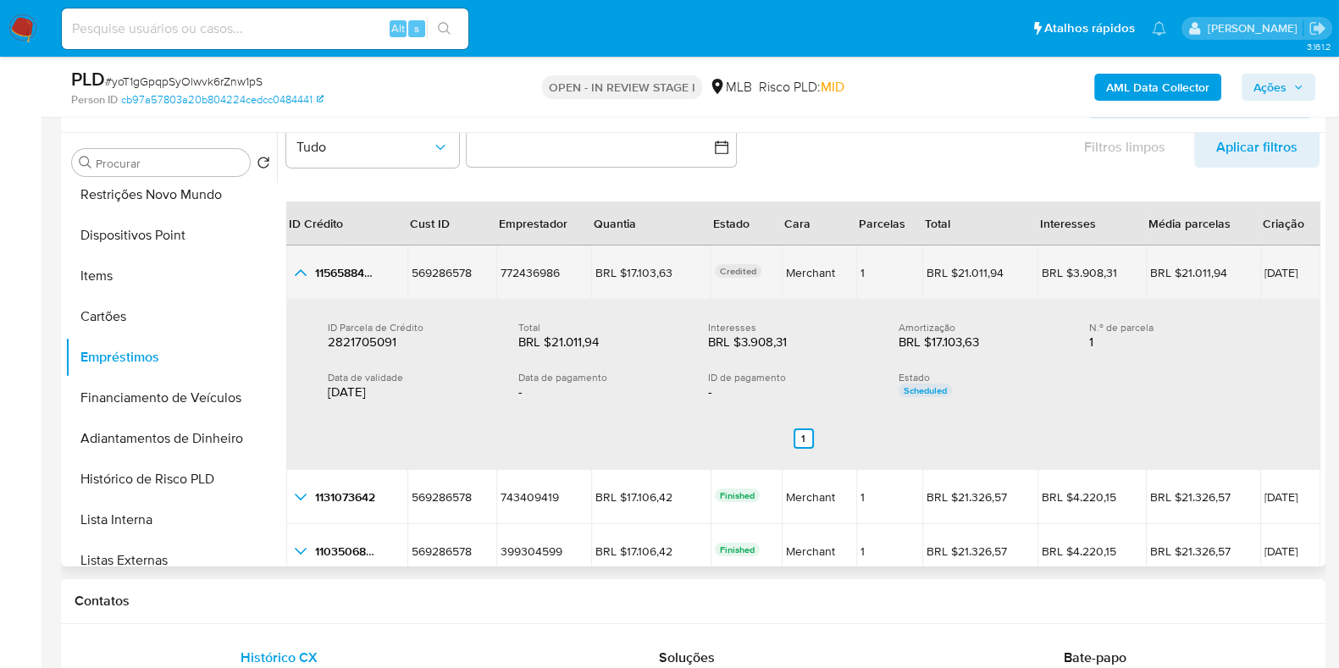
click at [308, 271] on icon "button_show_hidden_detail_by_id_0" at bounding box center [301, 273] width 20 height 20
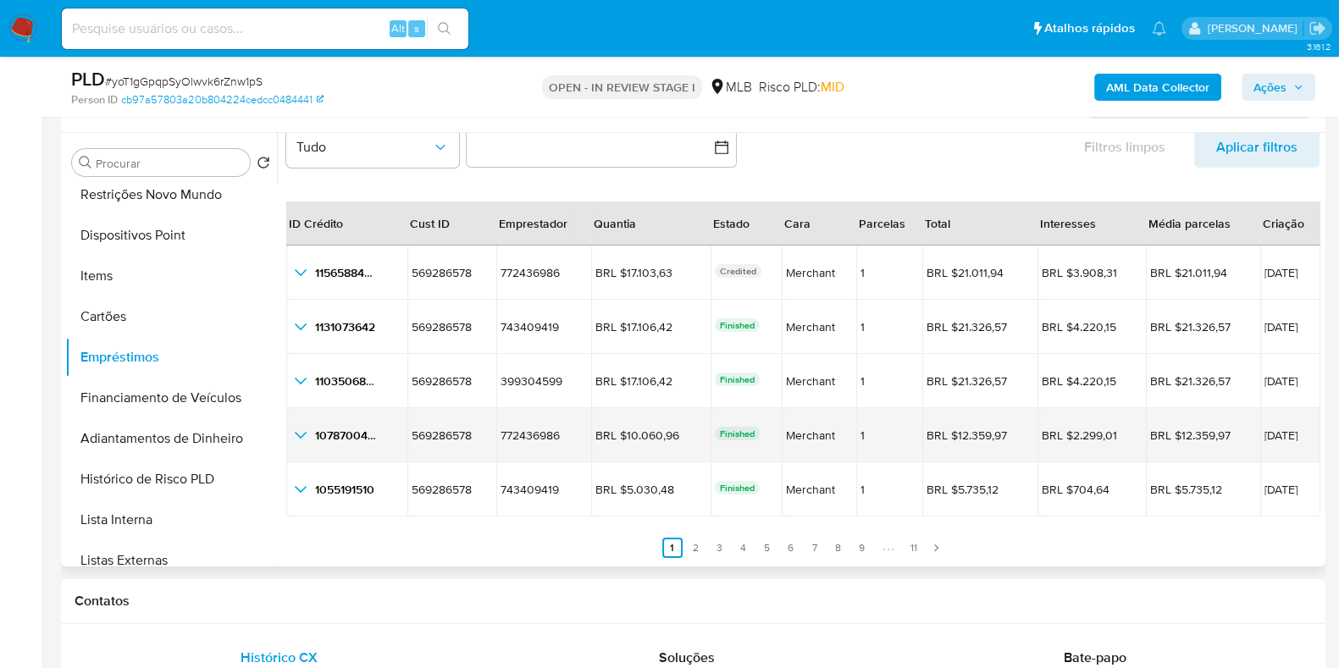
click at [304, 432] on icon "button_show_hidden_detail_by_id_3" at bounding box center [301, 435] width 12 height 7
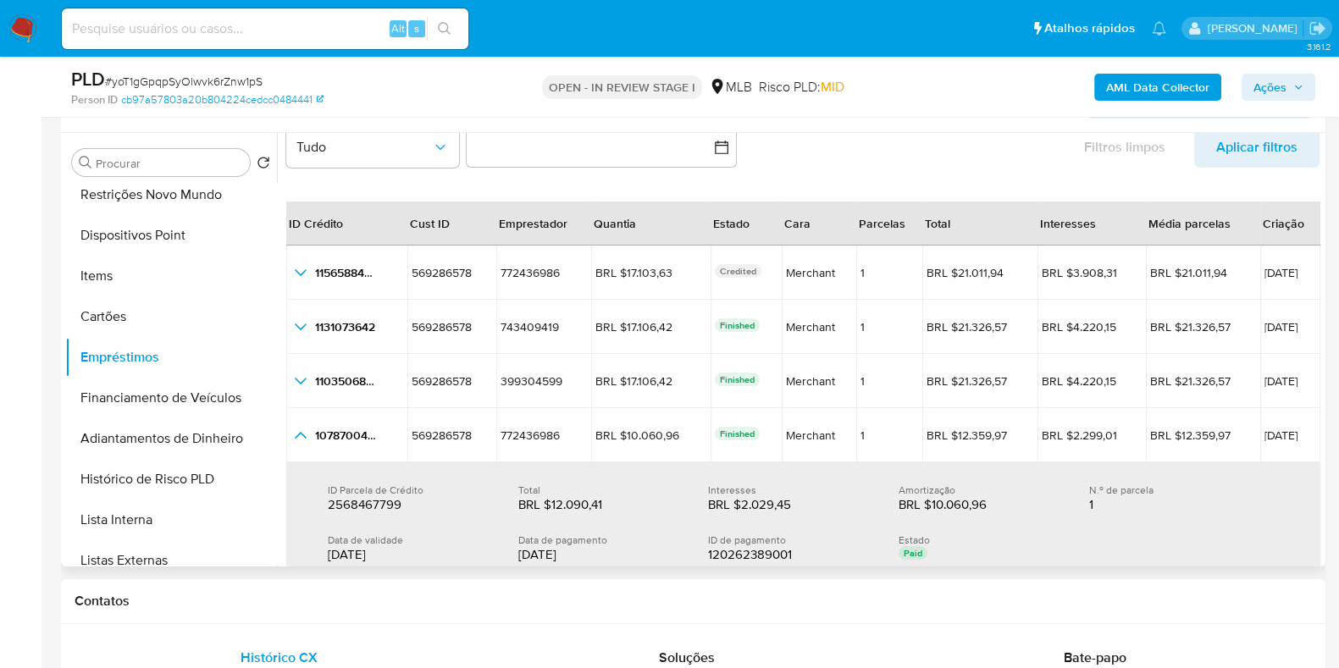
drag, startPoint x: 1322, startPoint y: 261, endPoint x: 1317, endPoint y: 310, distance: 49.3
click at [1317, 310] on div "Procurar Retornar ao pedido padrão Geral KYC Histórico de casos Documentação An…" at bounding box center [693, 350] width 1265 height 434
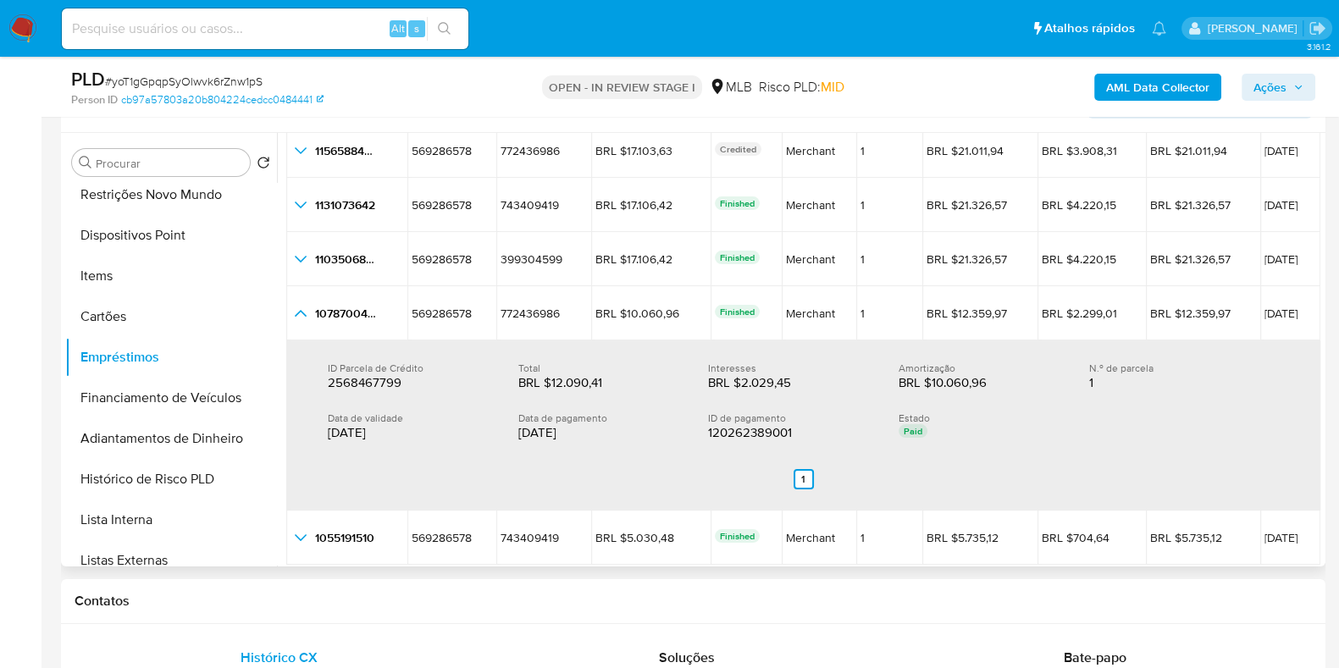
scroll to position [168, 0]
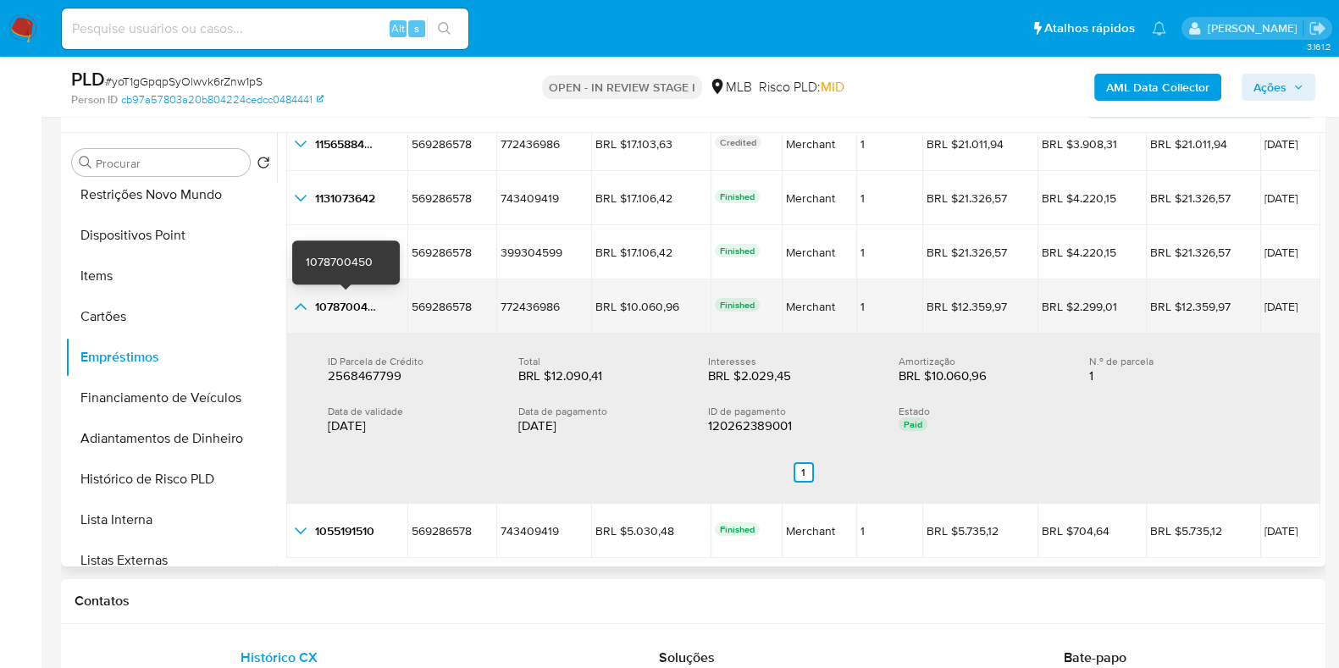
click at [346, 302] on span "1078700450" at bounding box center [348, 306] width 67 height 17
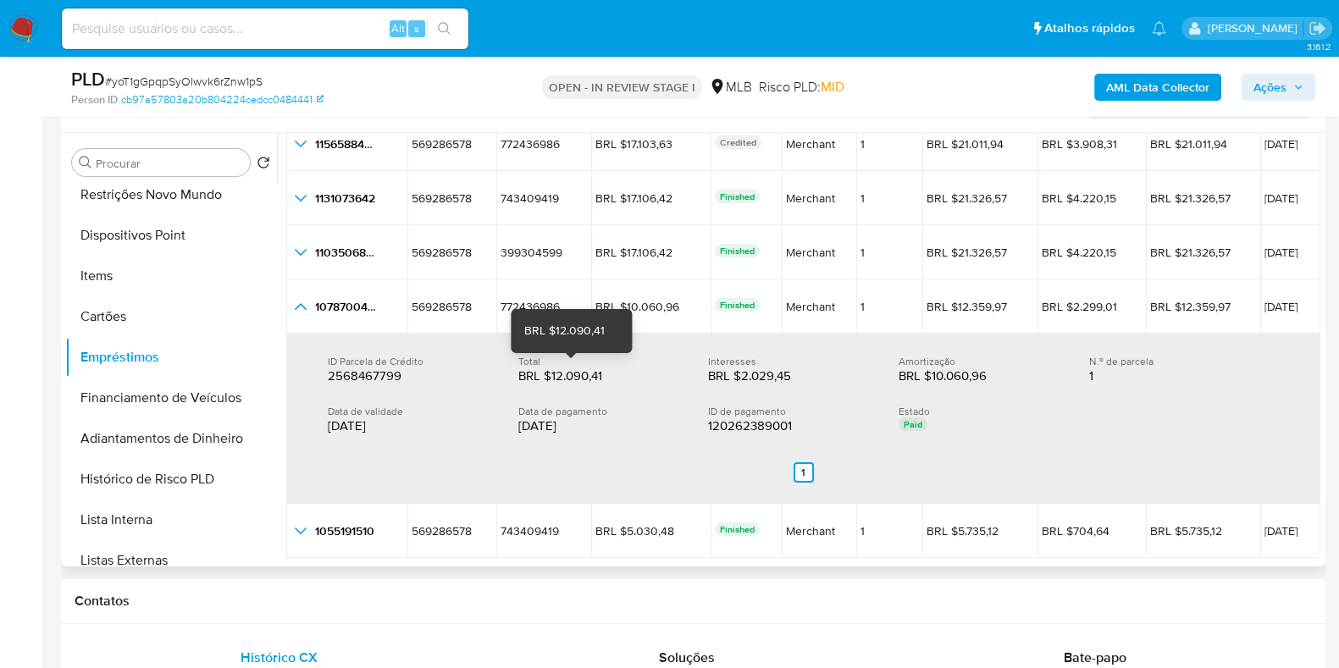
drag, startPoint x: 605, startPoint y: 379, endPoint x: 551, endPoint y: 374, distance: 54.5
click at [551, 374] on div "BRL $12.090,41" at bounding box center [572, 376] width 108 height 17
drag, startPoint x: 583, startPoint y: 430, endPoint x: 516, endPoint y: 424, distance: 67.1
click at [518, 424] on div "02/08/2025" at bounding box center [599, 426] width 163 height 17
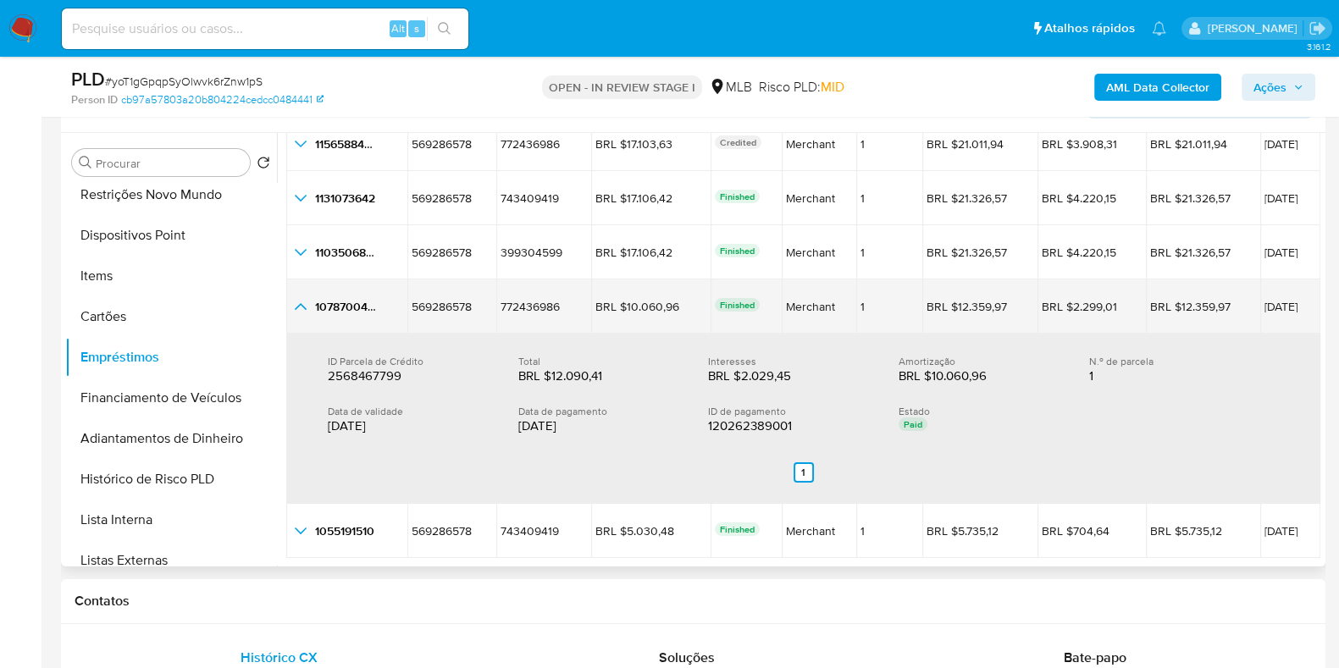
click at [1265, 305] on span "08/07/2025" at bounding box center [1291, 307] width 52 height 12
click at [294, 306] on icon "button_show_hidden_detail_by_id_3" at bounding box center [301, 306] width 20 height 20
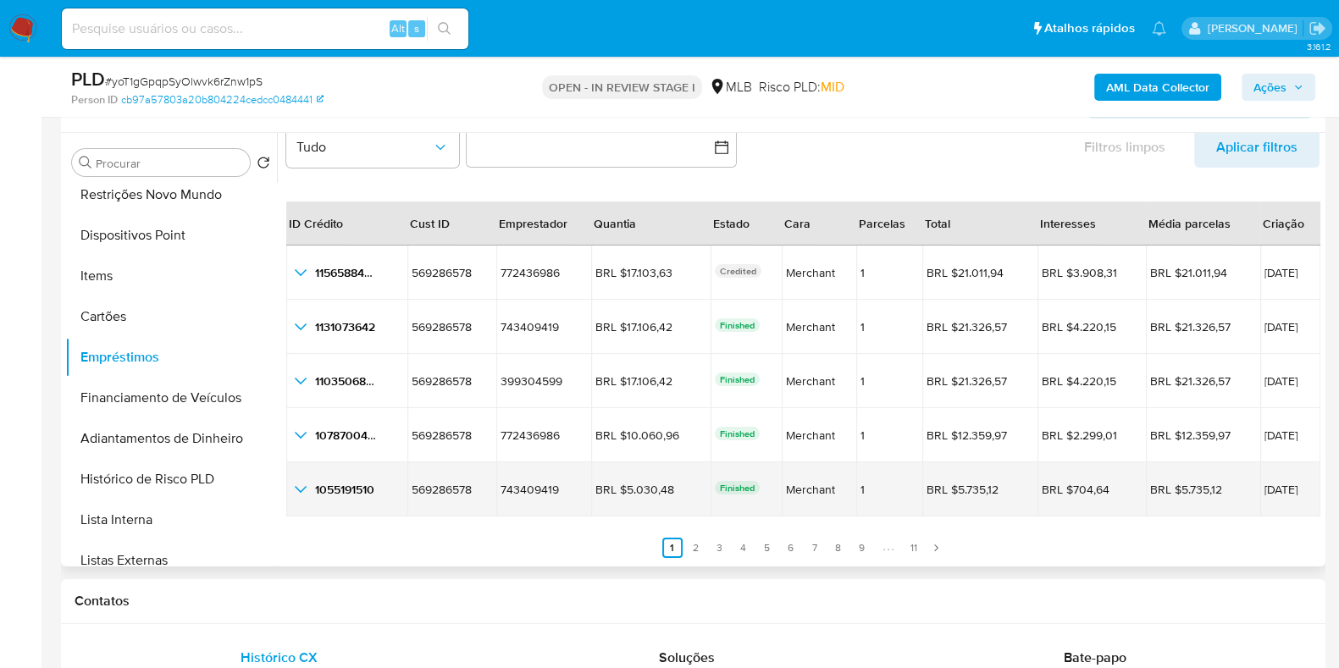
click at [301, 485] on icon "button_show_hidden_detail_by_id_4" at bounding box center [301, 489] width 20 height 20
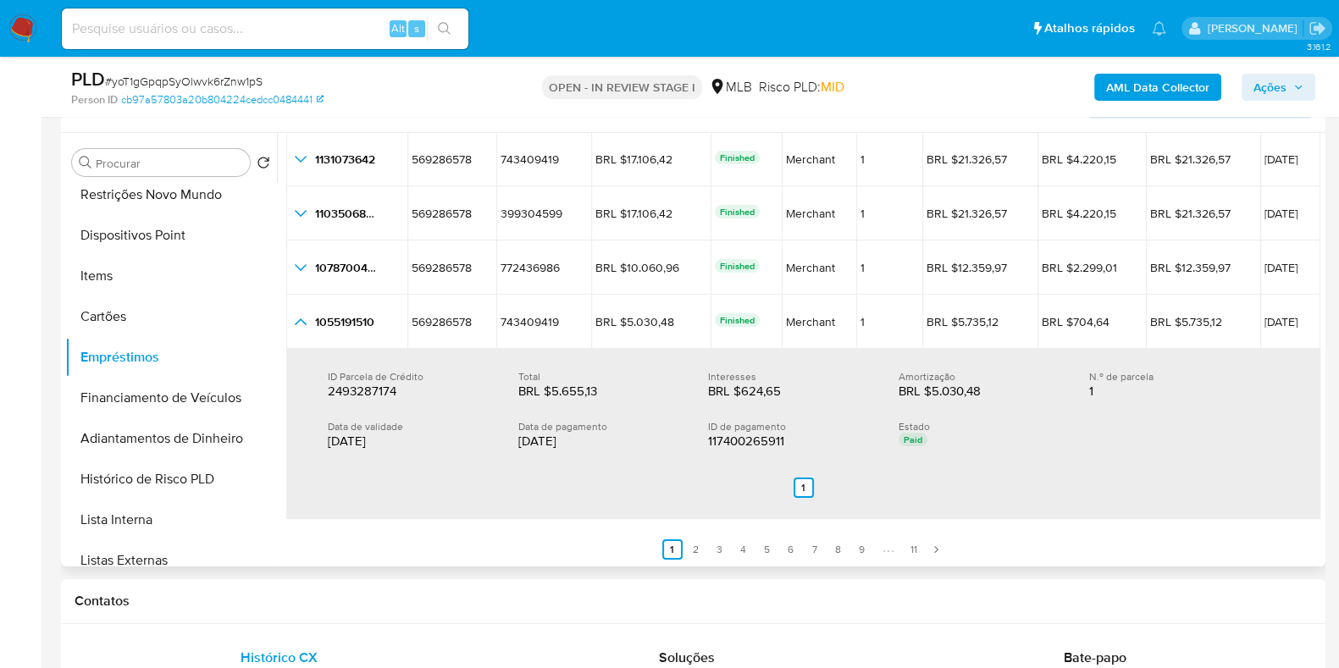
scroll to position [208, 0]
click at [696, 551] on link "2" at bounding box center [696, 549] width 20 height 20
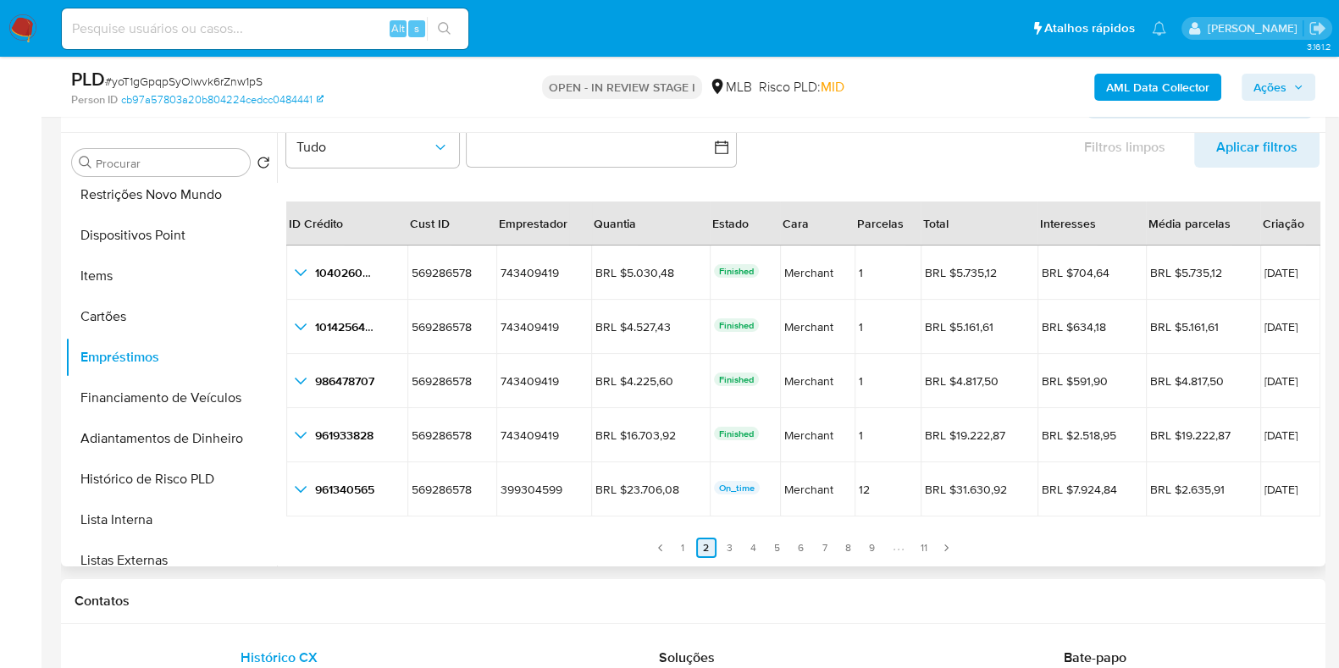
scroll to position [39, 0]
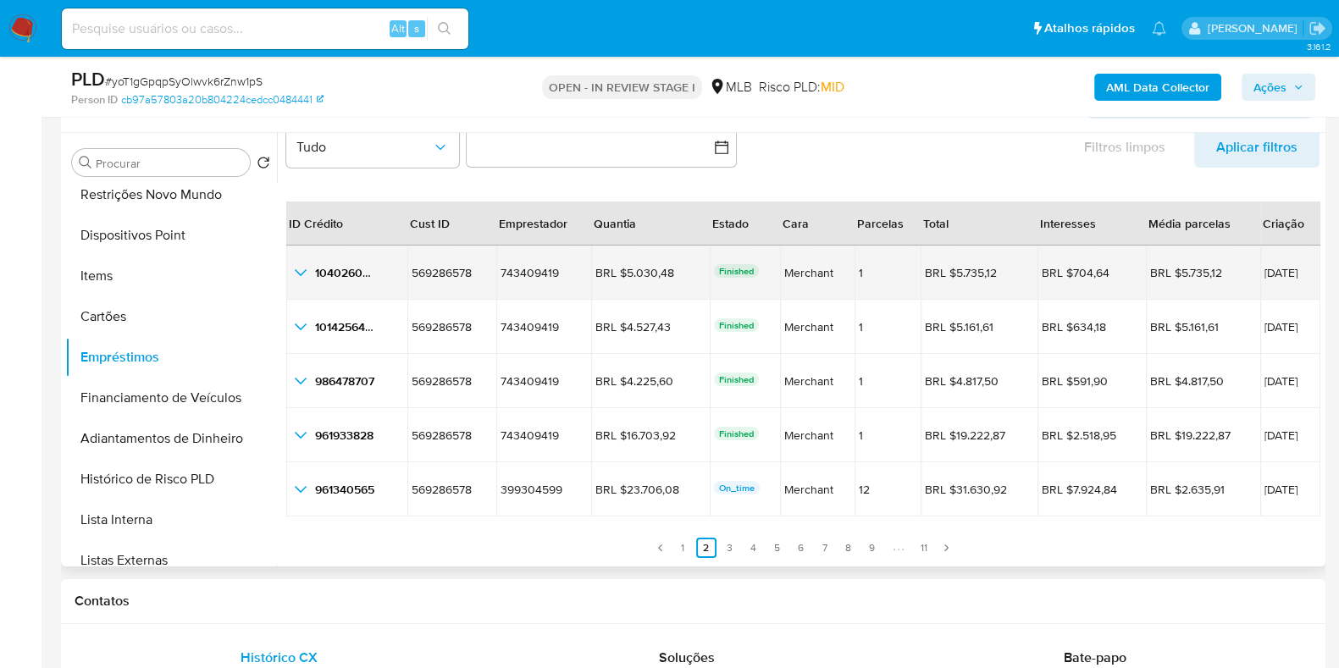
click at [302, 266] on icon "button_show_hidden_detail_by_id_0" at bounding box center [301, 273] width 20 height 20
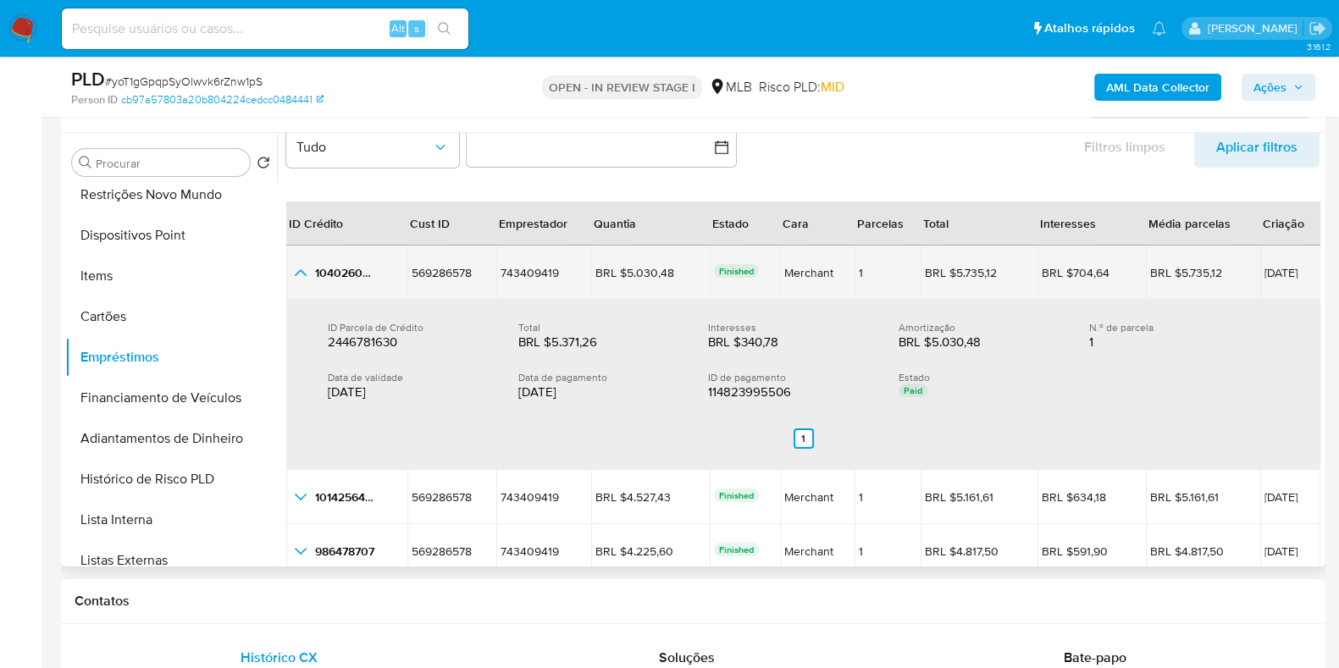
click at [299, 271] on icon "button_show_hidden_detail_by_id_0" at bounding box center [301, 273] width 20 height 20
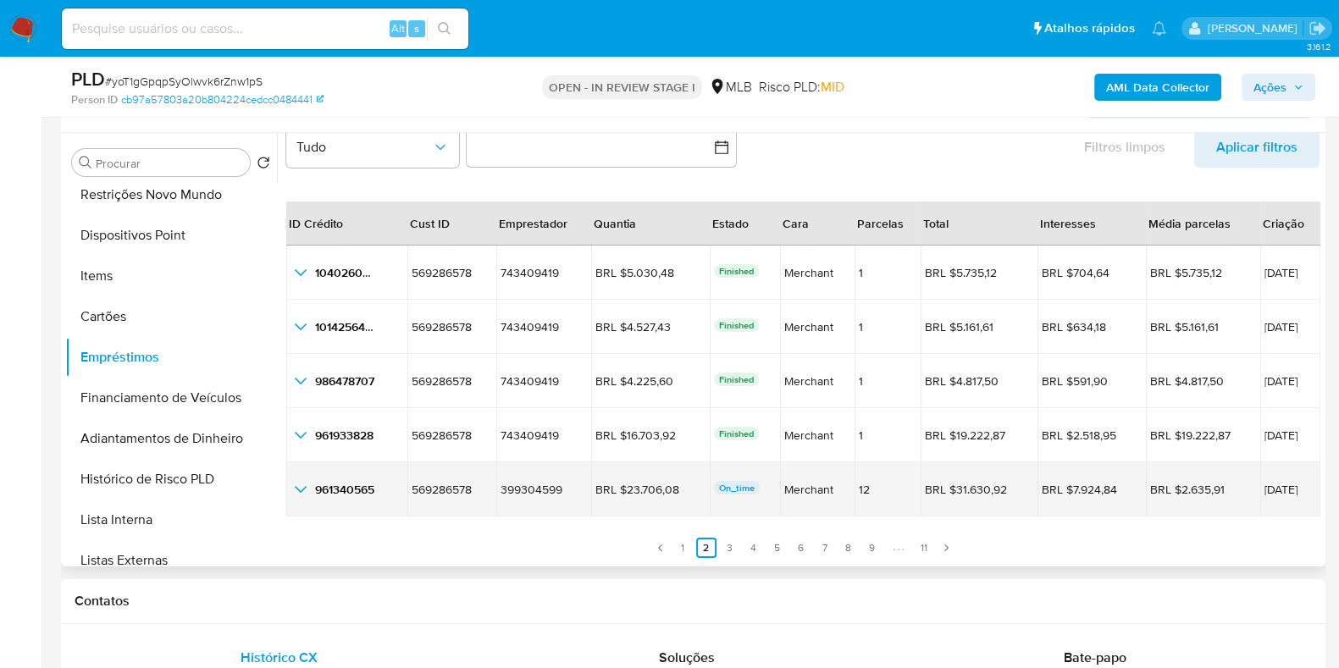
click at [300, 484] on icon "button_show_hidden_detail_by_id_4" at bounding box center [301, 489] width 20 height 20
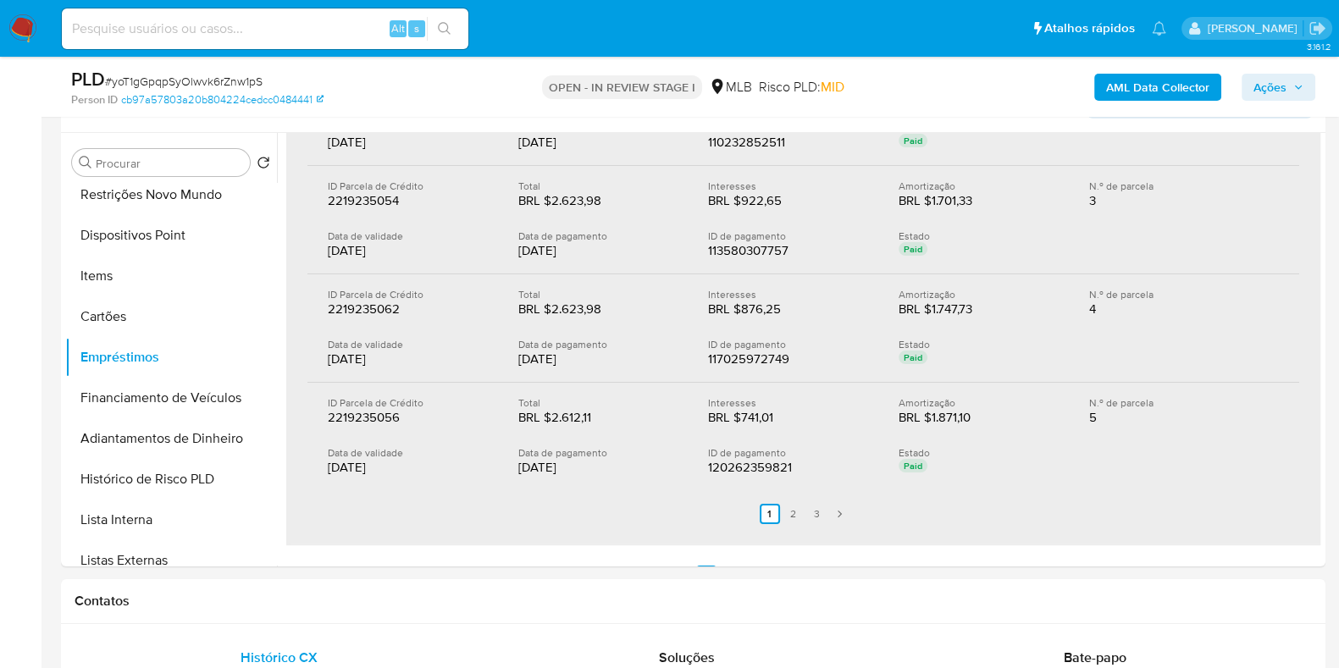
scroll to position [182, 0]
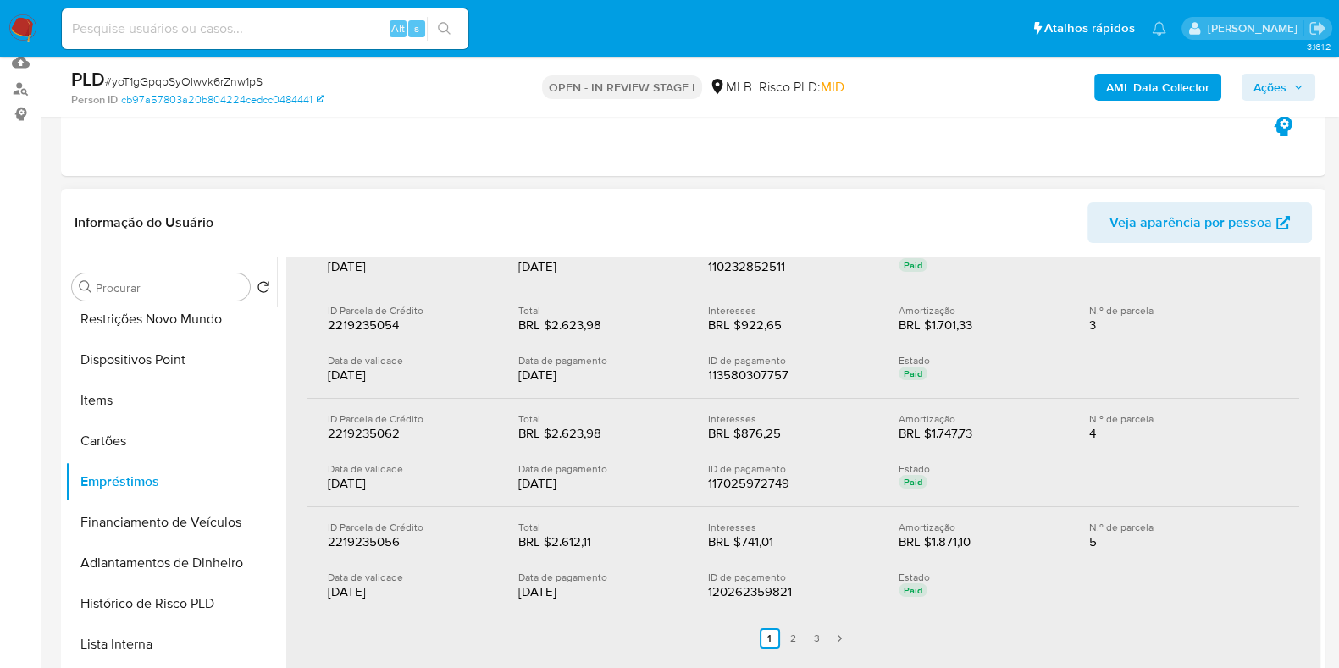
click at [473, 394] on div "ID Parcela de Crédito 2219235054 2219235054 Total BRL $2.623,98 BRL $2.623,98 I…" at bounding box center [804, 345] width 992 height 108
click at [555, 367] on div "05/06/2025" at bounding box center [599, 375] width 163 height 17
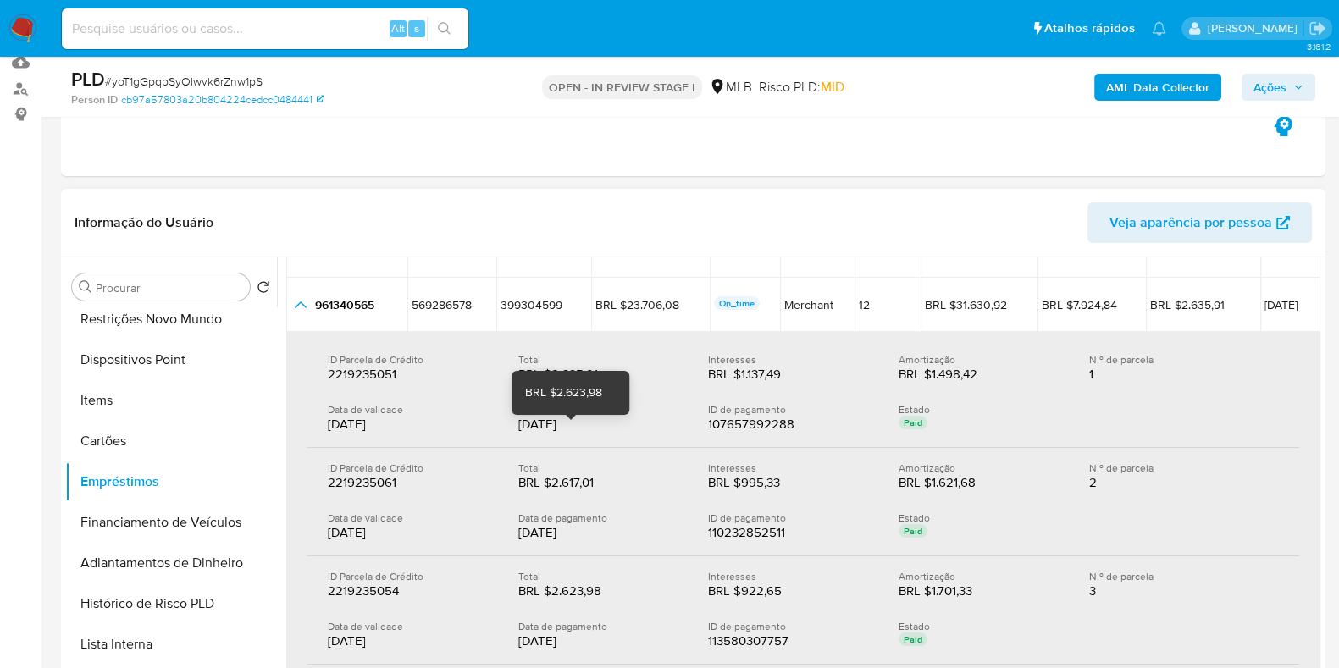
scroll to position [318, 0]
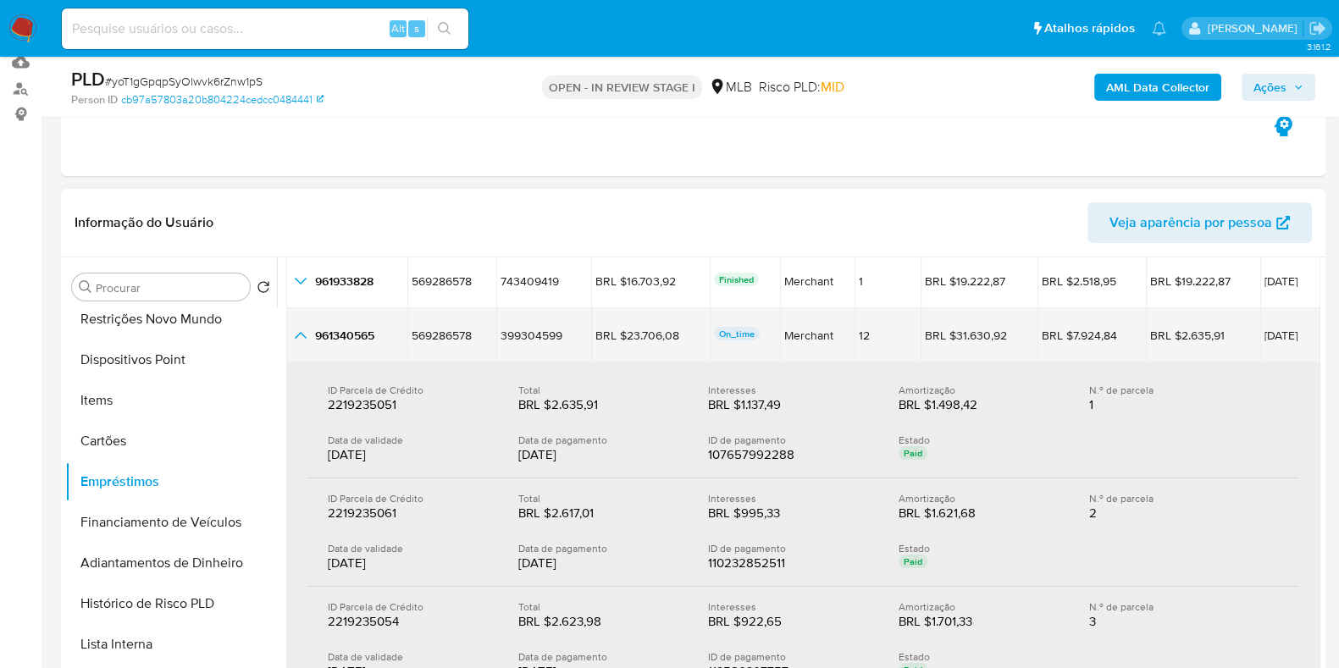
click at [301, 344] on td "961340565 961340565" at bounding box center [346, 335] width 121 height 54
click at [299, 335] on icon "button_show_hidden_detail_by_id_4" at bounding box center [301, 335] width 20 height 20
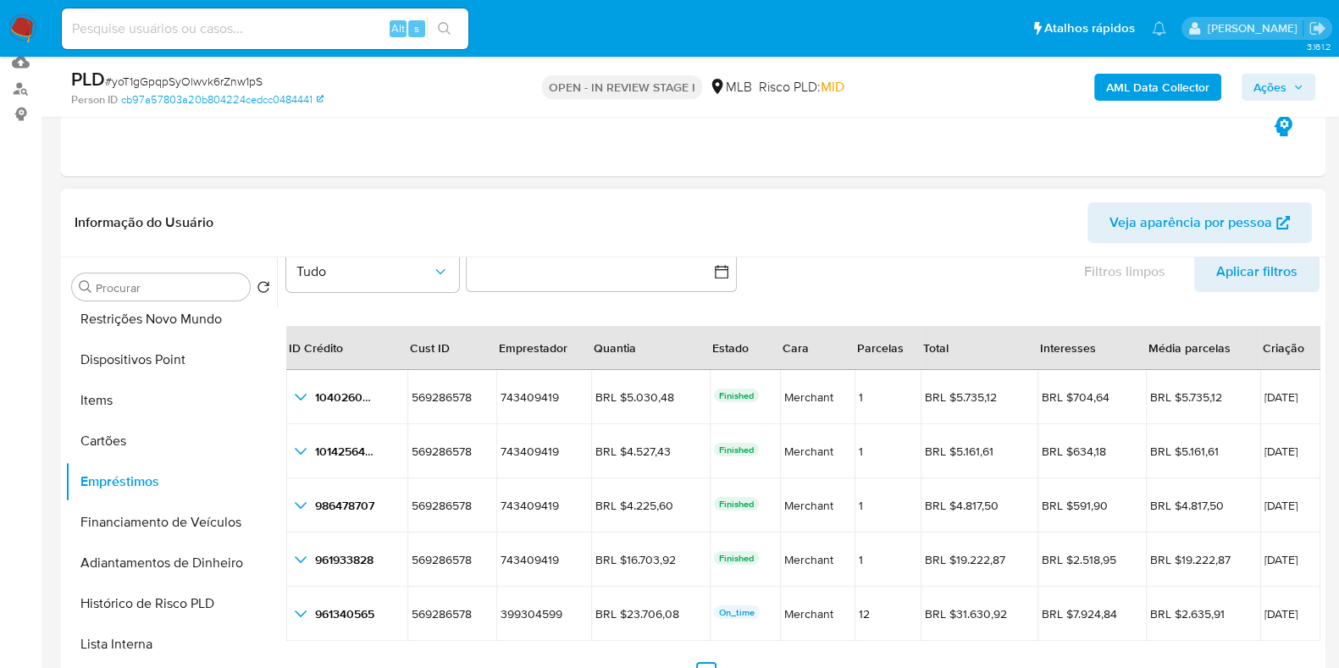
click at [271, 305] on div "Procurar Retornar ao pedido padrão Geral KYC Histórico de casos Documentação An…" at bounding box center [171, 475] width 212 height 431
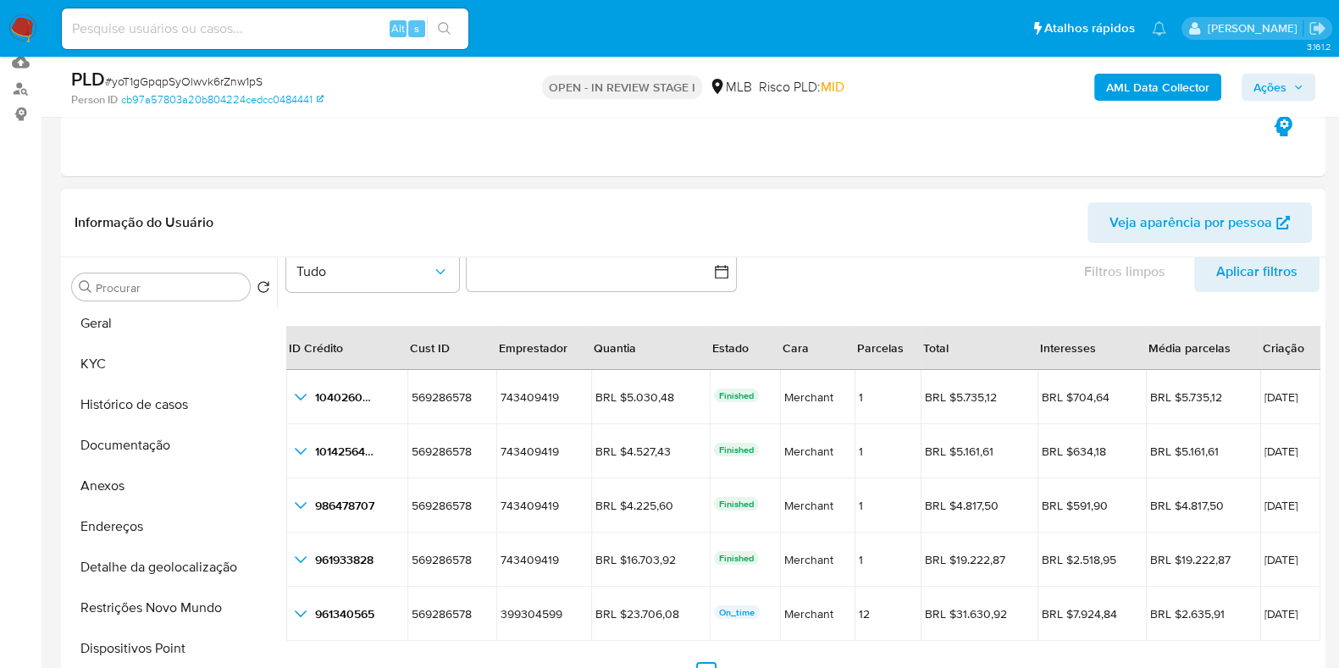
scroll to position [0, 0]
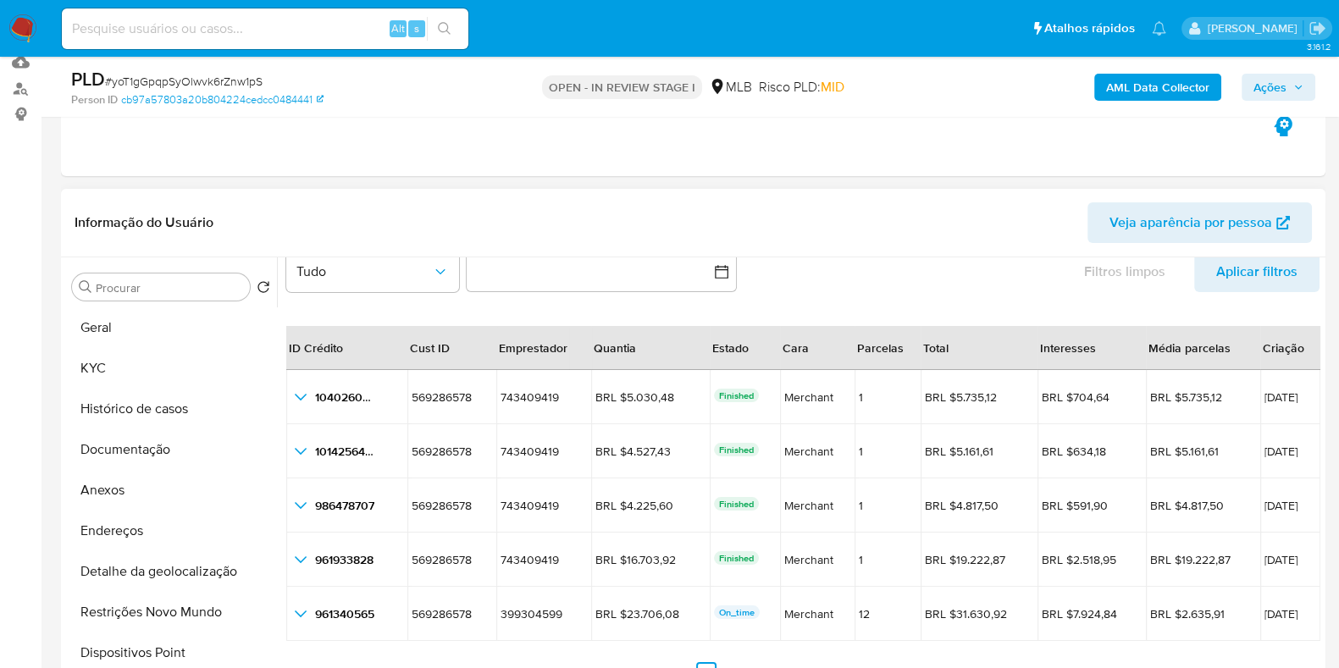
click at [275, 310] on div "Procurar Retornar ao pedido padrão Geral KYC Histórico de casos Documentação An…" at bounding box center [693, 475] width 1256 height 434
click at [194, 362] on button "KYC" at bounding box center [164, 368] width 198 height 41
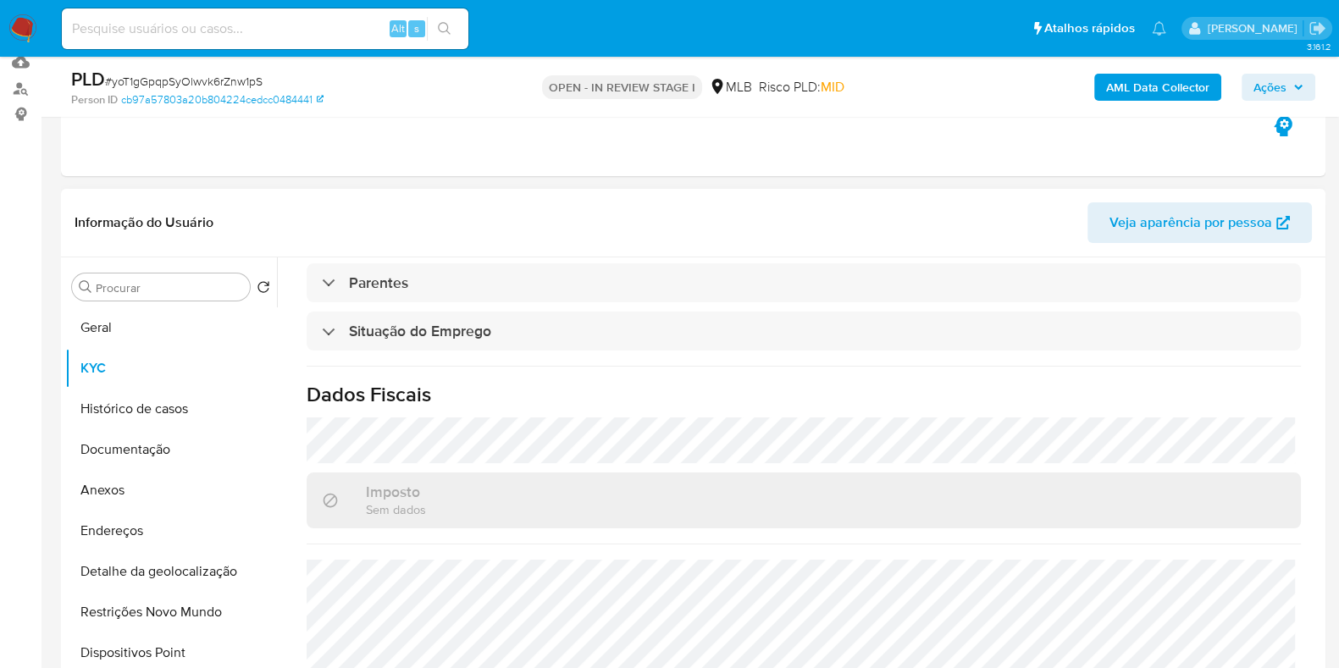
scroll to position [736, 0]
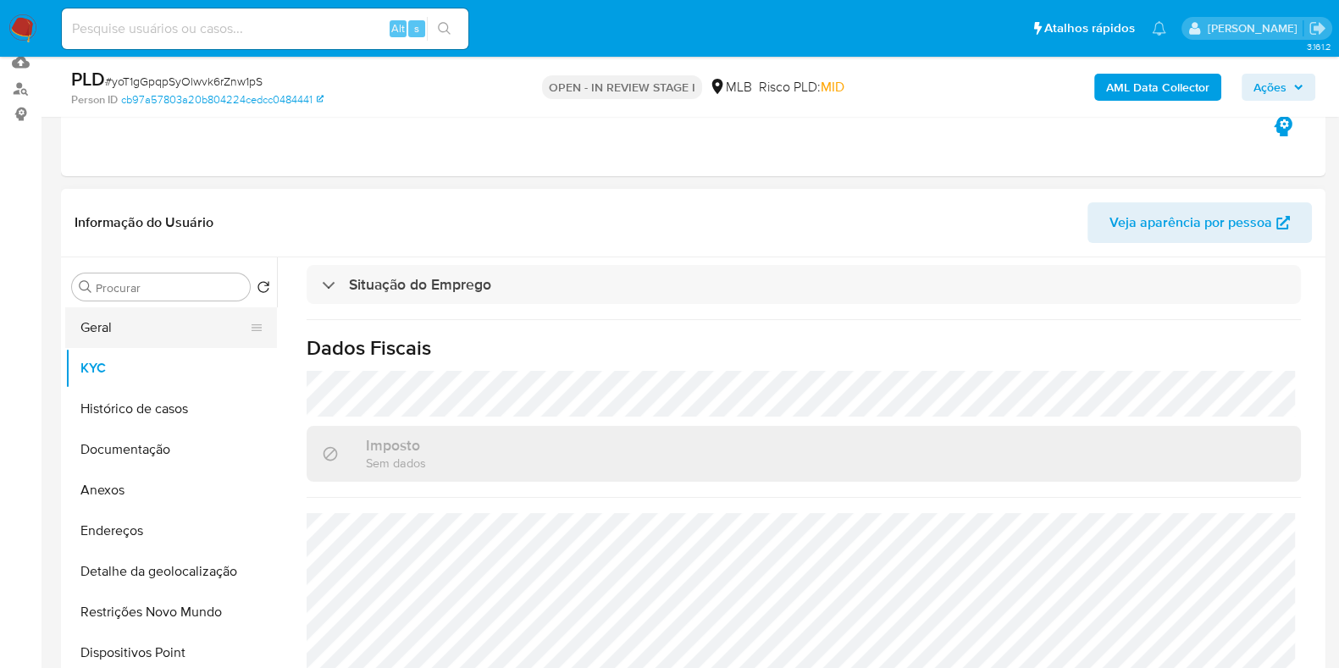
click at [162, 341] on button "Geral" at bounding box center [164, 328] width 198 height 41
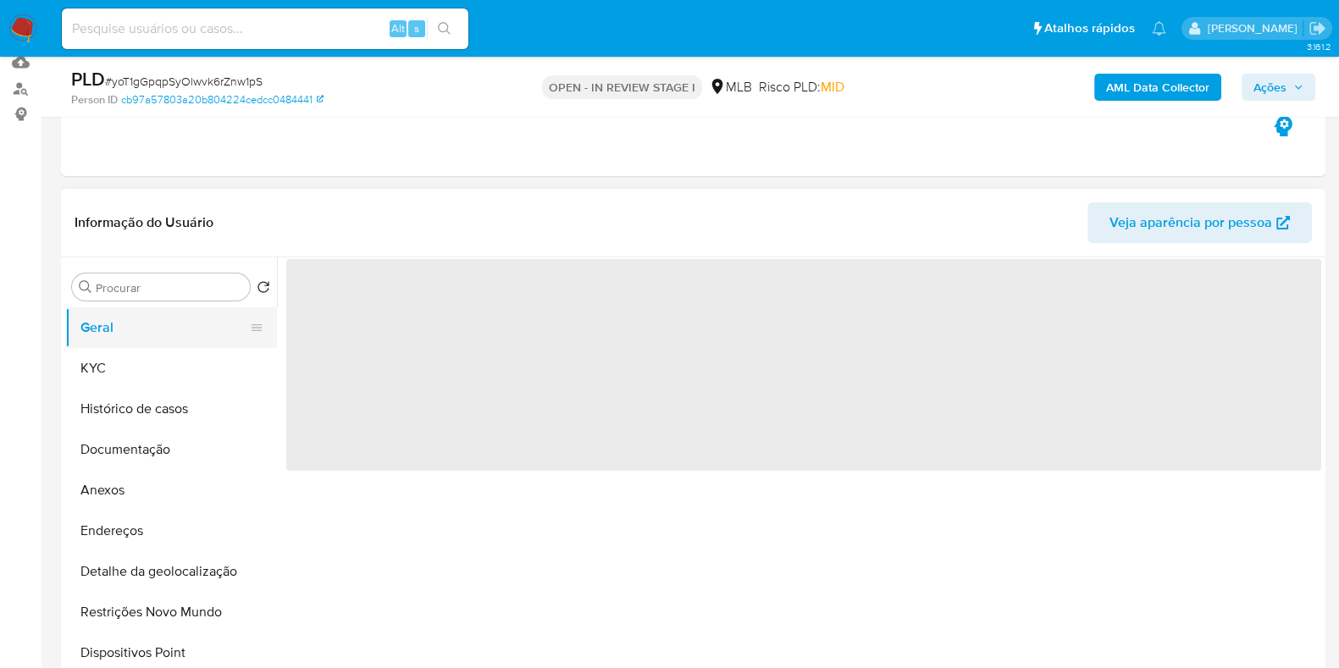
scroll to position [0, 0]
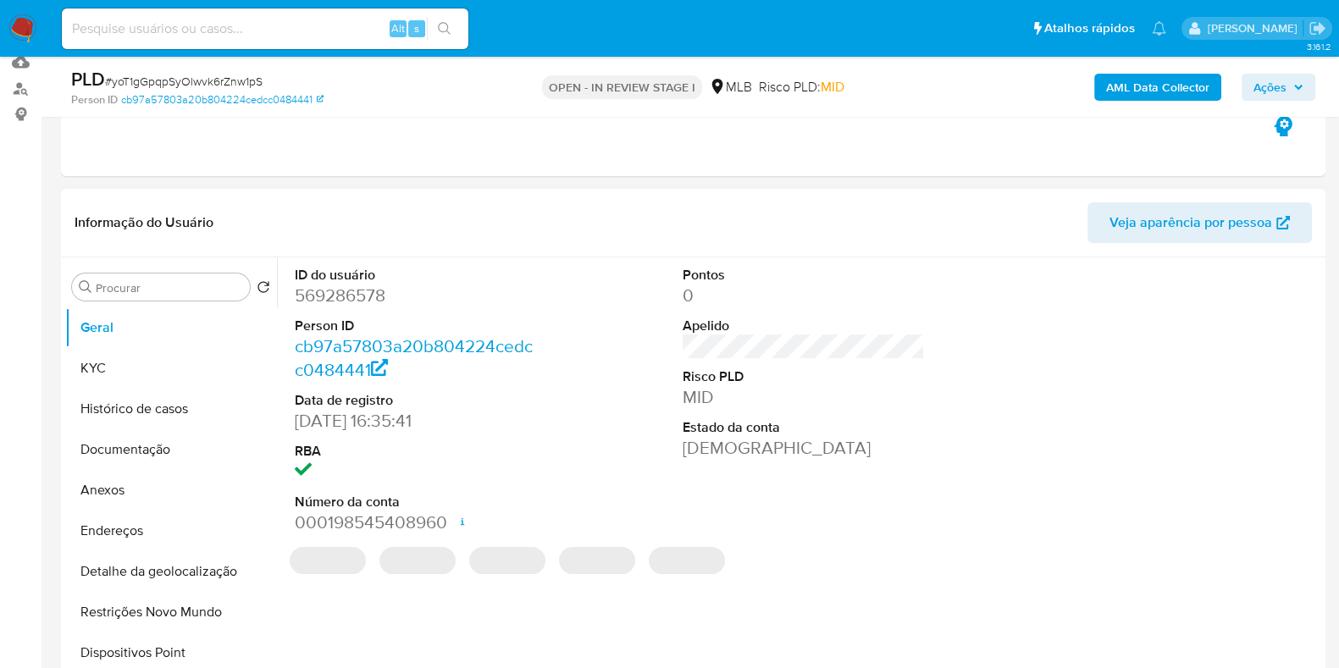
click at [372, 294] on dd "569286578" at bounding box center [416, 296] width 242 height 24
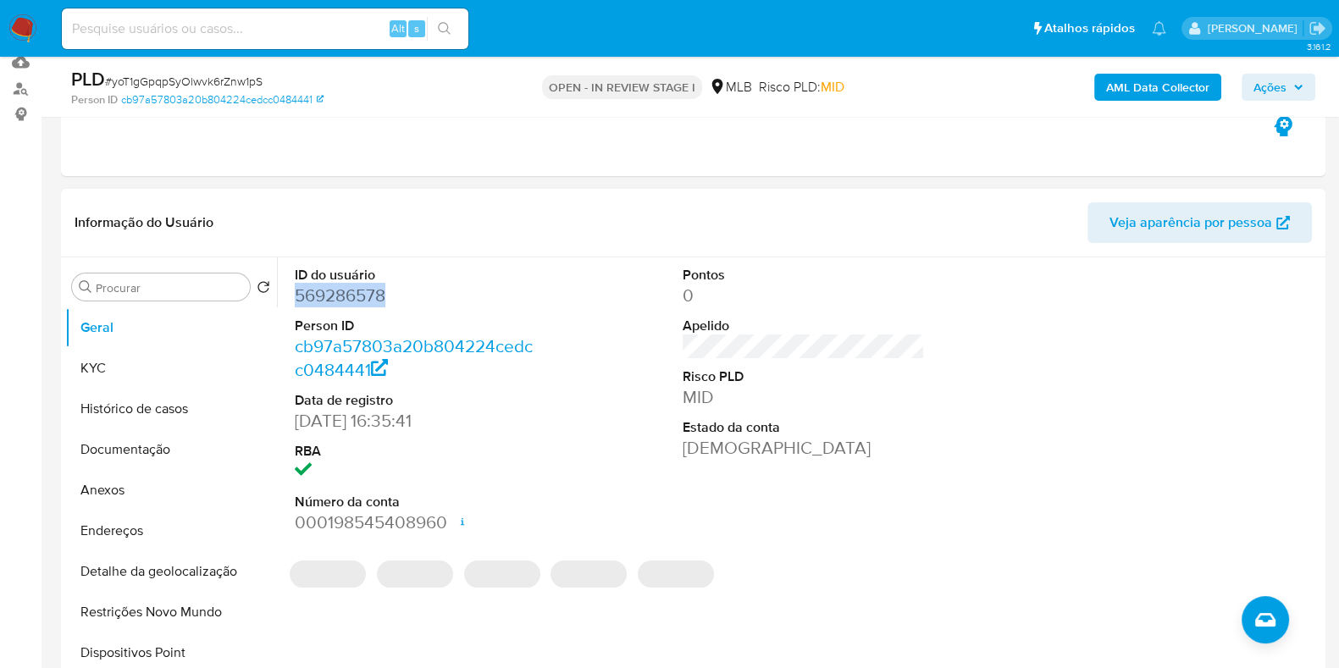
copy dd "569286578"
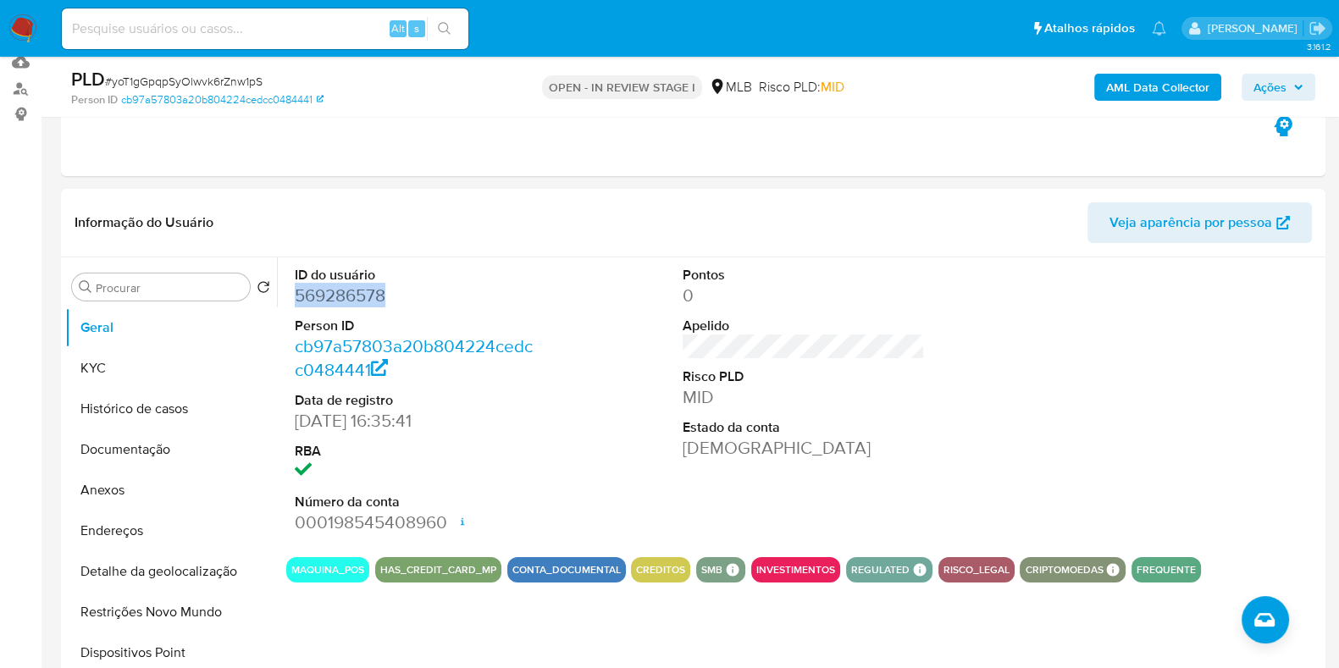
click at [1167, 76] on b "AML Data Collector" at bounding box center [1157, 87] width 103 height 27
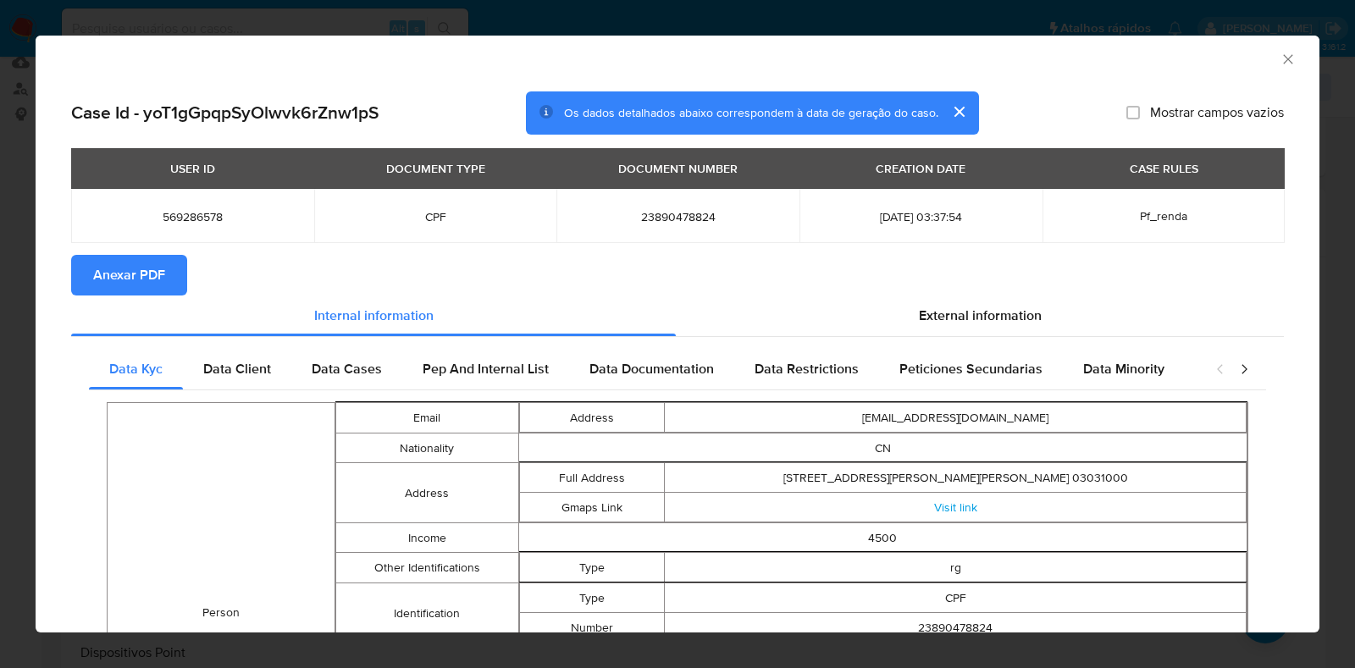
click at [150, 264] on span "Anexar PDF" at bounding box center [129, 275] width 72 height 37
click at [1268, 69] on div "AML Data Collector" at bounding box center [678, 57] width 1284 height 42
click at [1280, 52] on icon "Fechar a janela" at bounding box center [1288, 59] width 17 height 17
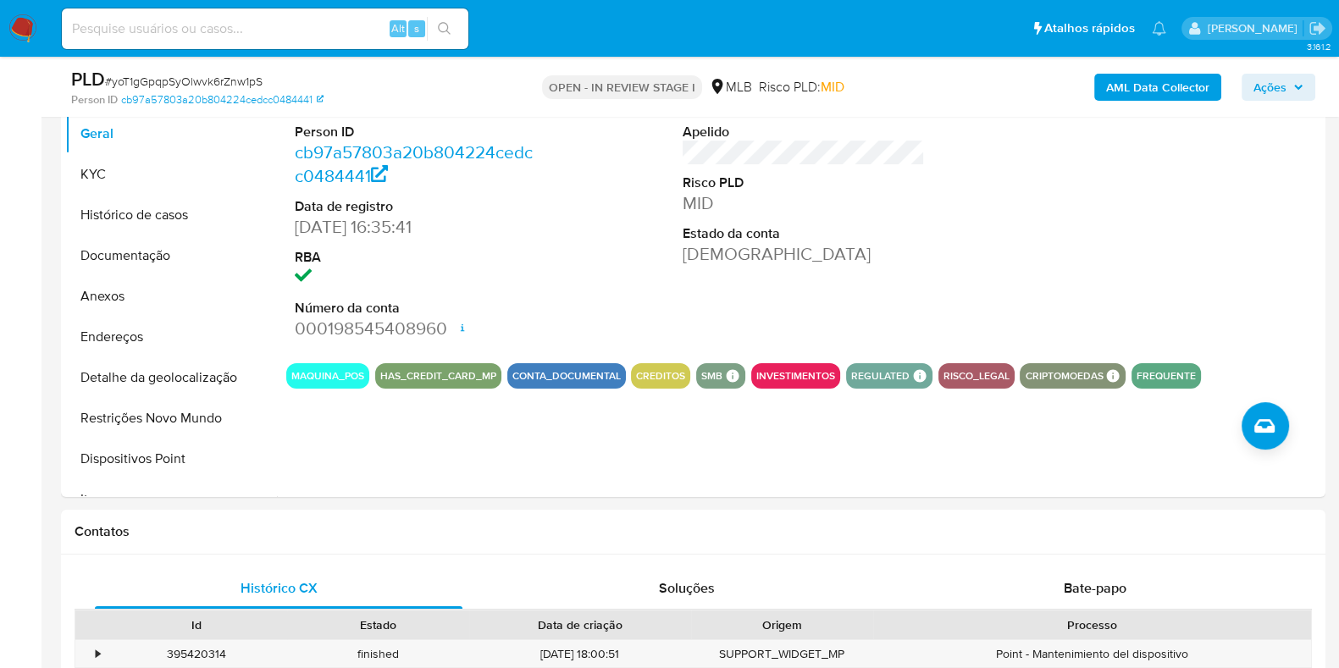
scroll to position [350, 0]
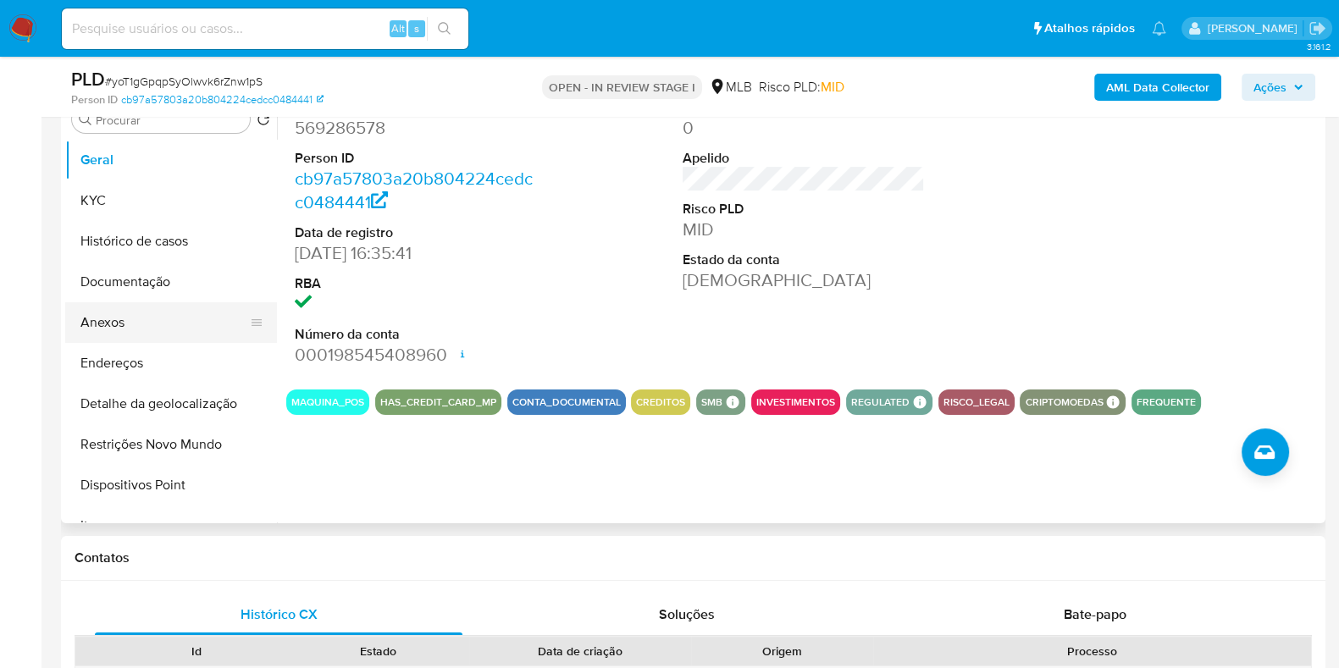
click at [161, 326] on button "Anexos" at bounding box center [164, 322] width 198 height 41
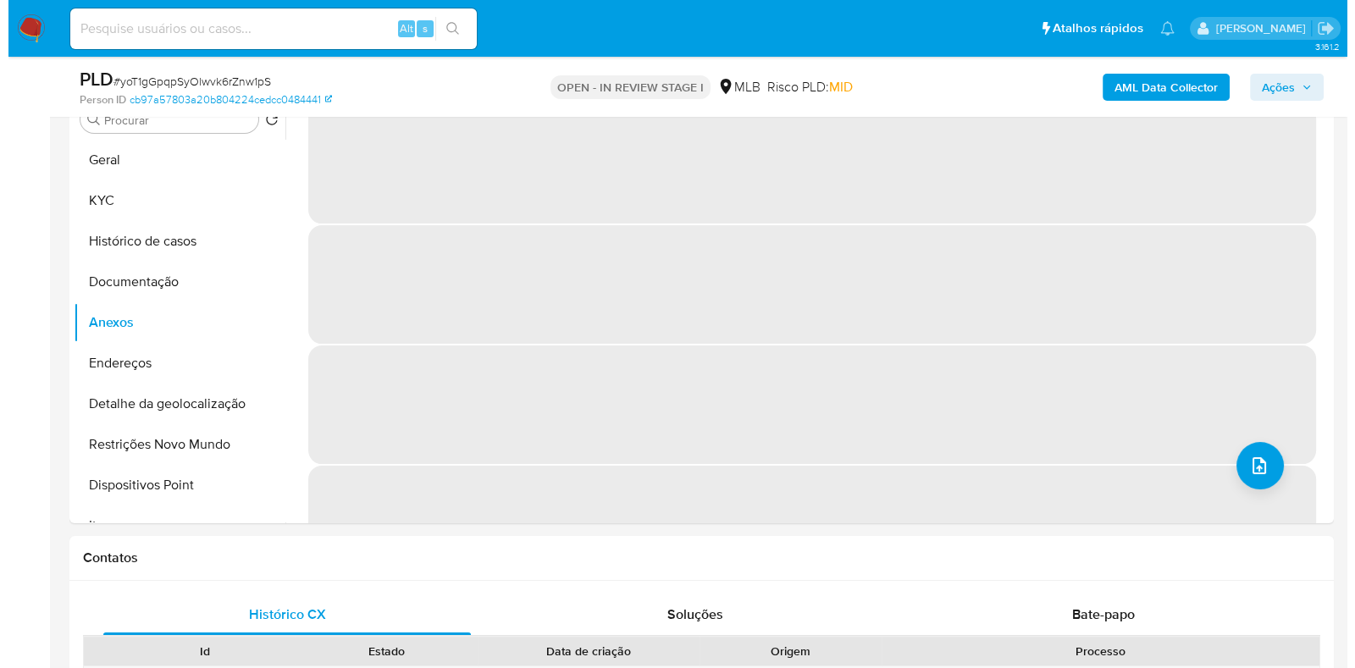
scroll to position [275, 0]
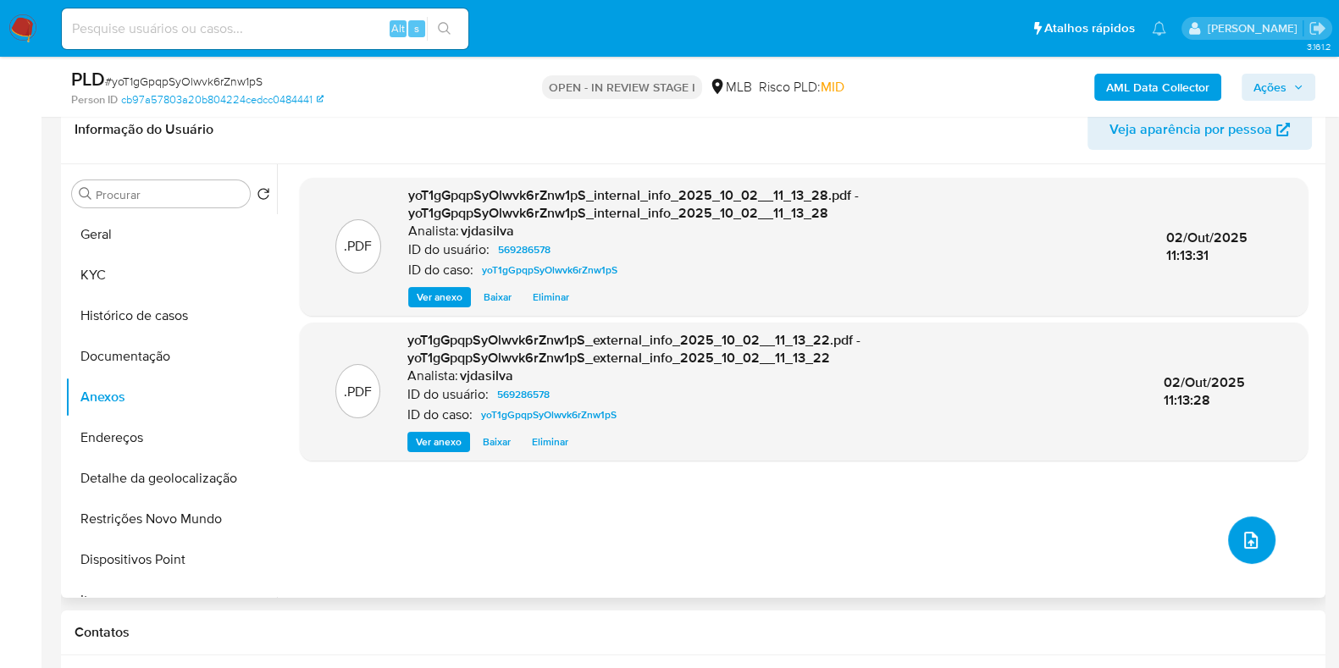
click at [1242, 535] on icon "upload-file" at bounding box center [1251, 540] width 20 height 20
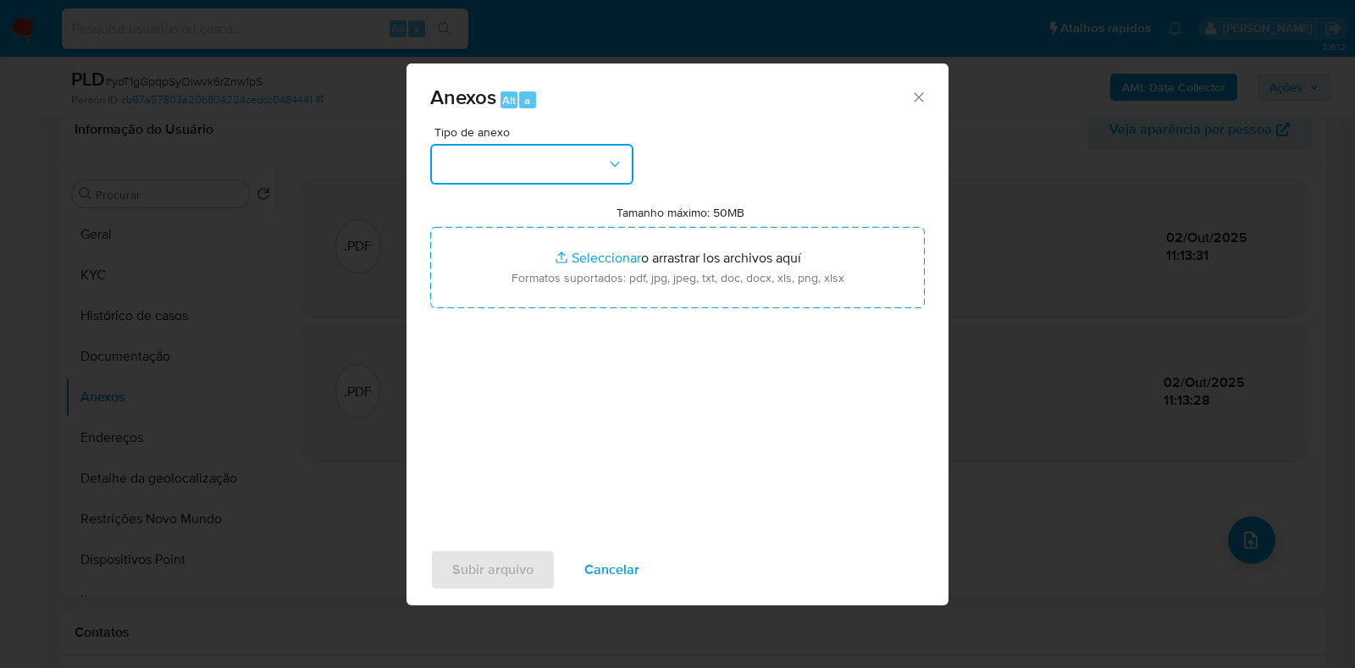
click at [614, 156] on icon "button" at bounding box center [615, 164] width 17 height 17
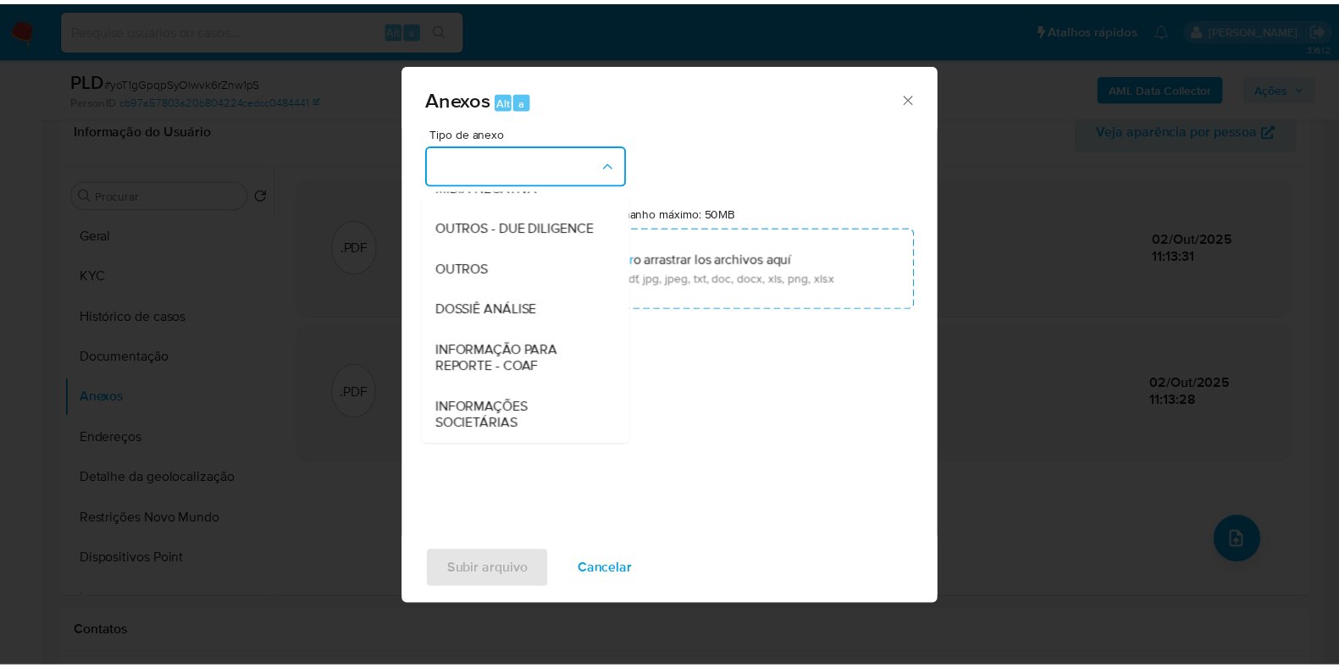
scroll to position [261, 0]
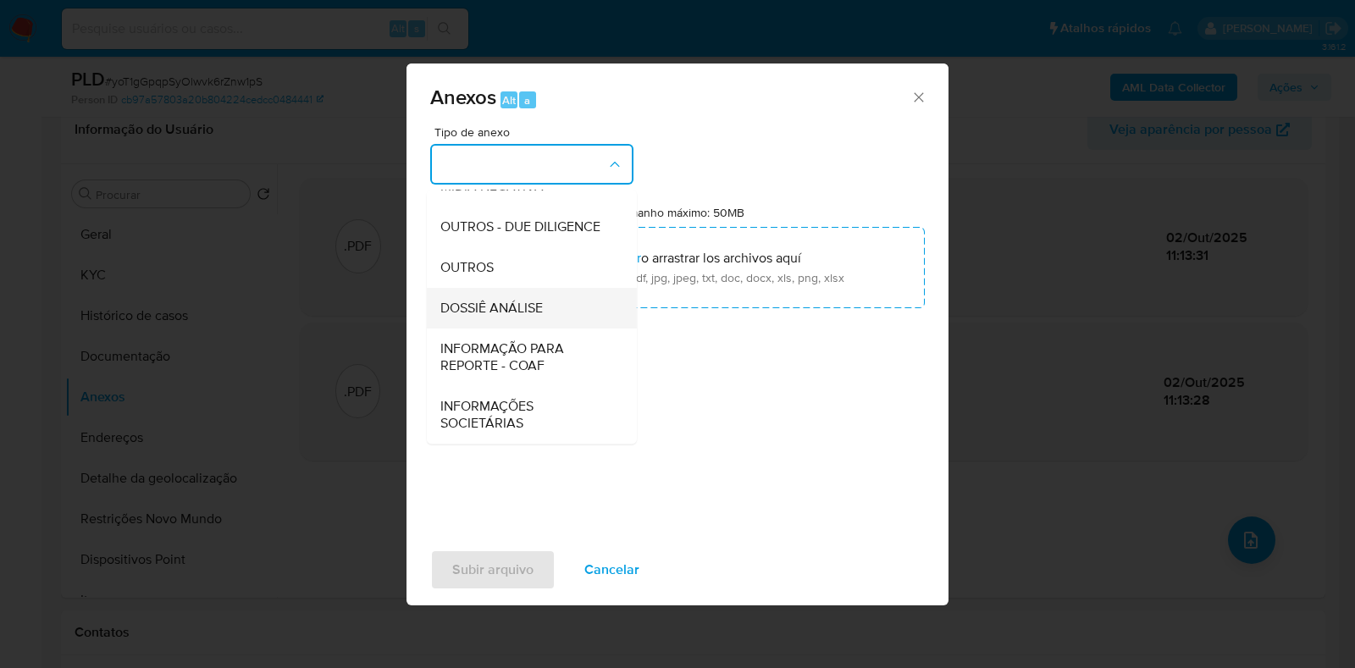
click at [546, 316] on div "DOSSIÊ ANÁLISE" at bounding box center [527, 308] width 173 height 41
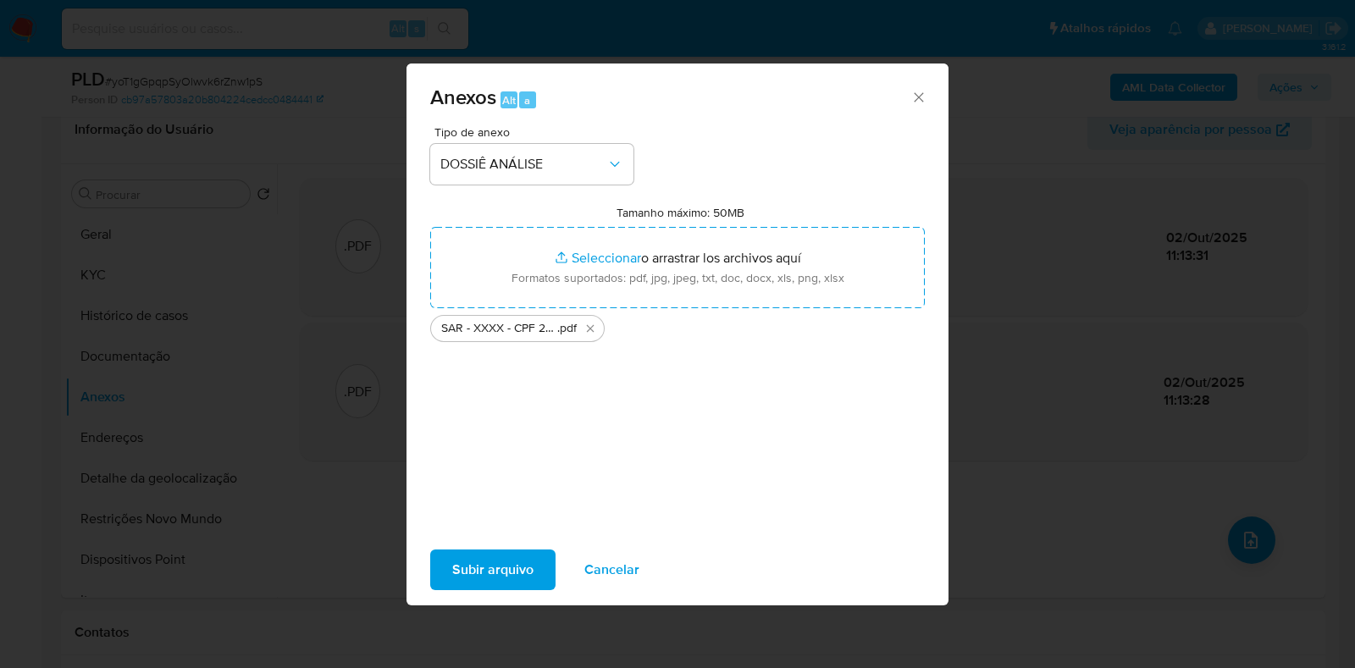
click at [495, 563] on span "Subir arquivo" at bounding box center [492, 569] width 81 height 37
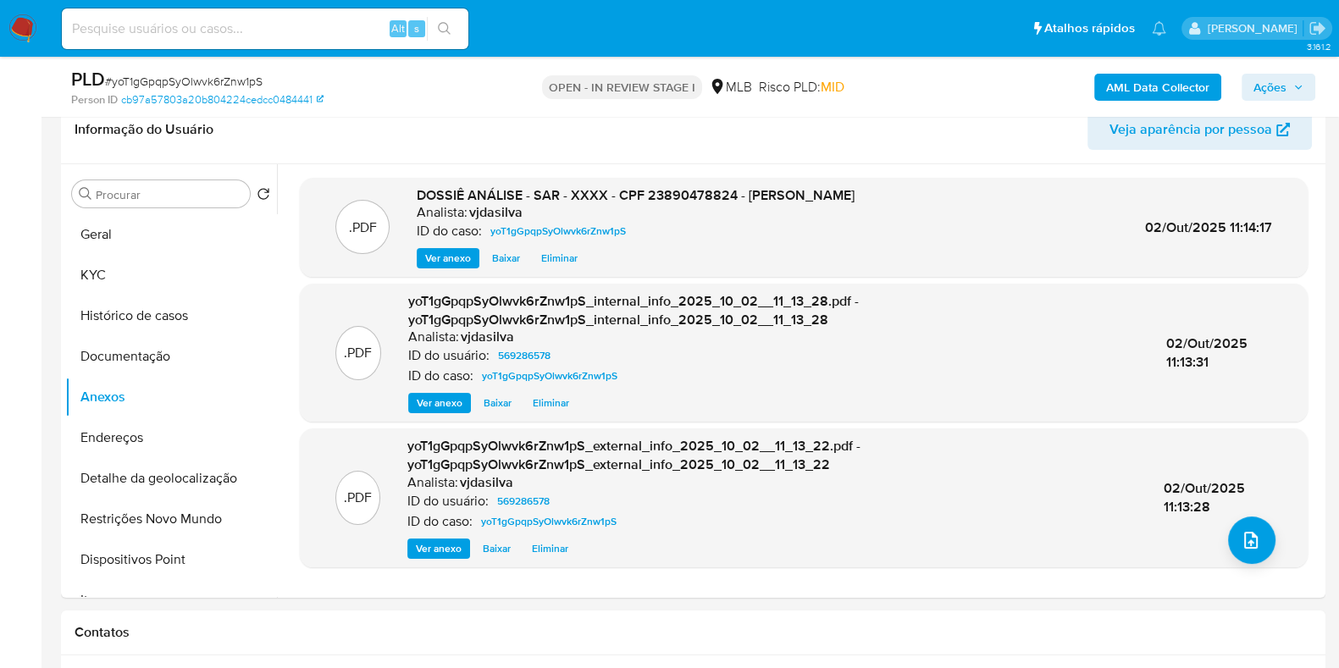
click at [1283, 93] on span "Ações" at bounding box center [1270, 87] width 33 height 27
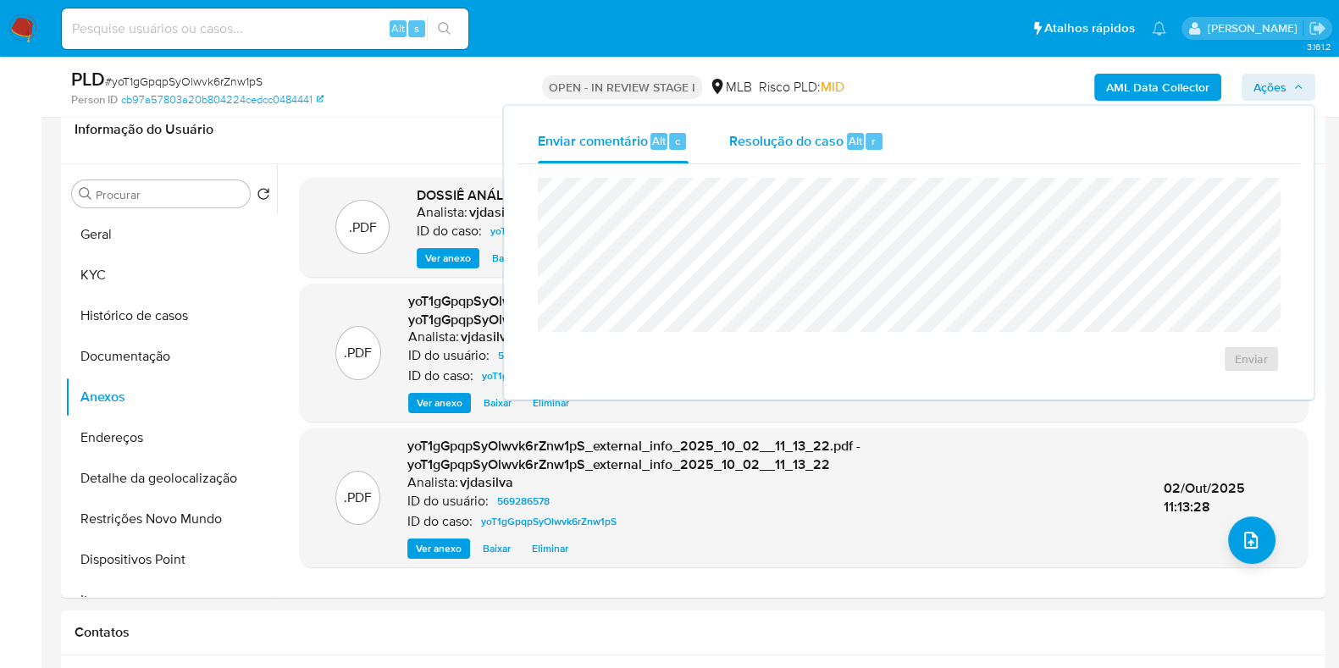
click at [786, 138] on span "Resolução do caso" at bounding box center [786, 139] width 114 height 19
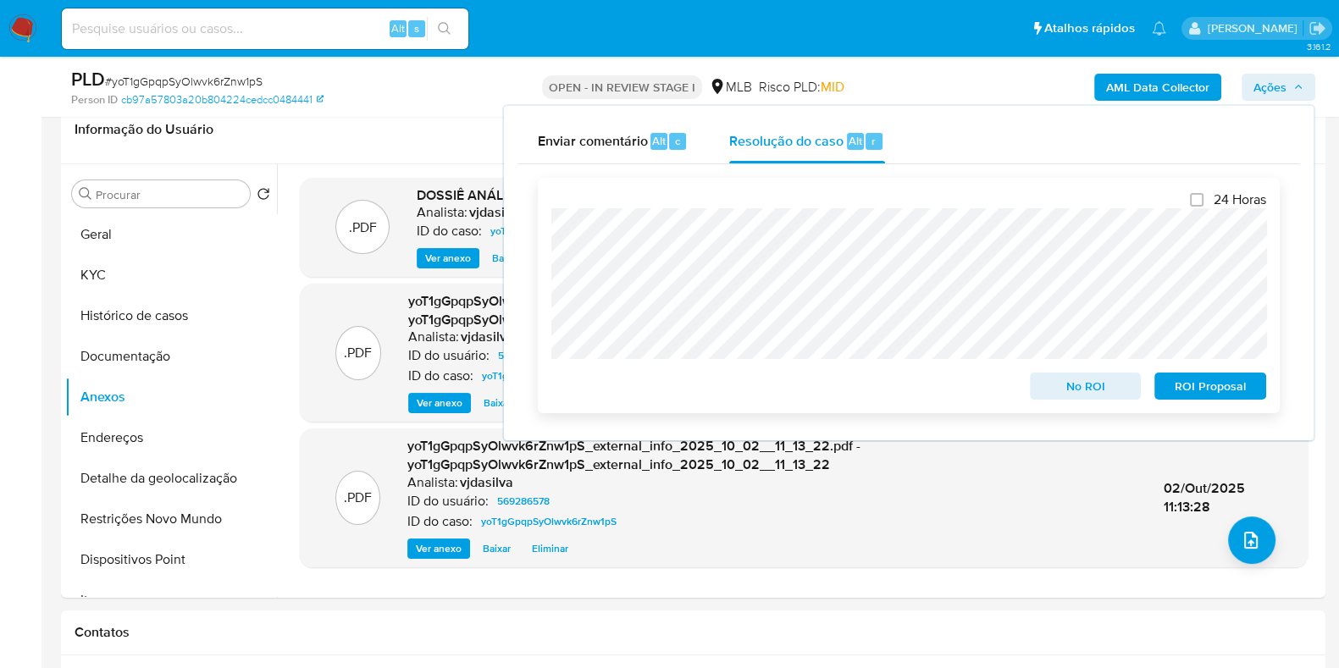
click at [1194, 388] on span "ROI Proposal" at bounding box center [1211, 386] width 88 height 24
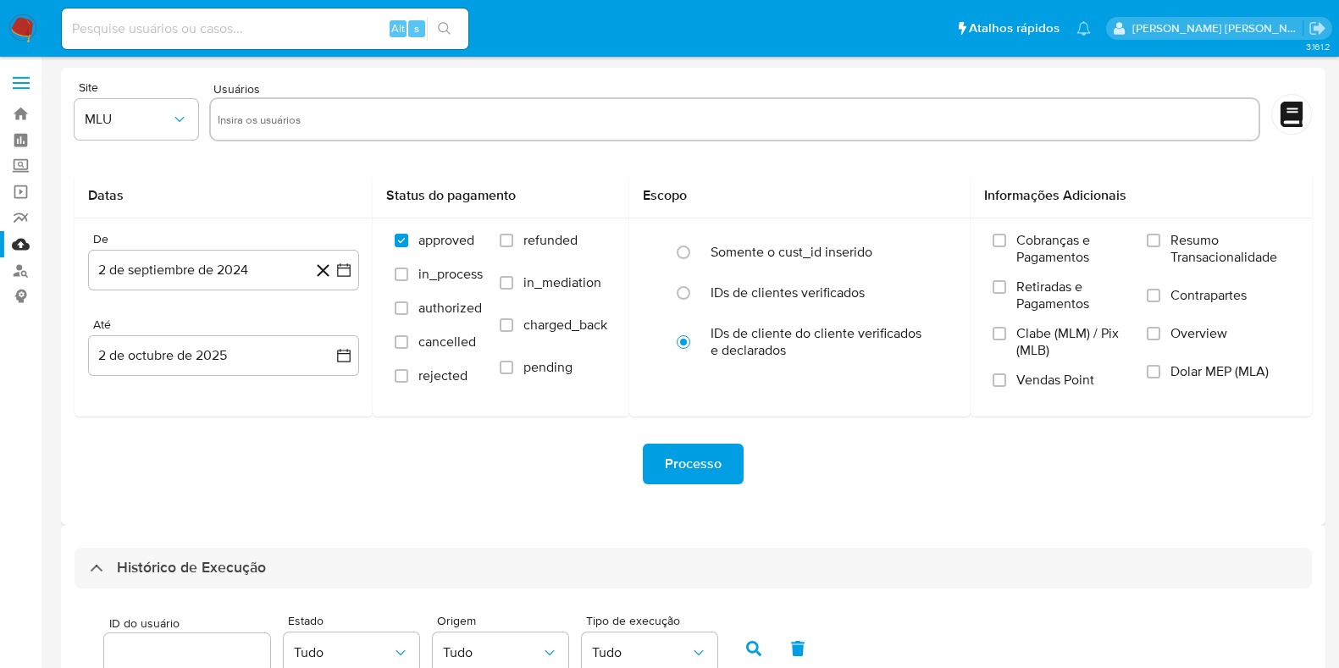
select select "10"
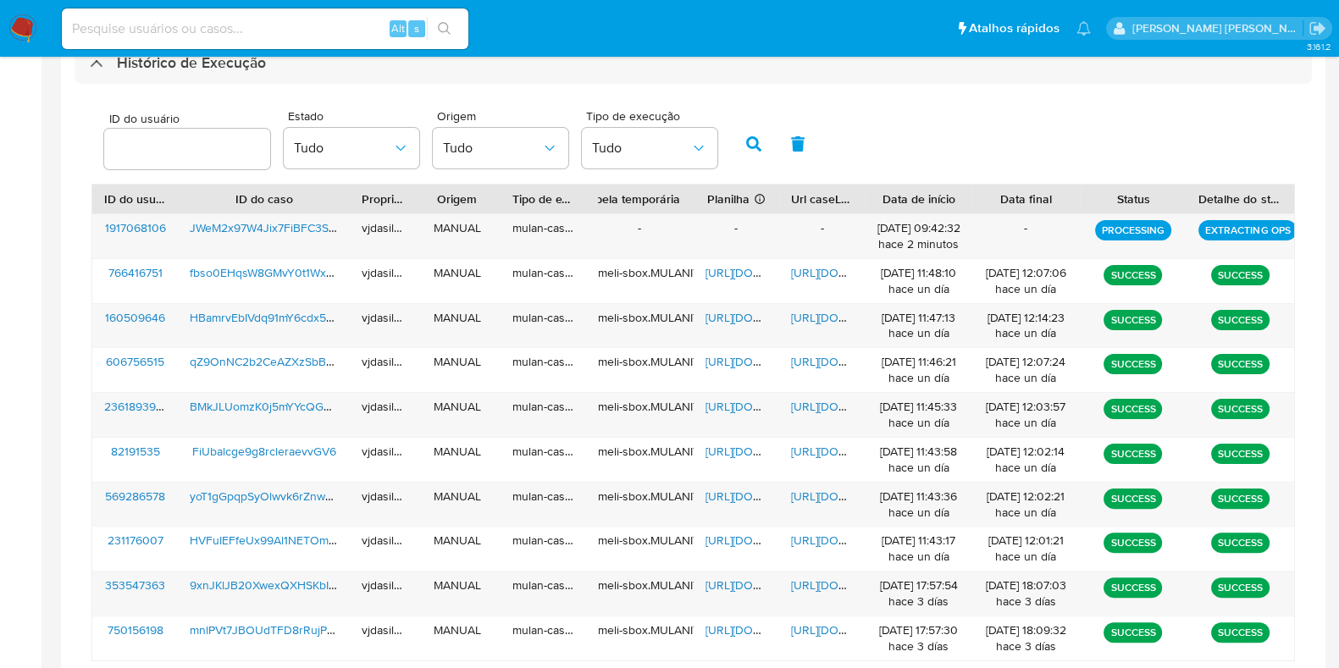
scroll to position [505, 0]
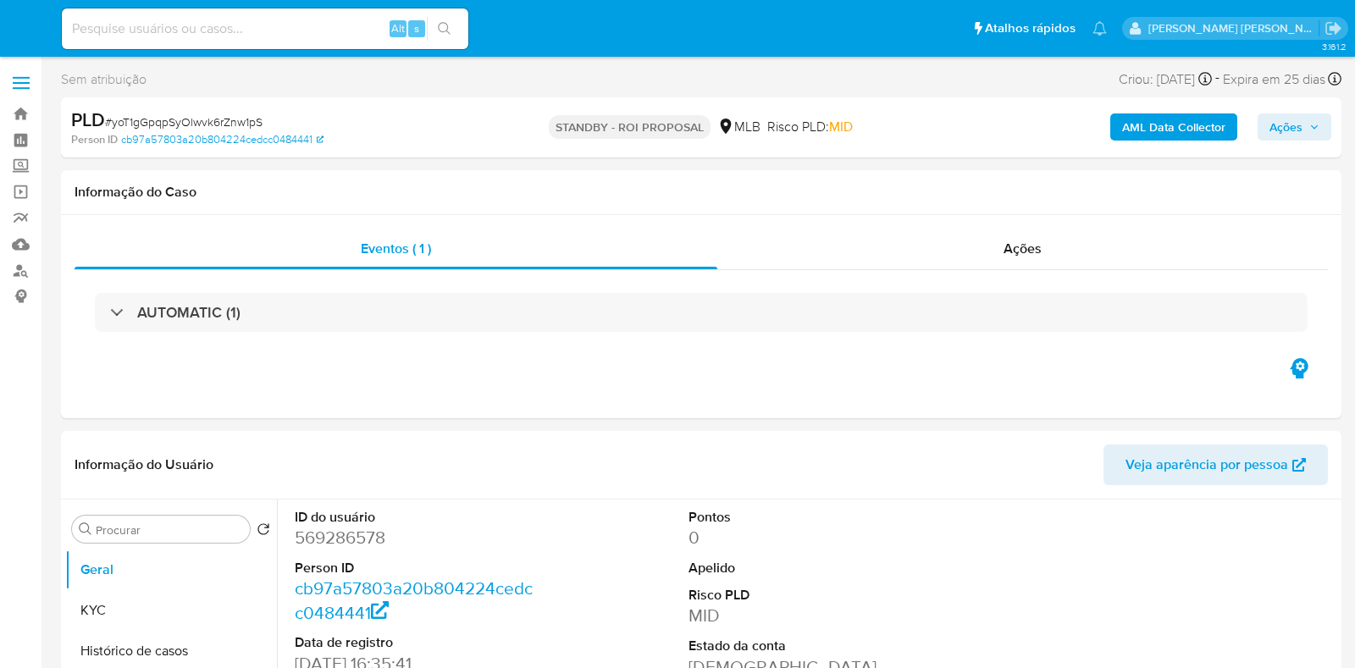
select select "10"
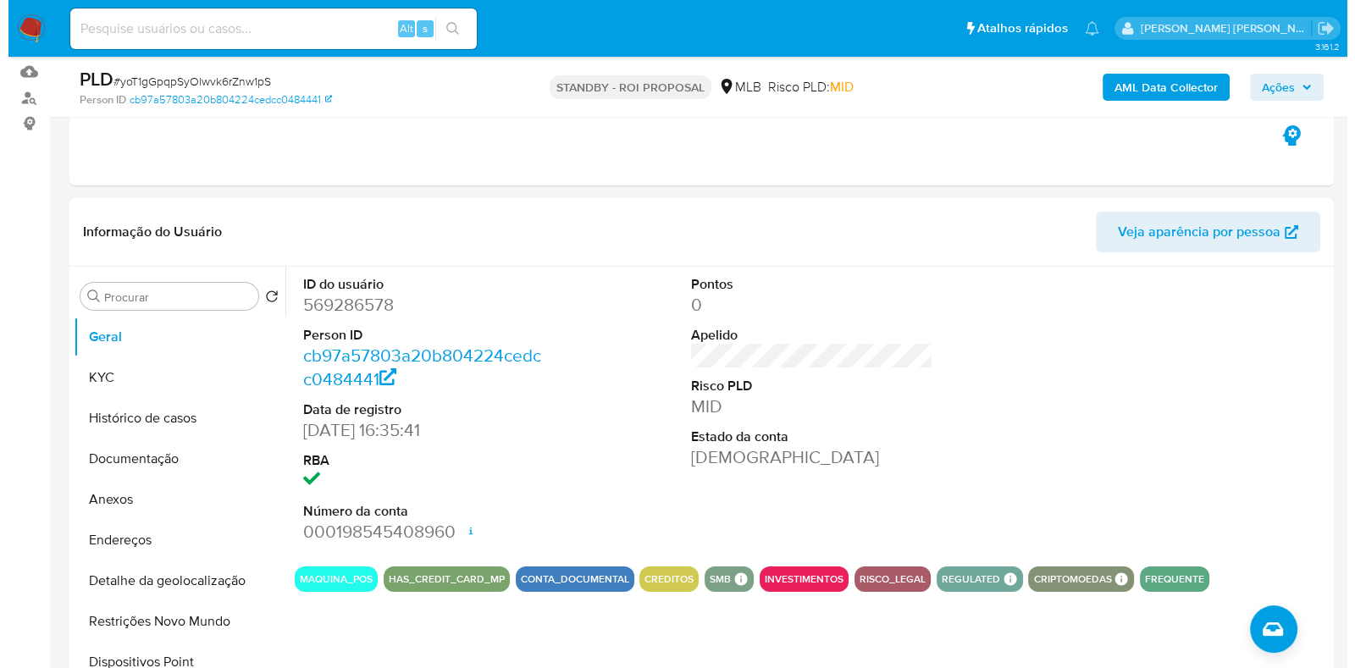
scroll to position [186, 0]
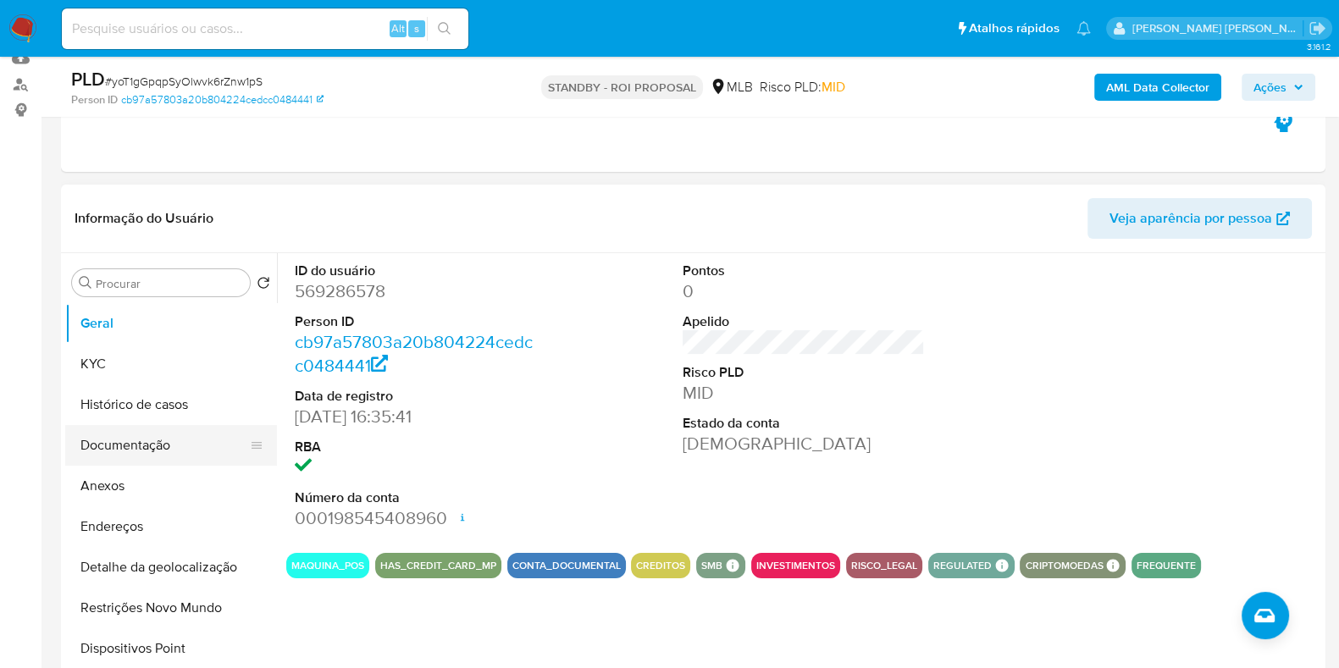
click at [178, 447] on button "Documentação" at bounding box center [164, 445] width 198 height 41
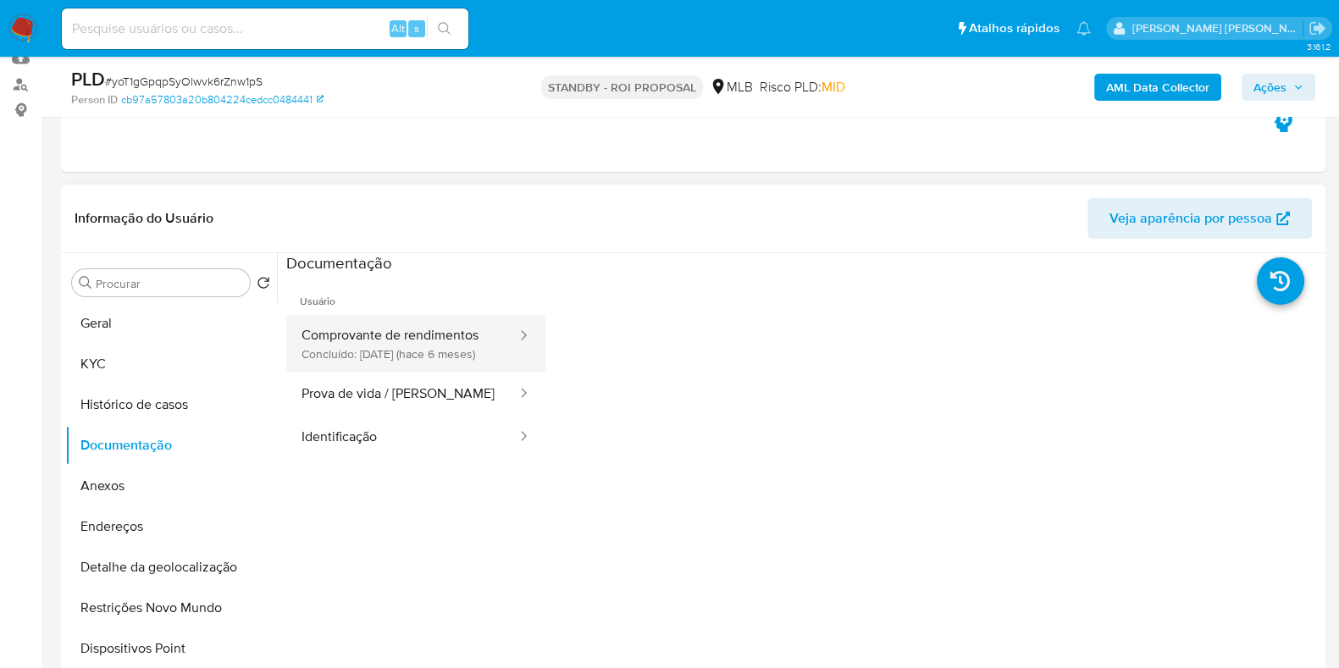
click at [394, 332] on button "Comprovante de rendimentos Concluído: 15/04/2025 (hace 6 meses)" at bounding box center [402, 344] width 232 height 58
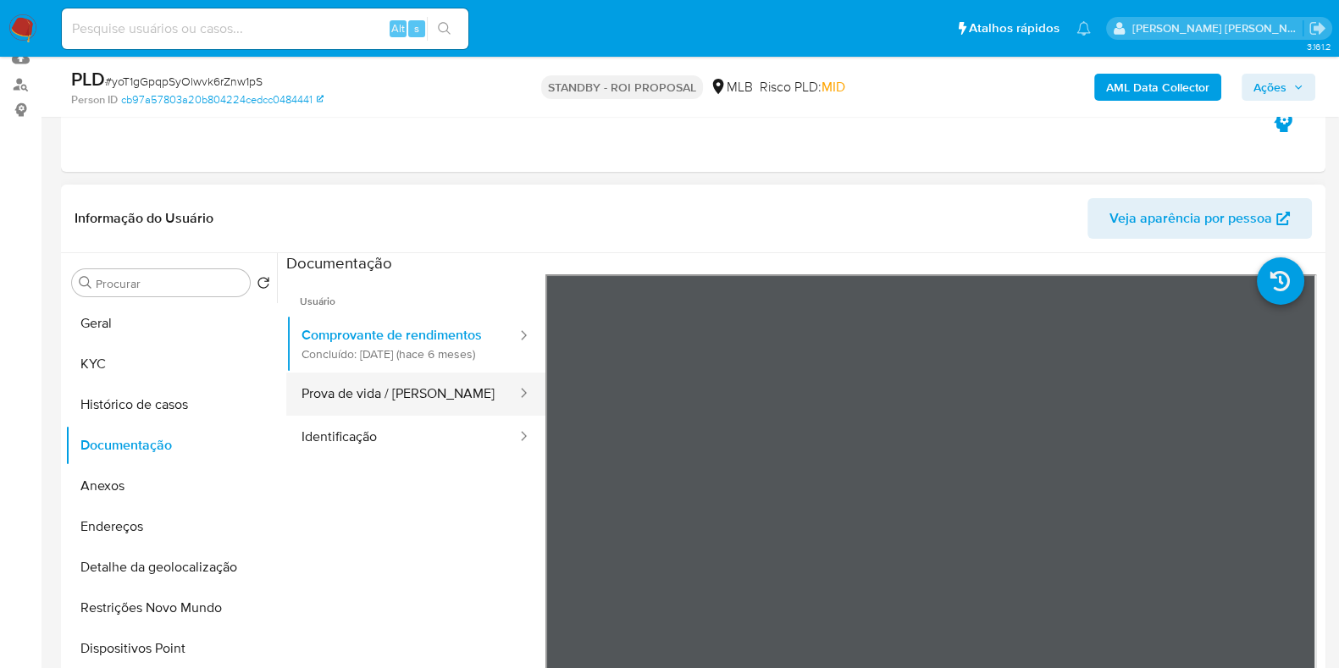
click at [392, 416] on button "Prova de vida / Selfie" at bounding box center [402, 394] width 232 height 43
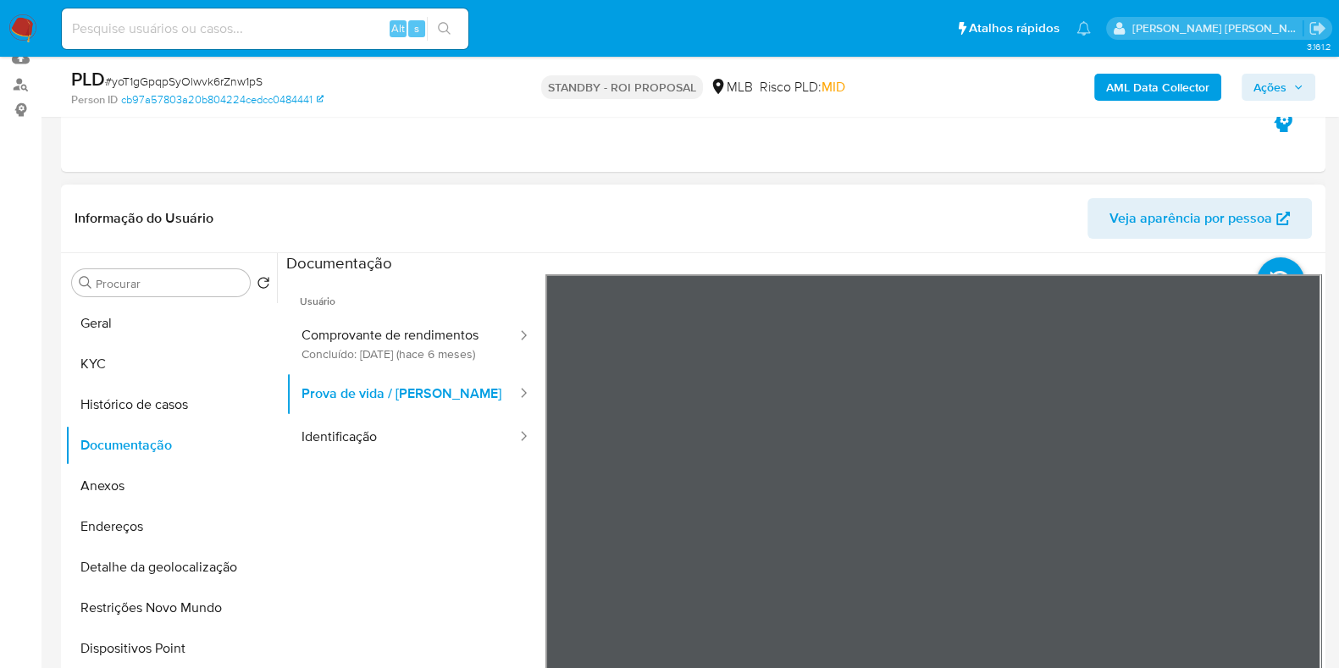
click at [1264, 258] on icon at bounding box center [1280, 281] width 47 height 47
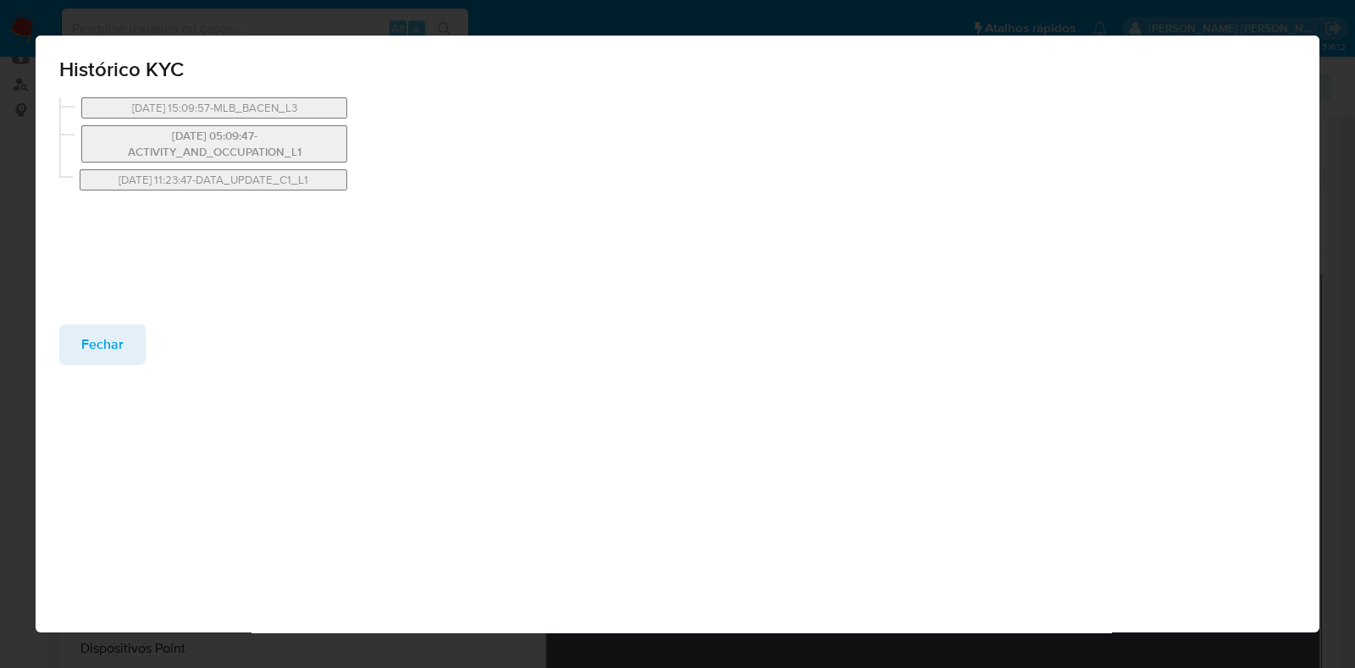
click at [263, 147] on button "23/08/2024 05:09:47-ACTIVITY_AND_OCCUPATION_L1" at bounding box center [214, 143] width 266 height 37
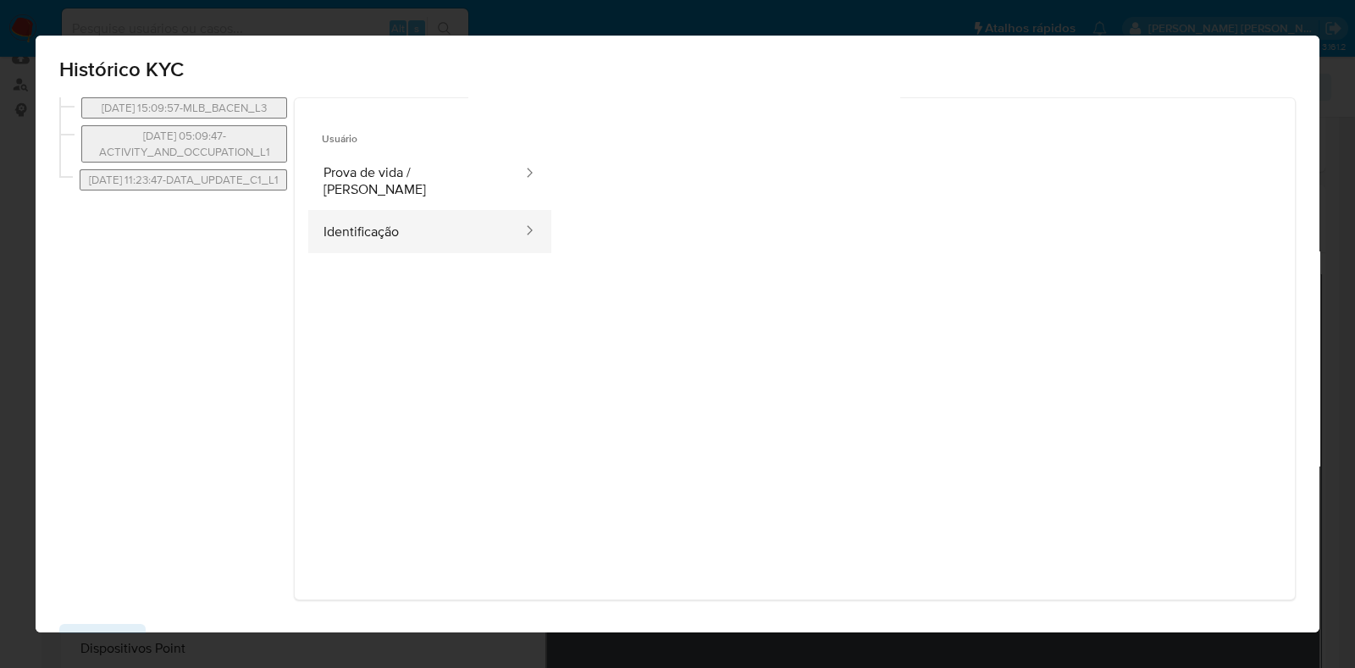
click at [391, 211] on button "Identificação" at bounding box center [416, 231] width 216 height 43
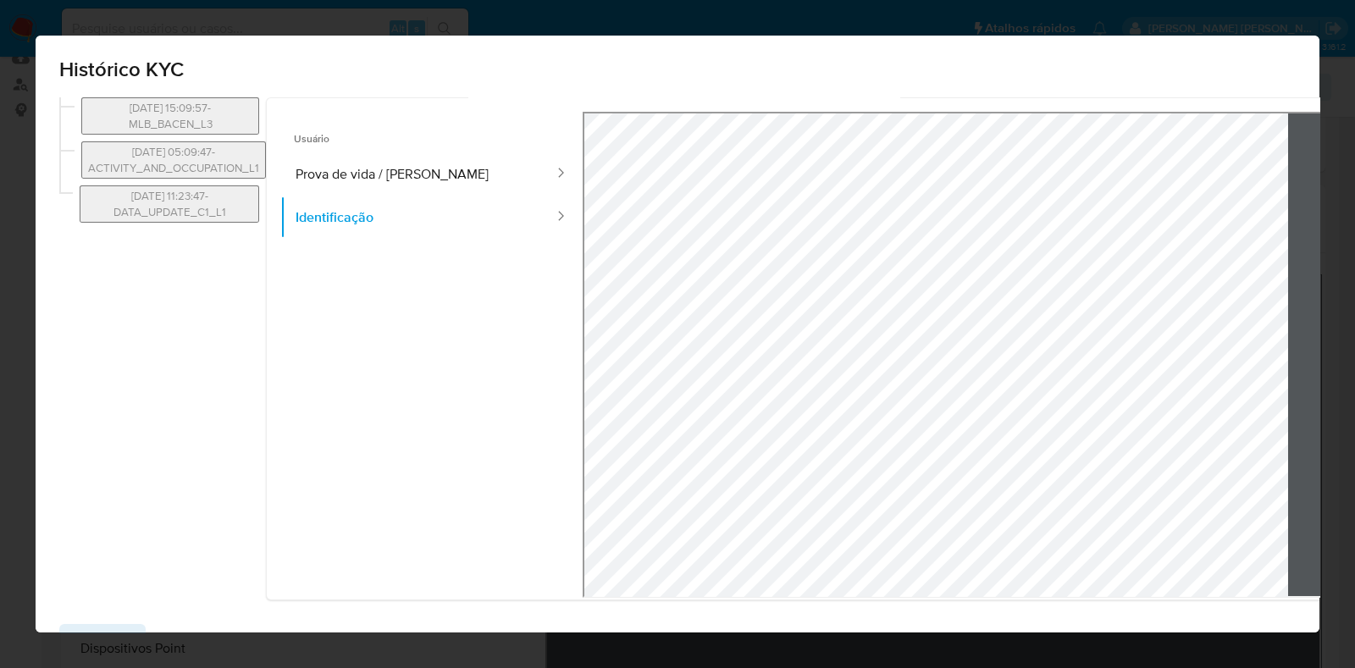
click at [587, 353] on icon at bounding box center [604, 353] width 34 height 34
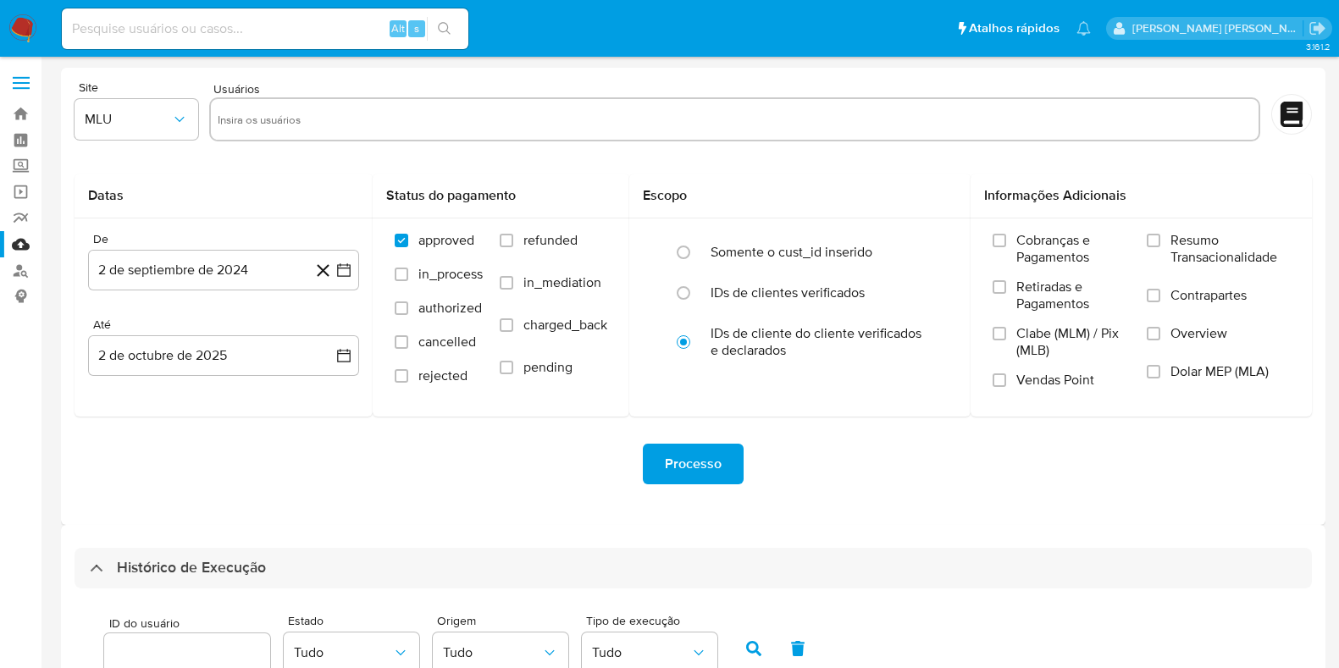
select select "10"
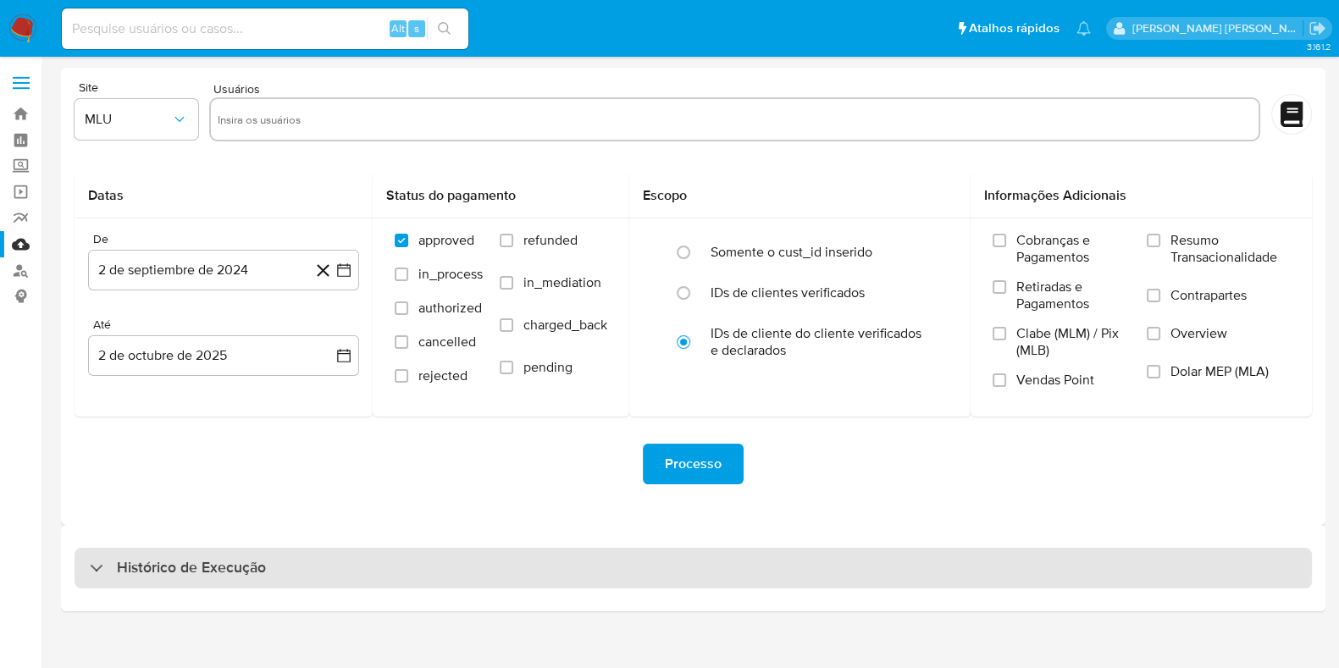
click at [252, 574] on h3 "Histórico de Execução" at bounding box center [191, 568] width 149 height 20
select select "10"
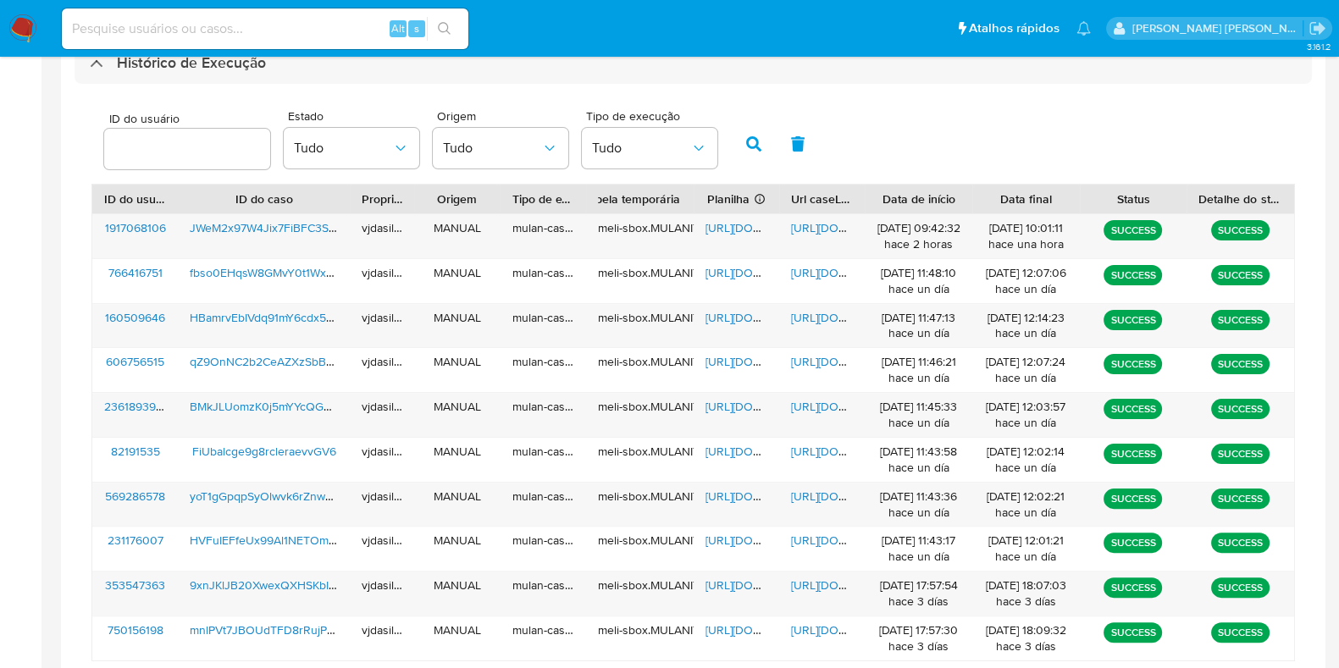
scroll to position [515, 0]
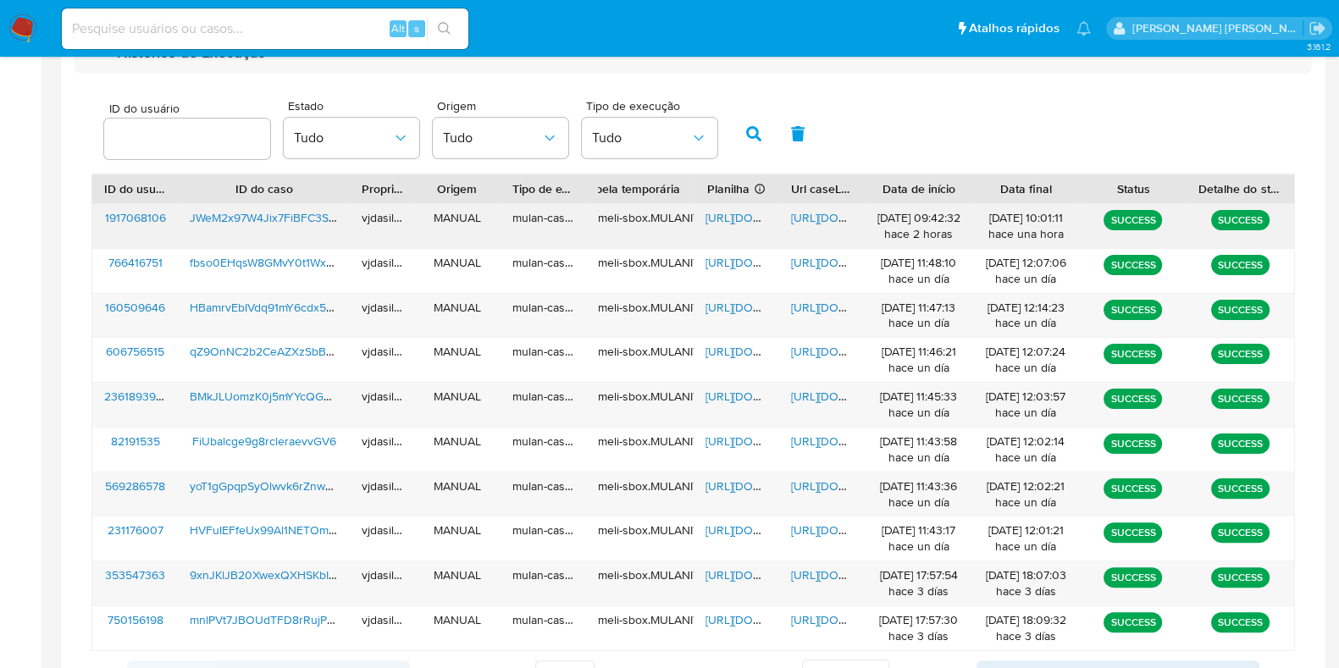
click at [813, 214] on span "https://docs.google.com/document/d/1-lYcpsBkb03fyDruO0mrPS8-aKYV5NRUqFVbrCoCiCs…" at bounding box center [849, 217] width 117 height 17
click at [712, 222] on span "https://docs.google.com/spreadsheets/d/1lkclgl-MnkQjdqgzR6UTvxhiEEoNe5ySKvQcal_…" at bounding box center [764, 217] width 117 height 17
click at [267, 219] on span "JWeM2x97W4Jix7FiBFC3S0UG" at bounding box center [271, 217] width 163 height 17
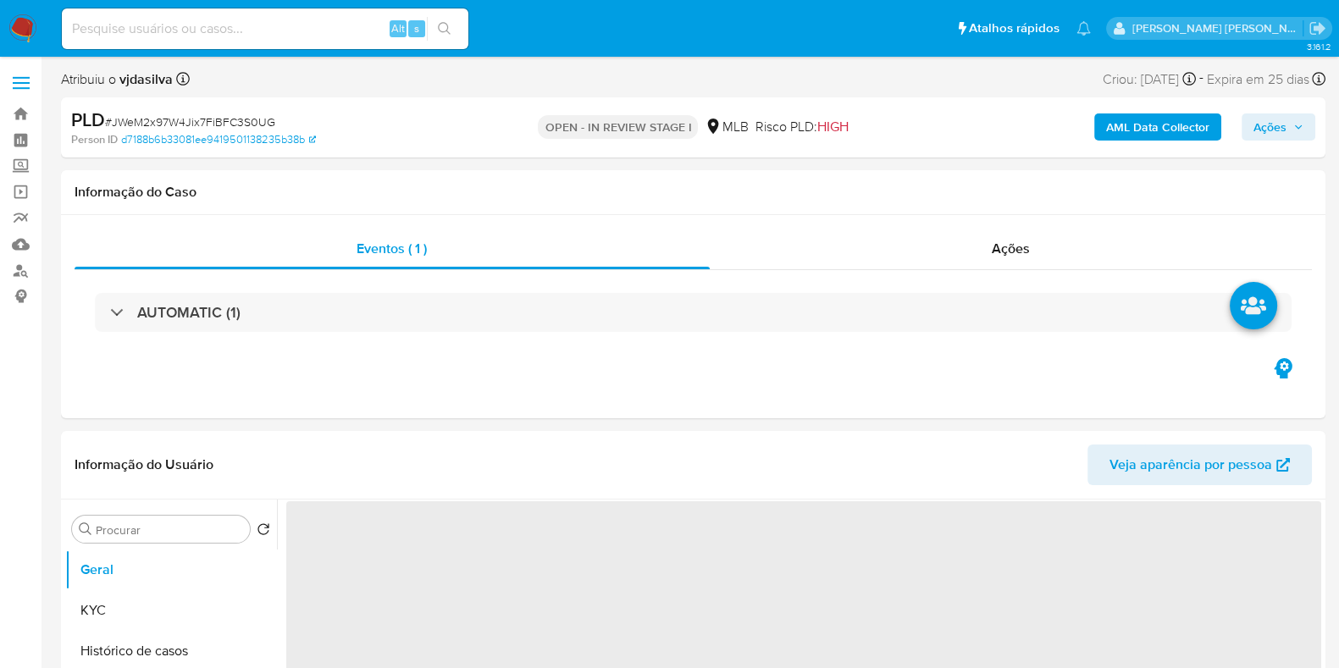
select select "10"
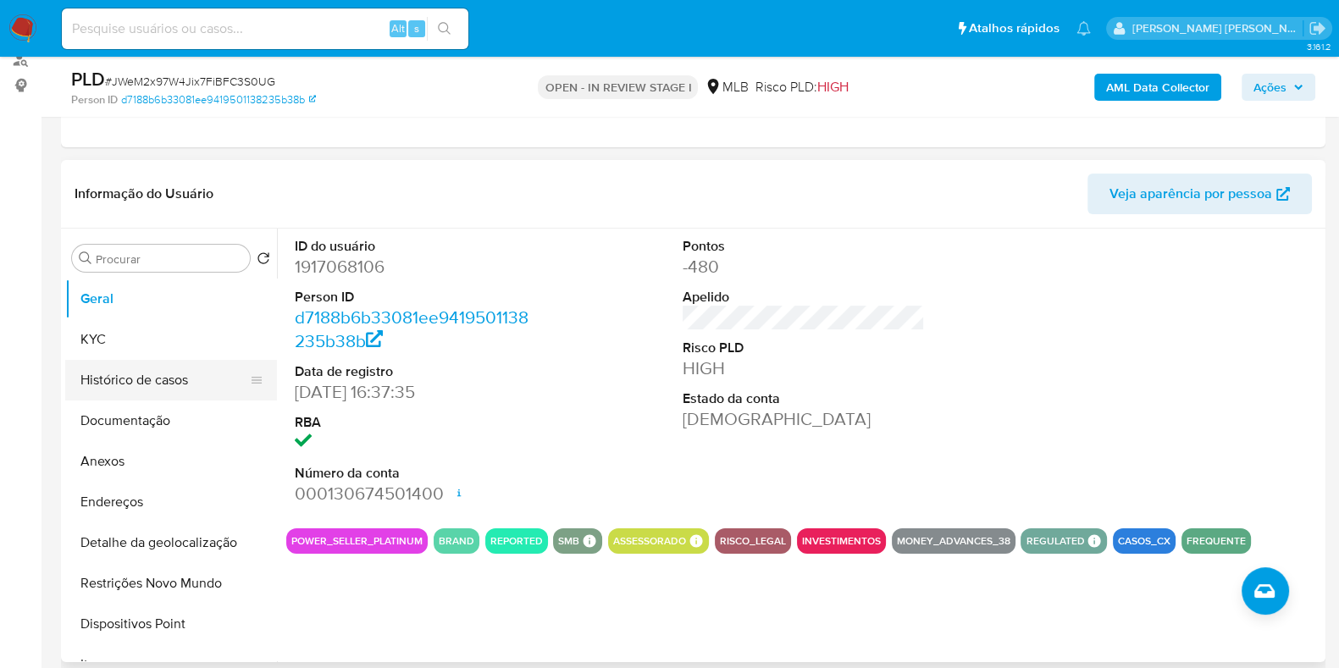
click at [137, 382] on button "Histórico de casos" at bounding box center [164, 380] width 198 height 41
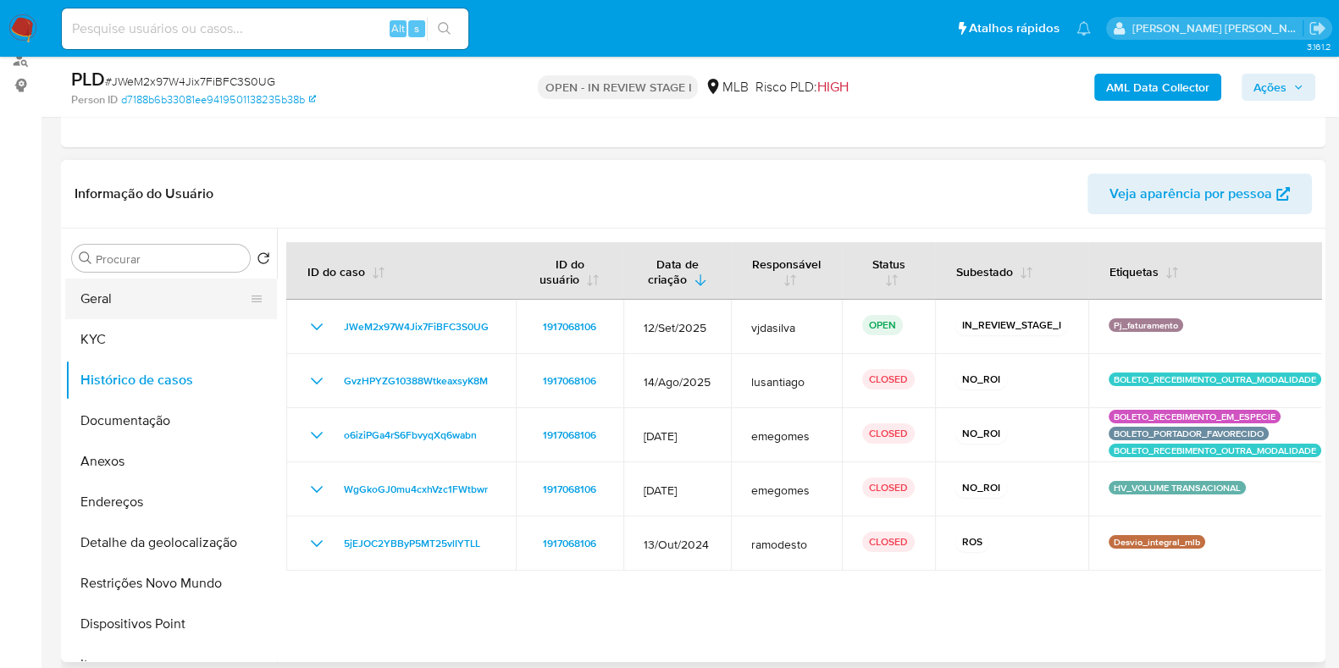
click at [97, 295] on button "Geral" at bounding box center [164, 299] width 198 height 41
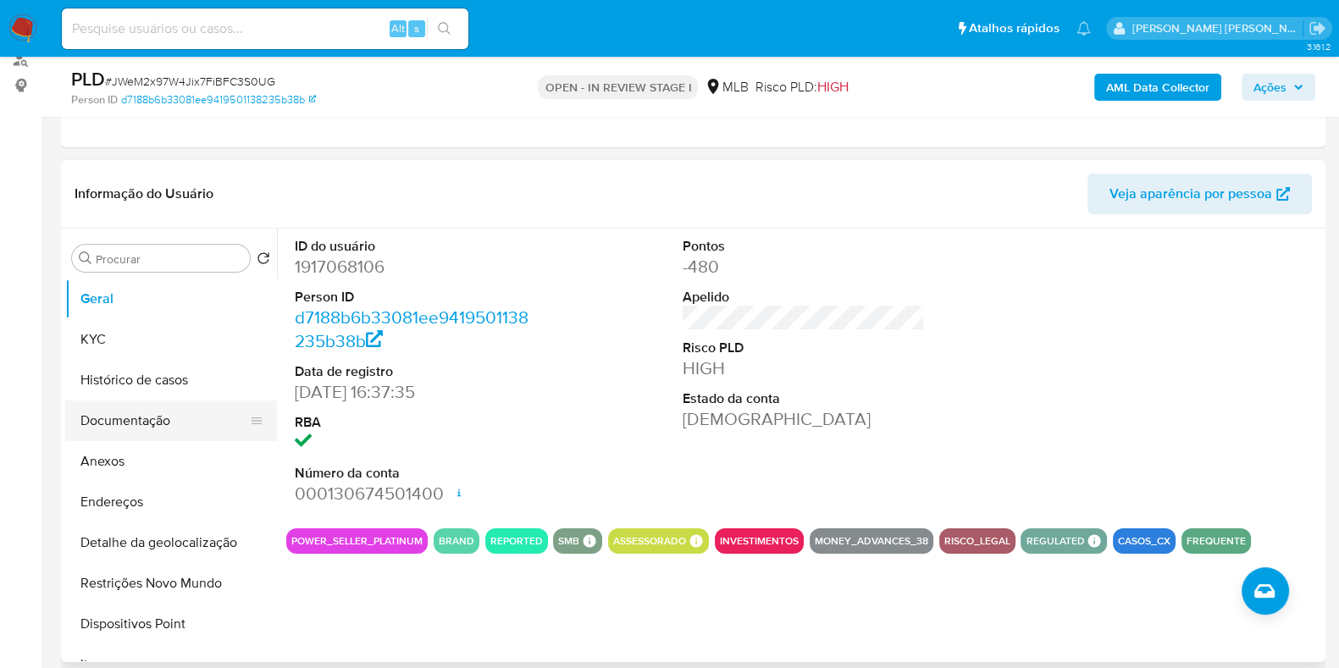
click at [130, 419] on button "Documentação" at bounding box center [164, 421] width 198 height 41
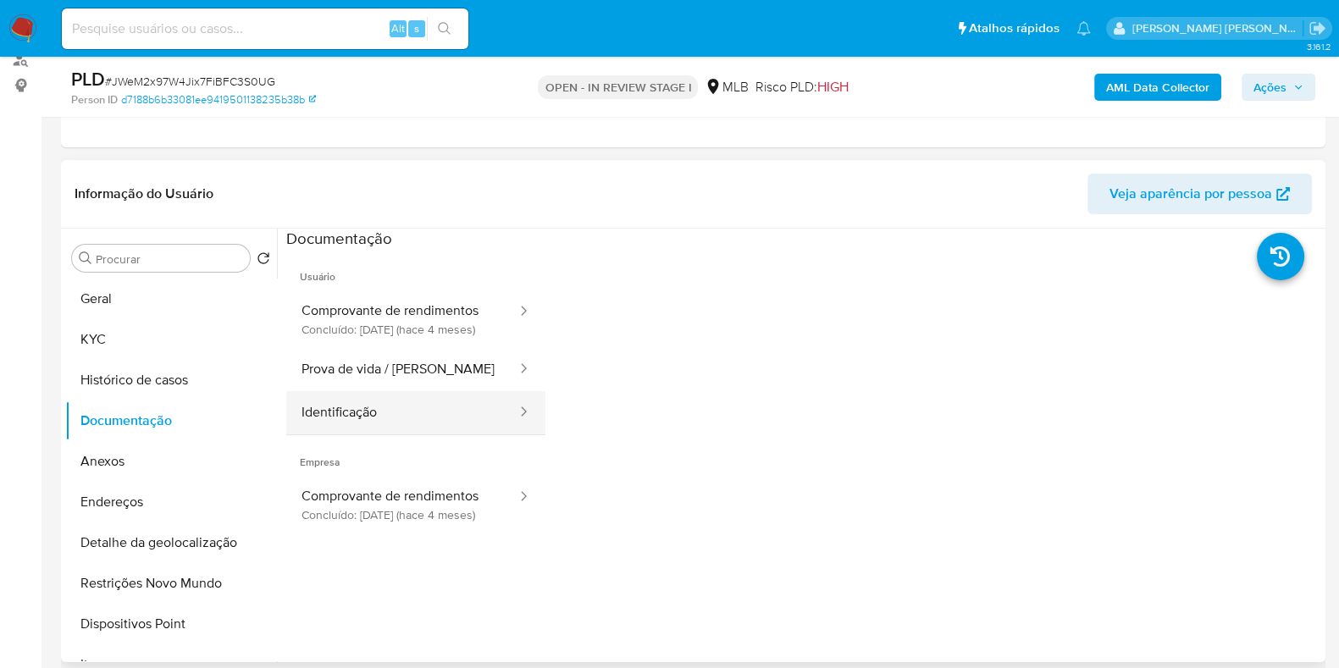
click at [352, 414] on button "Identificação" at bounding box center [402, 412] width 232 height 43
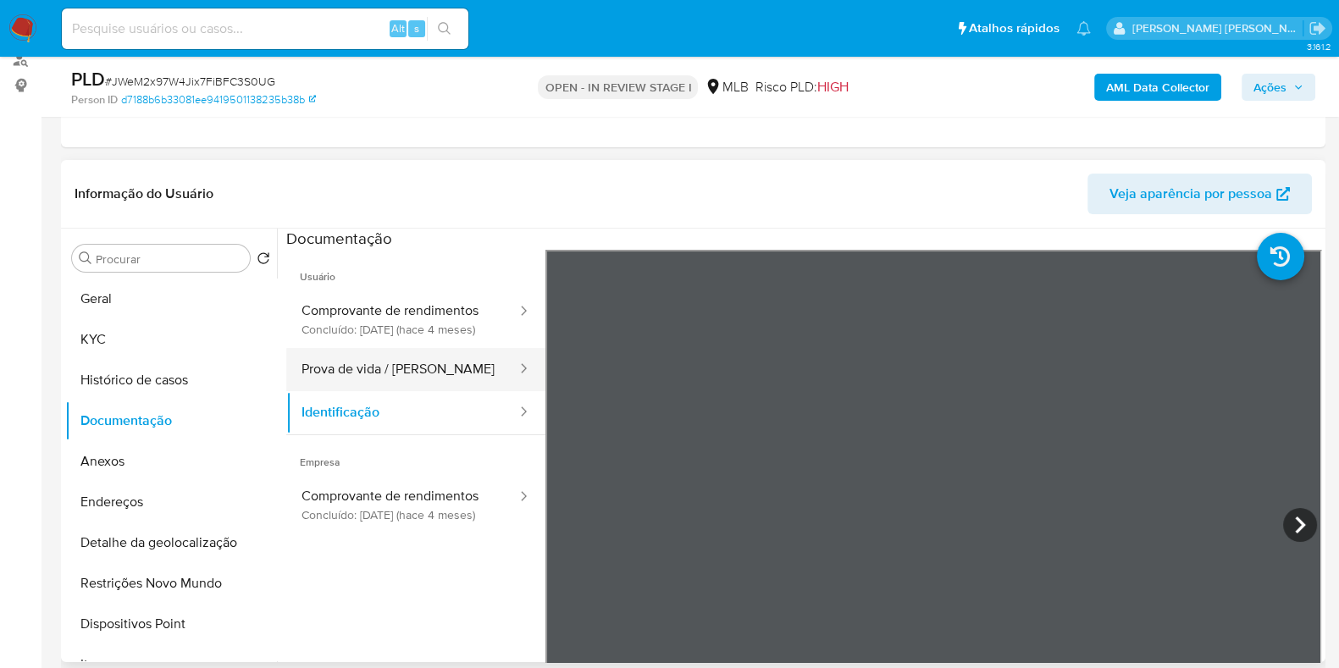
click at [433, 383] on button "Prova de vida / [PERSON_NAME]" at bounding box center [402, 369] width 232 height 43
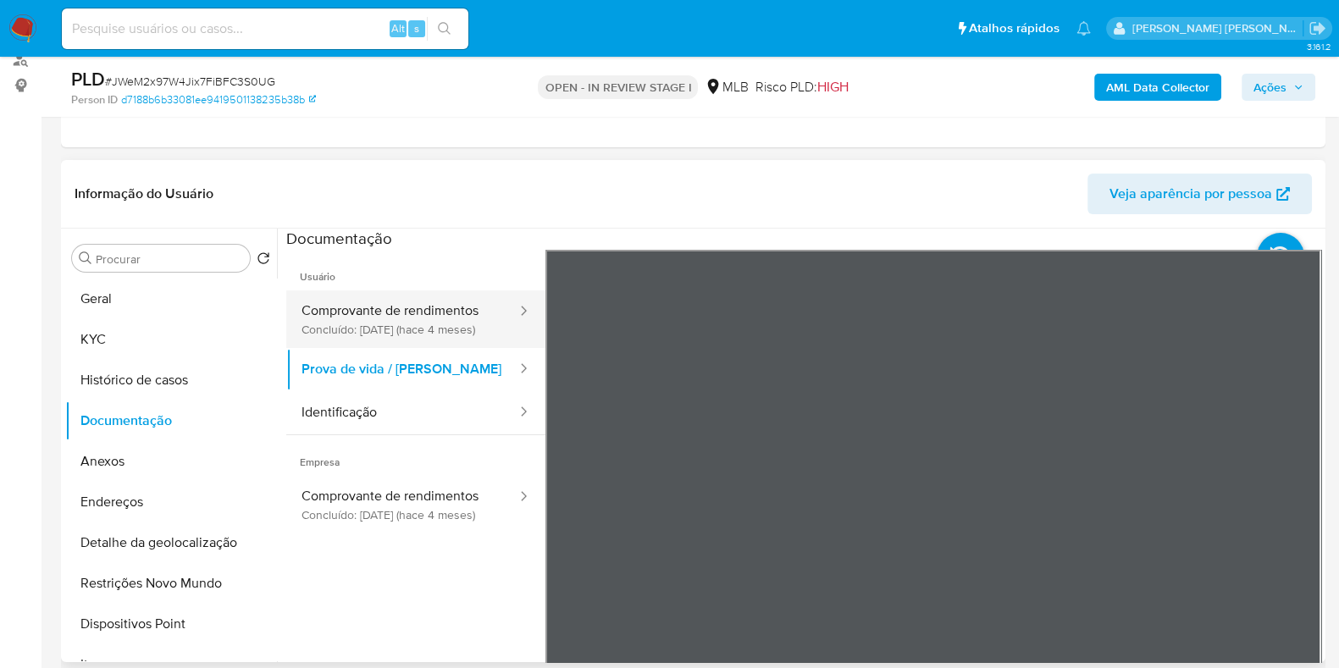
click at [330, 303] on button "Comprovante de rendimentos Concluído: [DATE] (hace 4 meses)" at bounding box center [402, 320] width 232 height 58
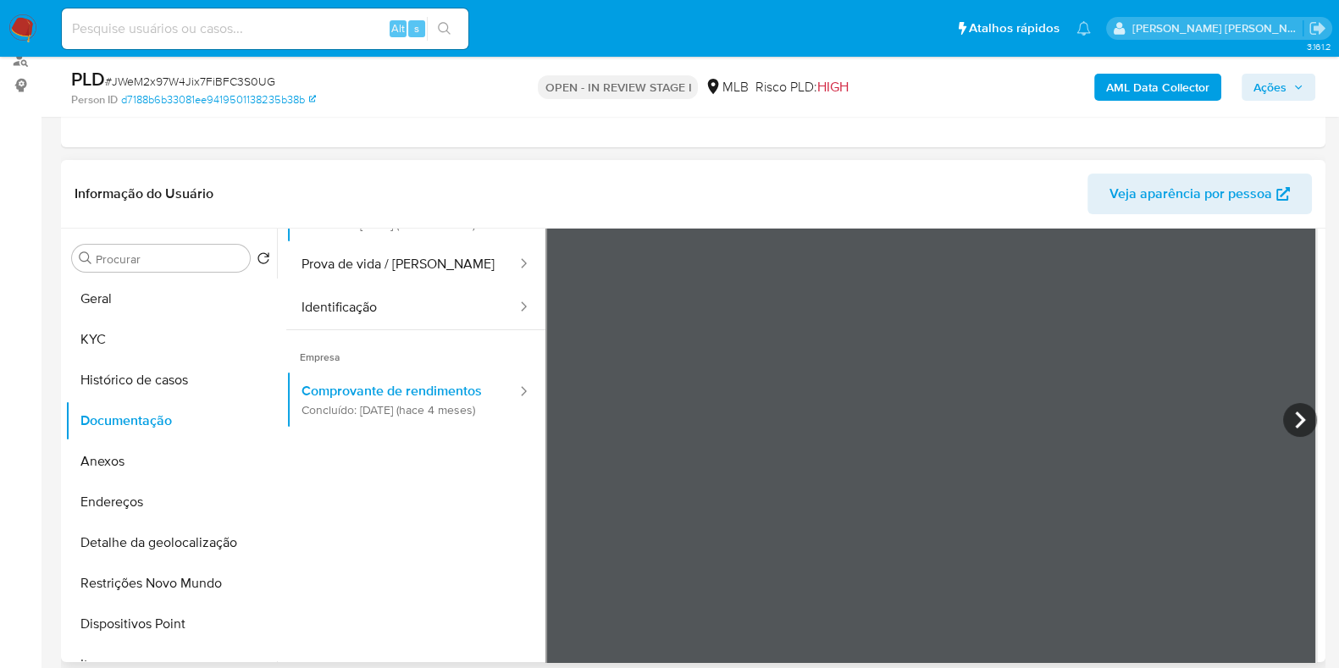
scroll to position [148, 0]
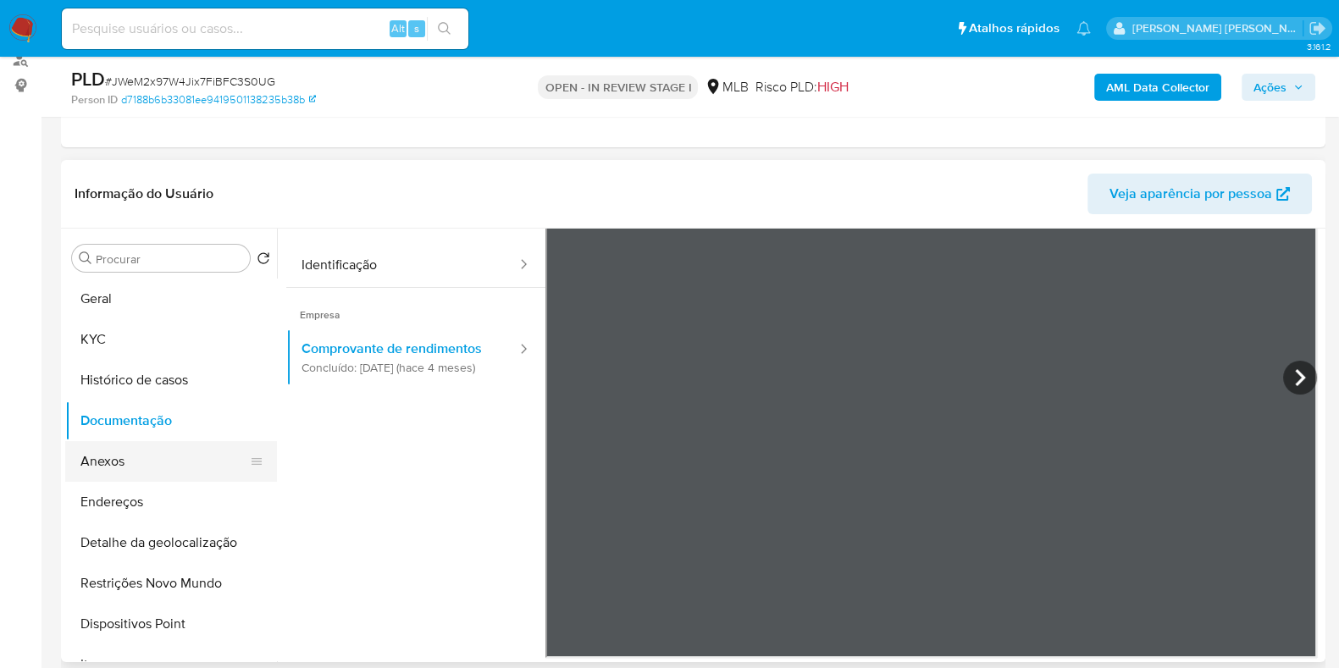
click at [116, 463] on button "Anexos" at bounding box center [164, 461] width 198 height 41
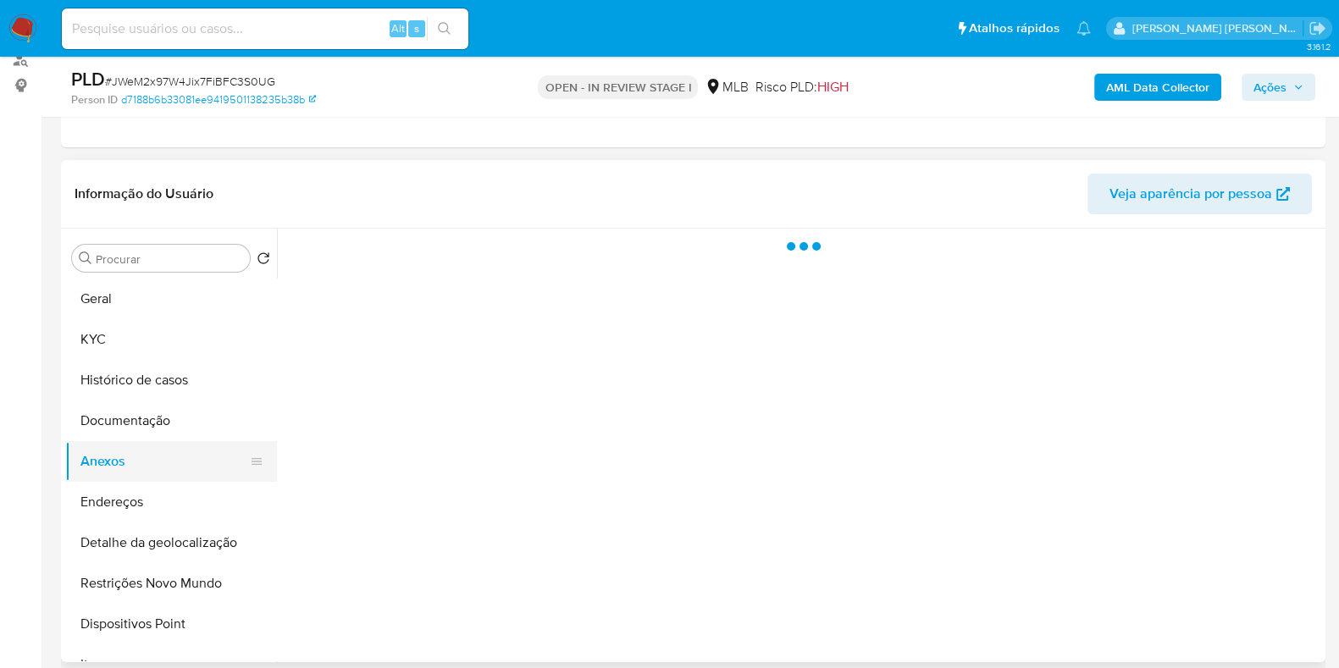
scroll to position [0, 0]
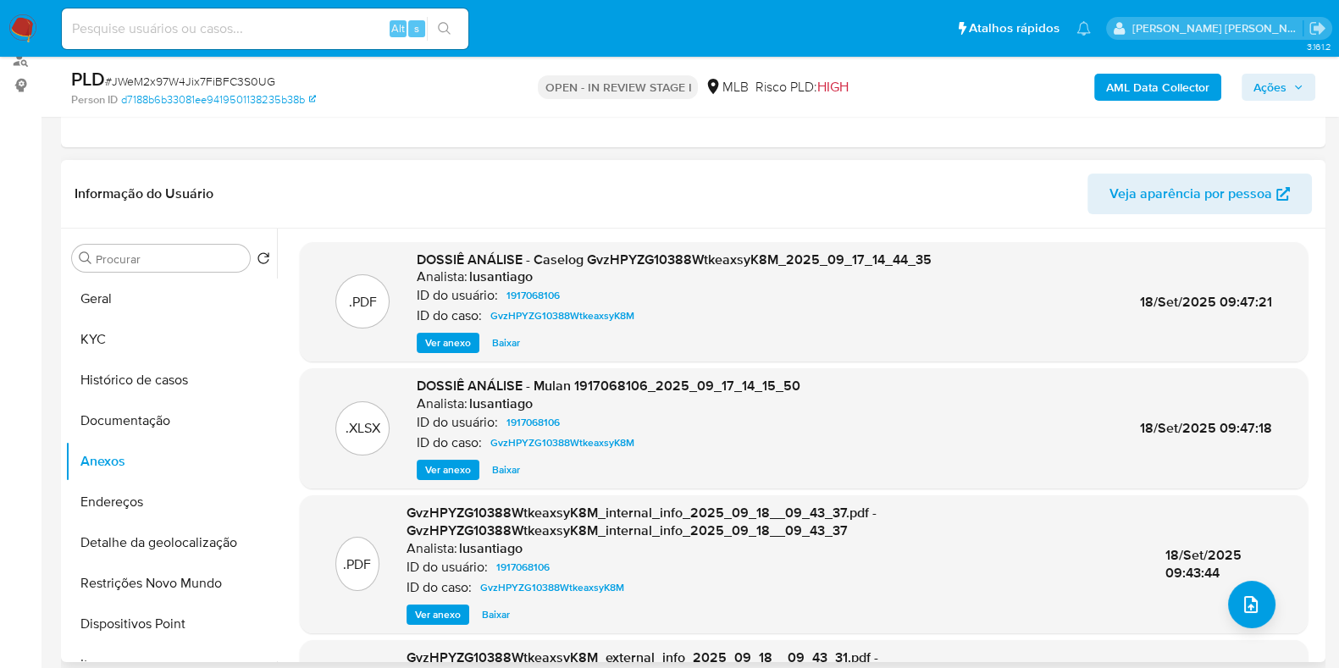
click at [441, 345] on span "Ver anexo" at bounding box center [448, 343] width 46 height 17
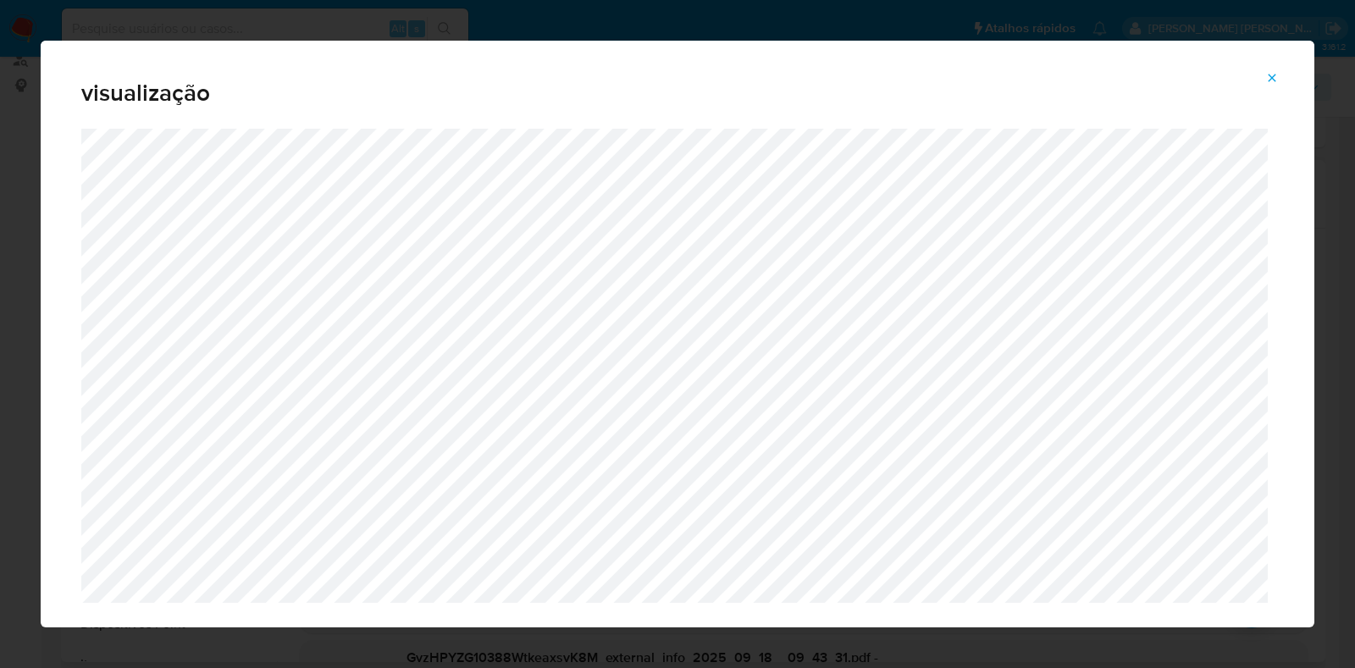
click at [1276, 76] on icon "Attachment preview" at bounding box center [1273, 78] width 14 height 14
